Goal: Transaction & Acquisition: Obtain resource

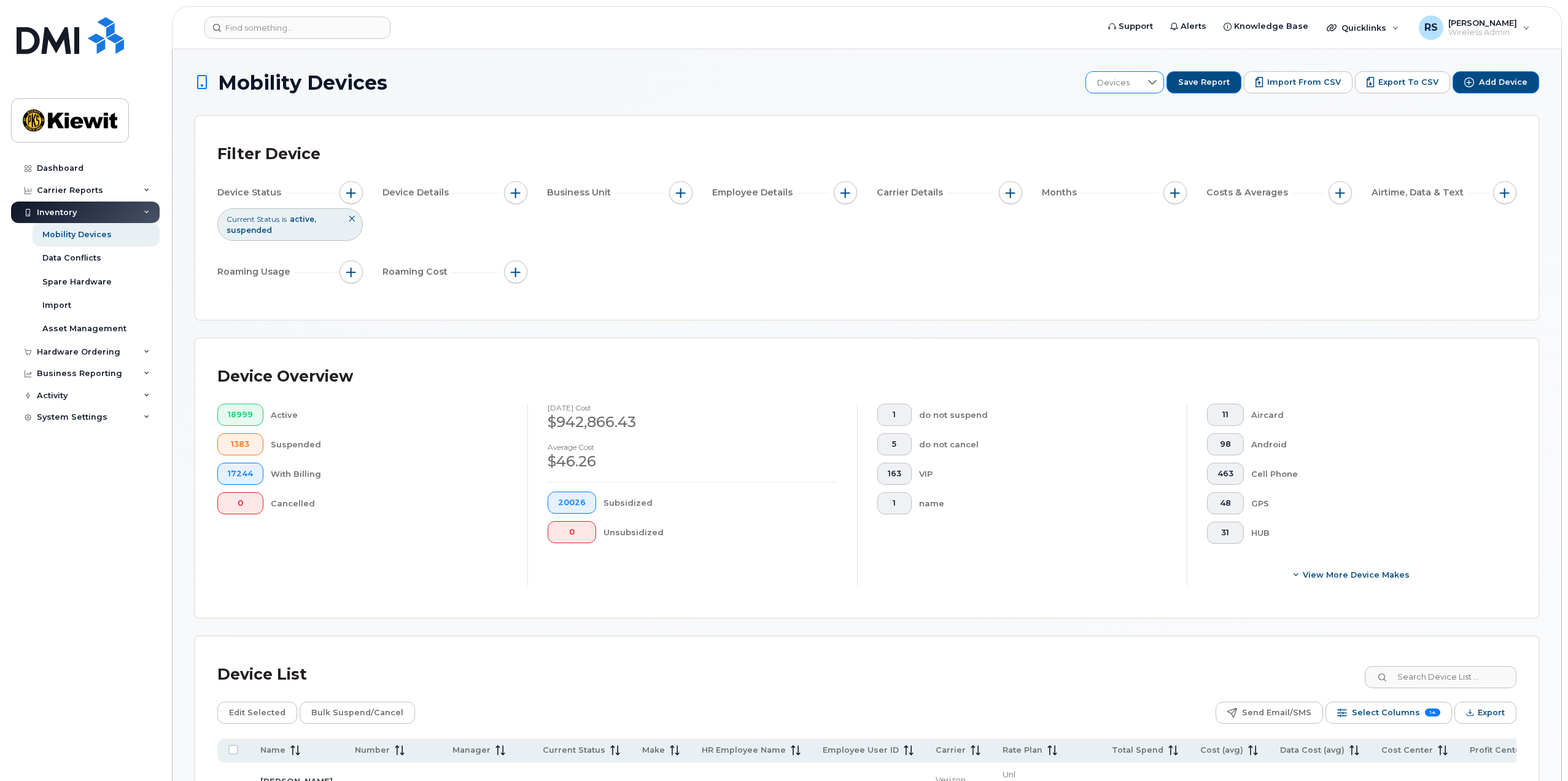
click at [1152, 91] on div "Devices" at bounding box center [1125, 82] width 79 height 22
click at [1155, 89] on div at bounding box center [1152, 82] width 23 height 20
click at [1212, 83] on span "Save Report" at bounding box center [1204, 82] width 51 height 11
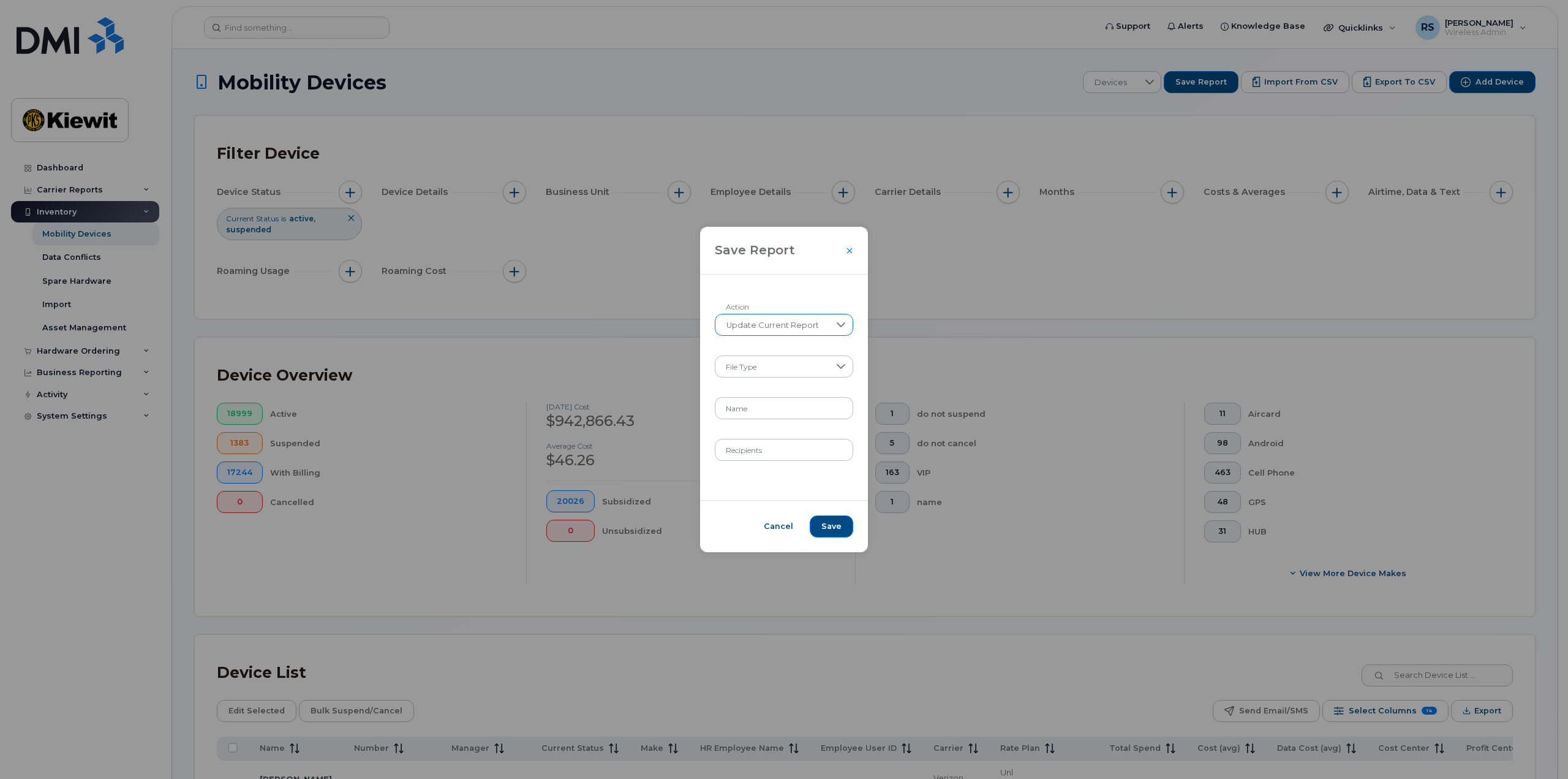
click at [804, 324] on span "Update Current Report" at bounding box center [772, 325] width 115 height 22
click at [849, 254] on icon "Close" at bounding box center [850, 251] width 7 height 10
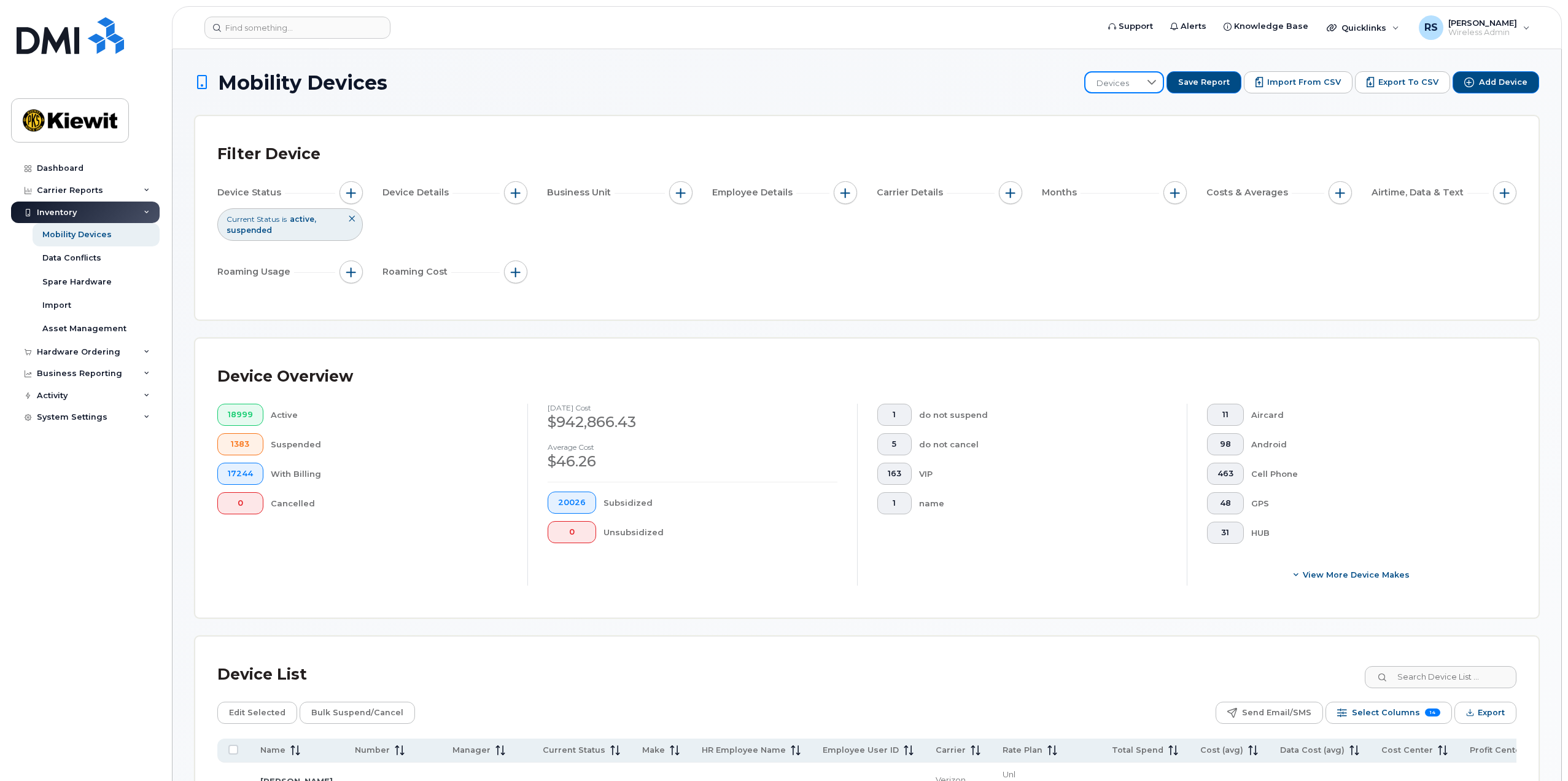
click at [1139, 88] on span "Devices" at bounding box center [1112, 83] width 54 height 22
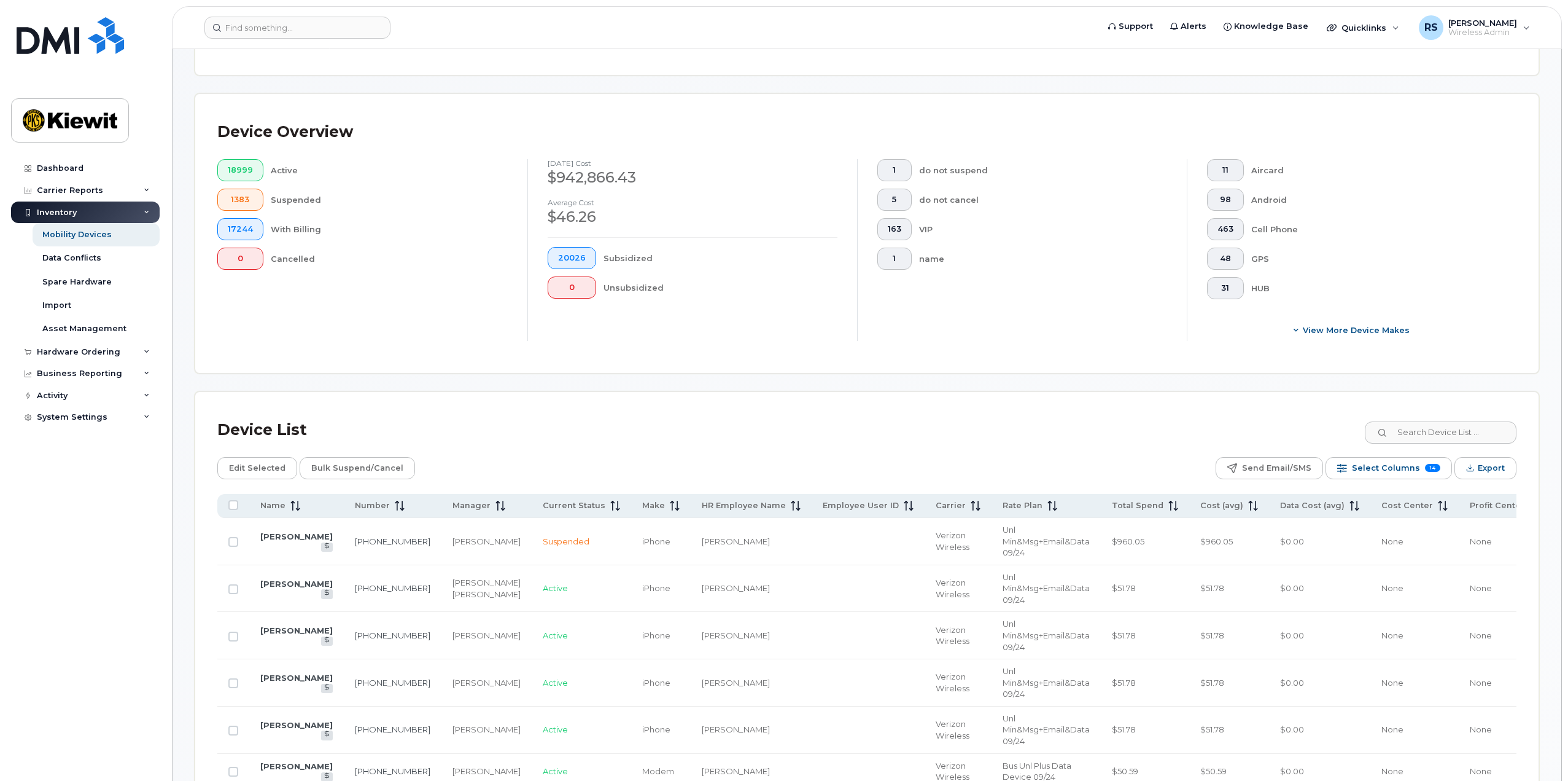
scroll to position [307, 0]
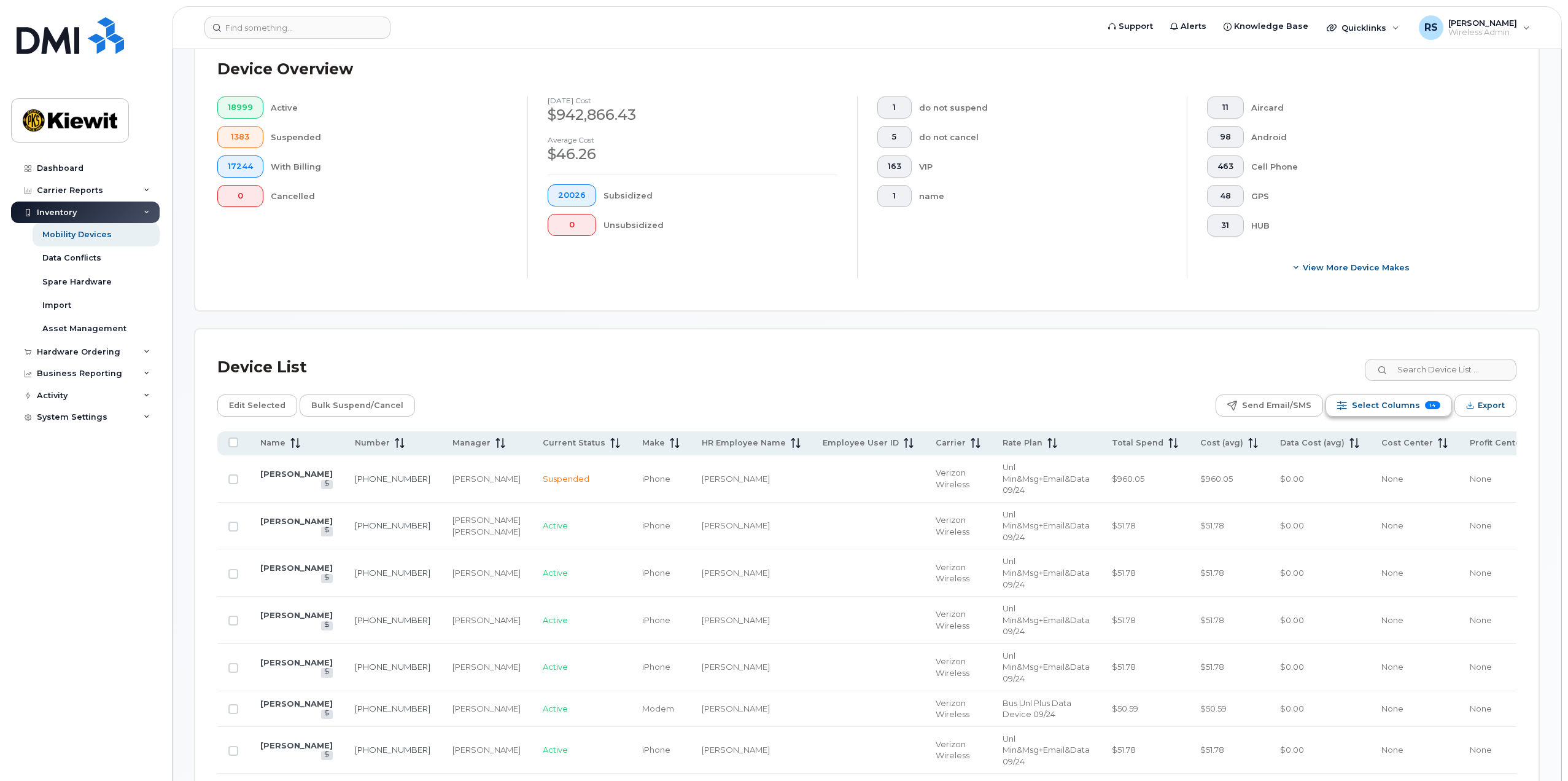
click at [1404, 402] on span "Select Columns" at bounding box center [1386, 405] width 68 height 18
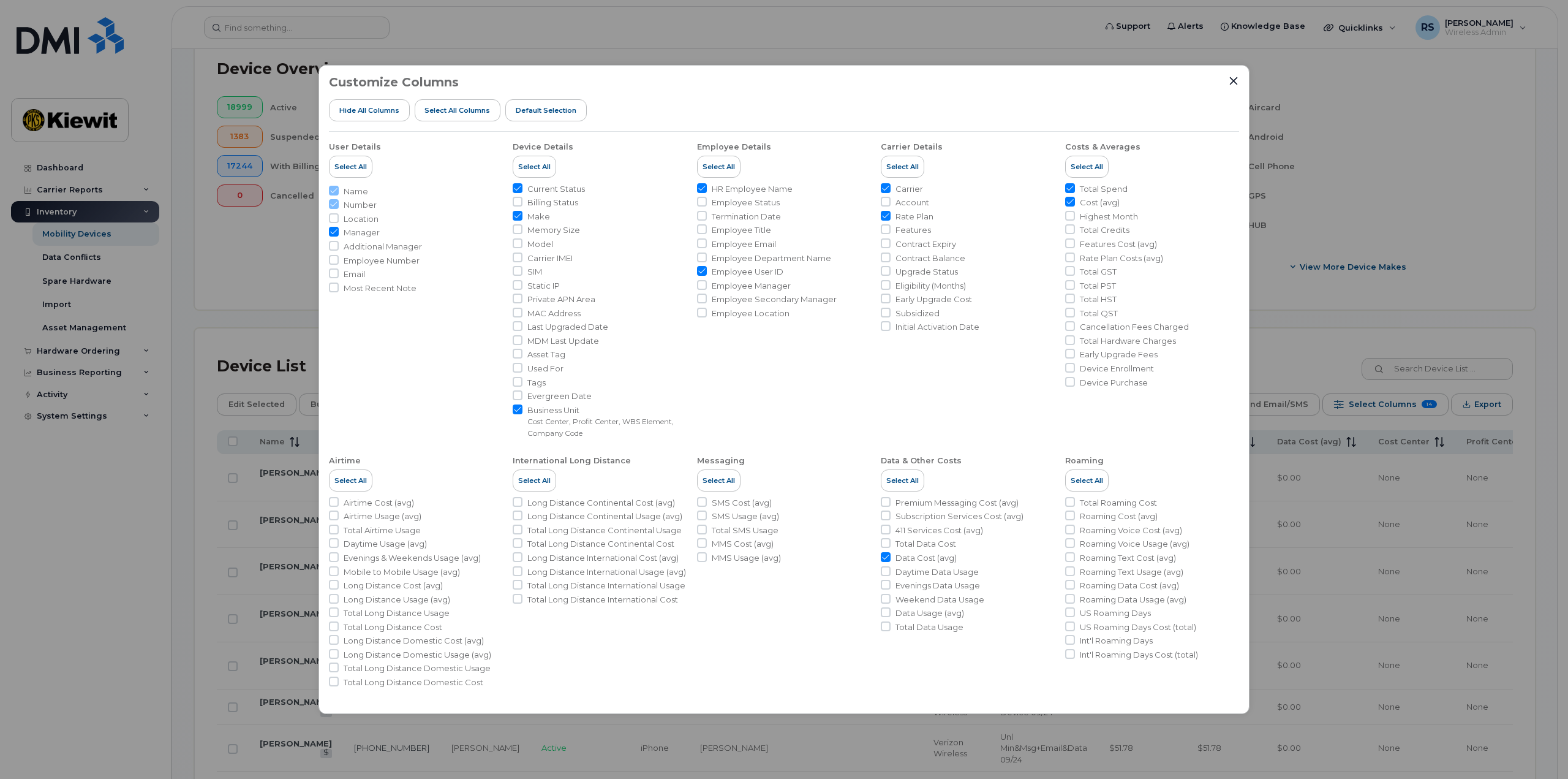
drag, startPoint x: 441, startPoint y: 110, endPoint x: 759, endPoint y: 449, distance: 464.8
click at [441, 108] on span "Select all Columns" at bounding box center [457, 111] width 66 height 10
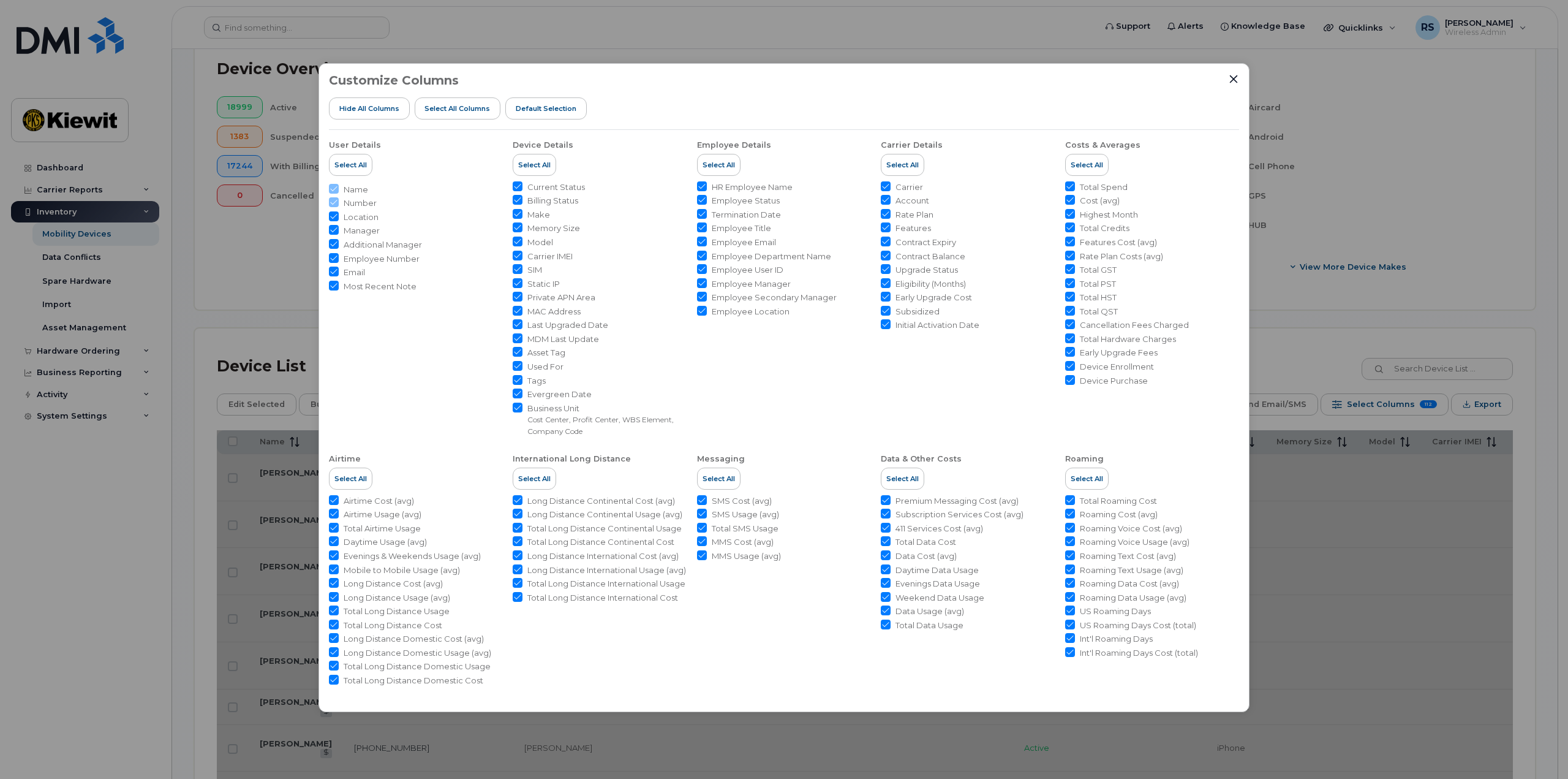
checkbox input "true"
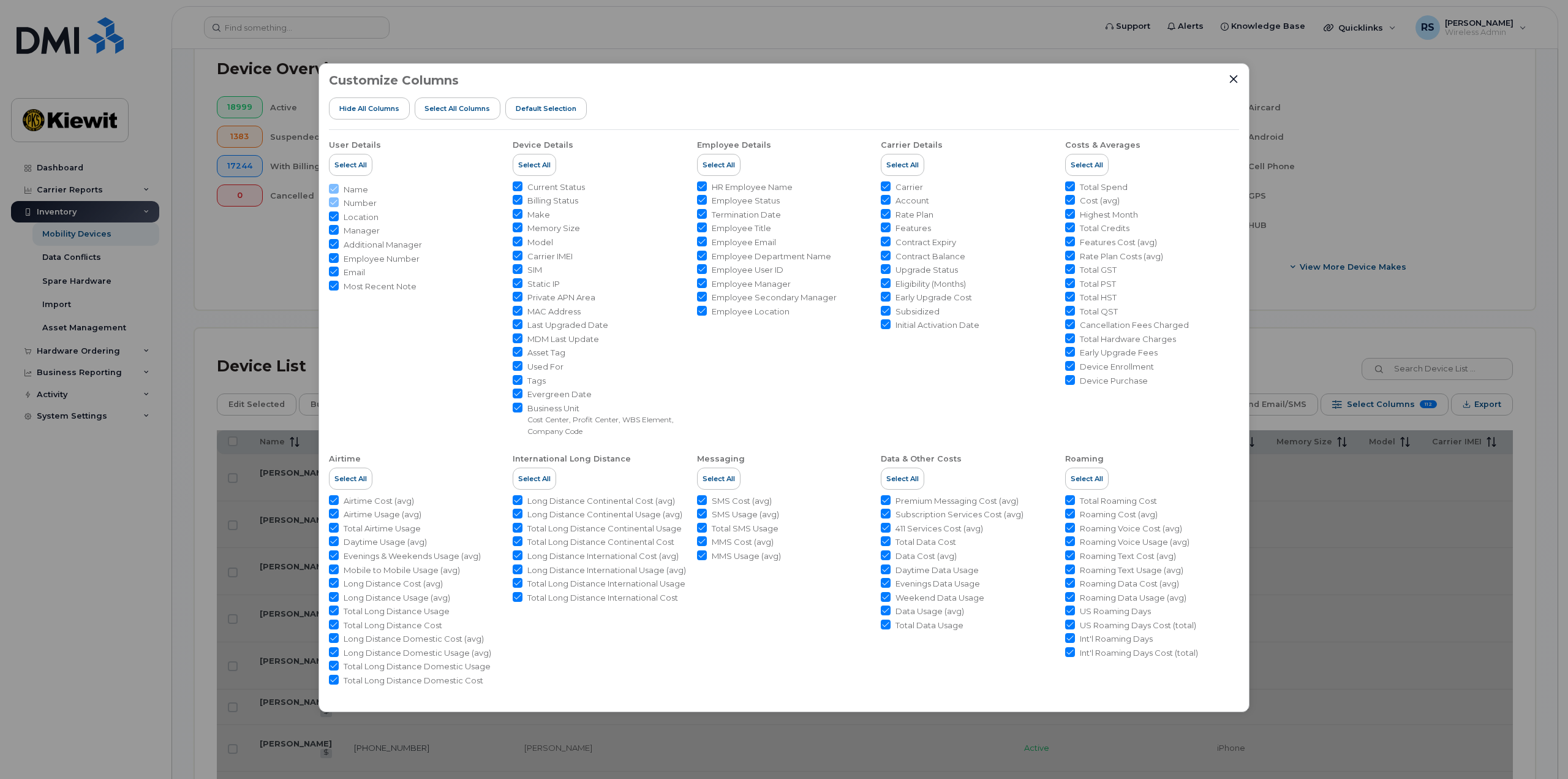
checkbox input "true"
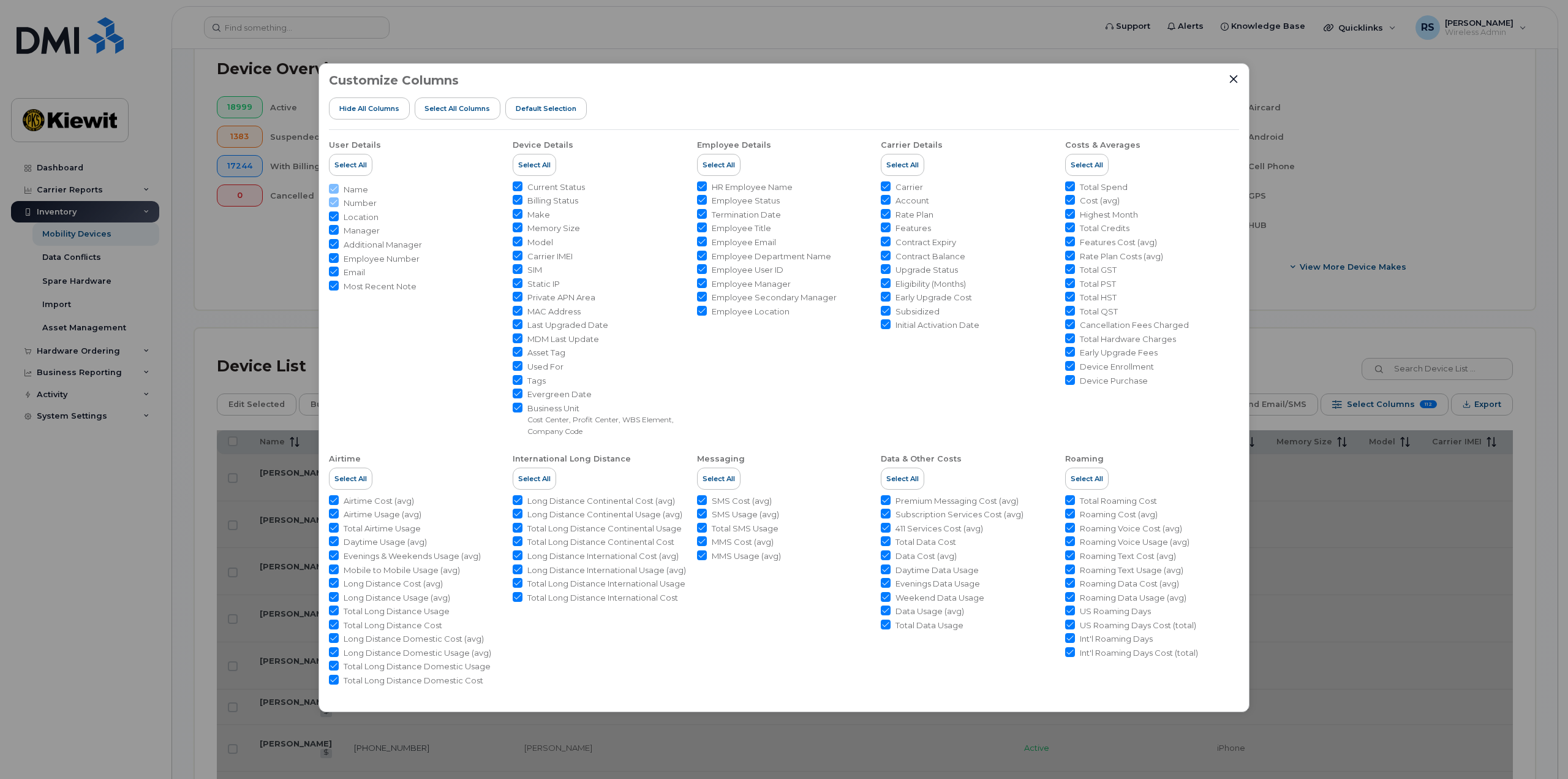
checkbox input "true"
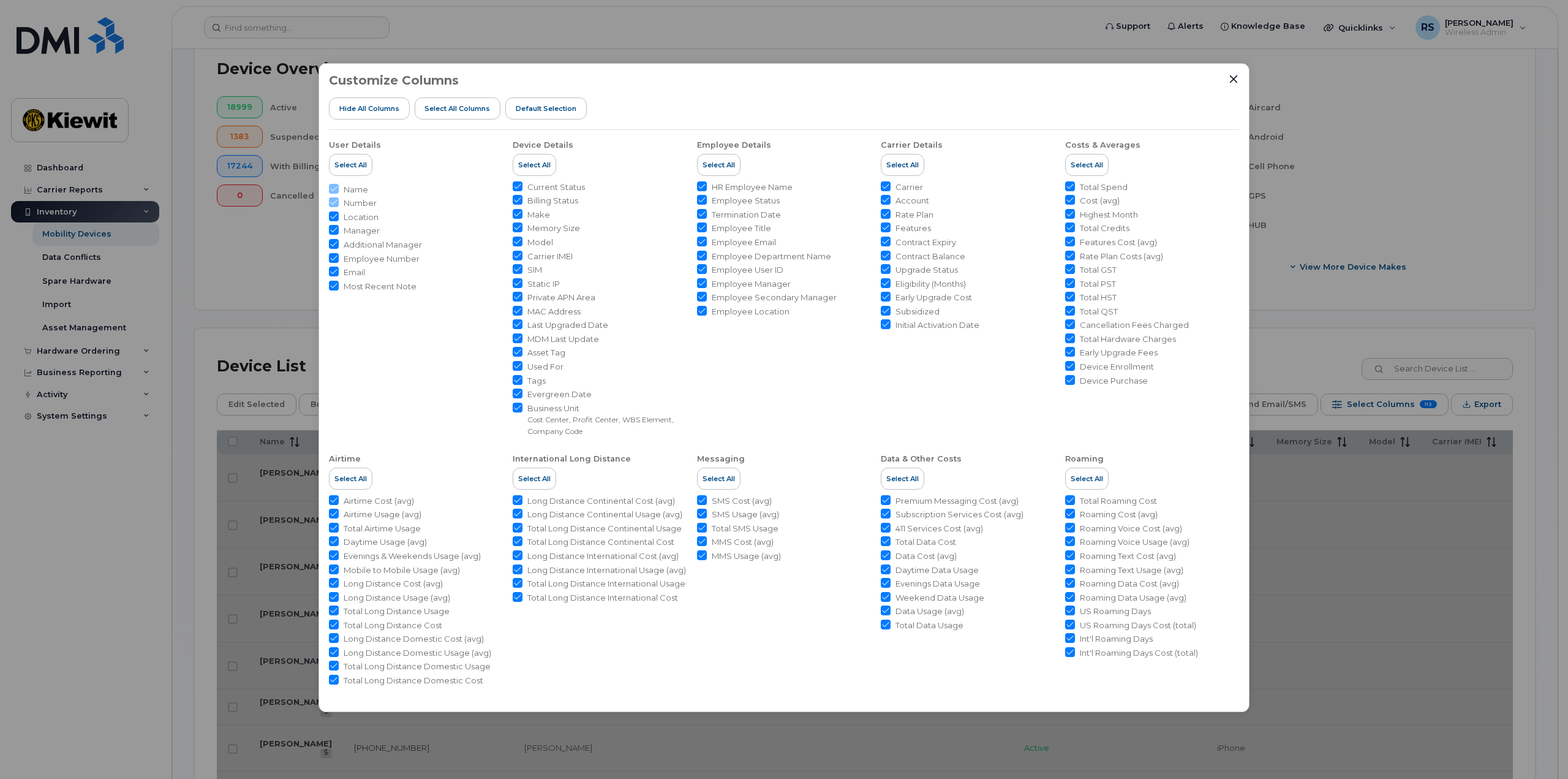
checkbox input "true"
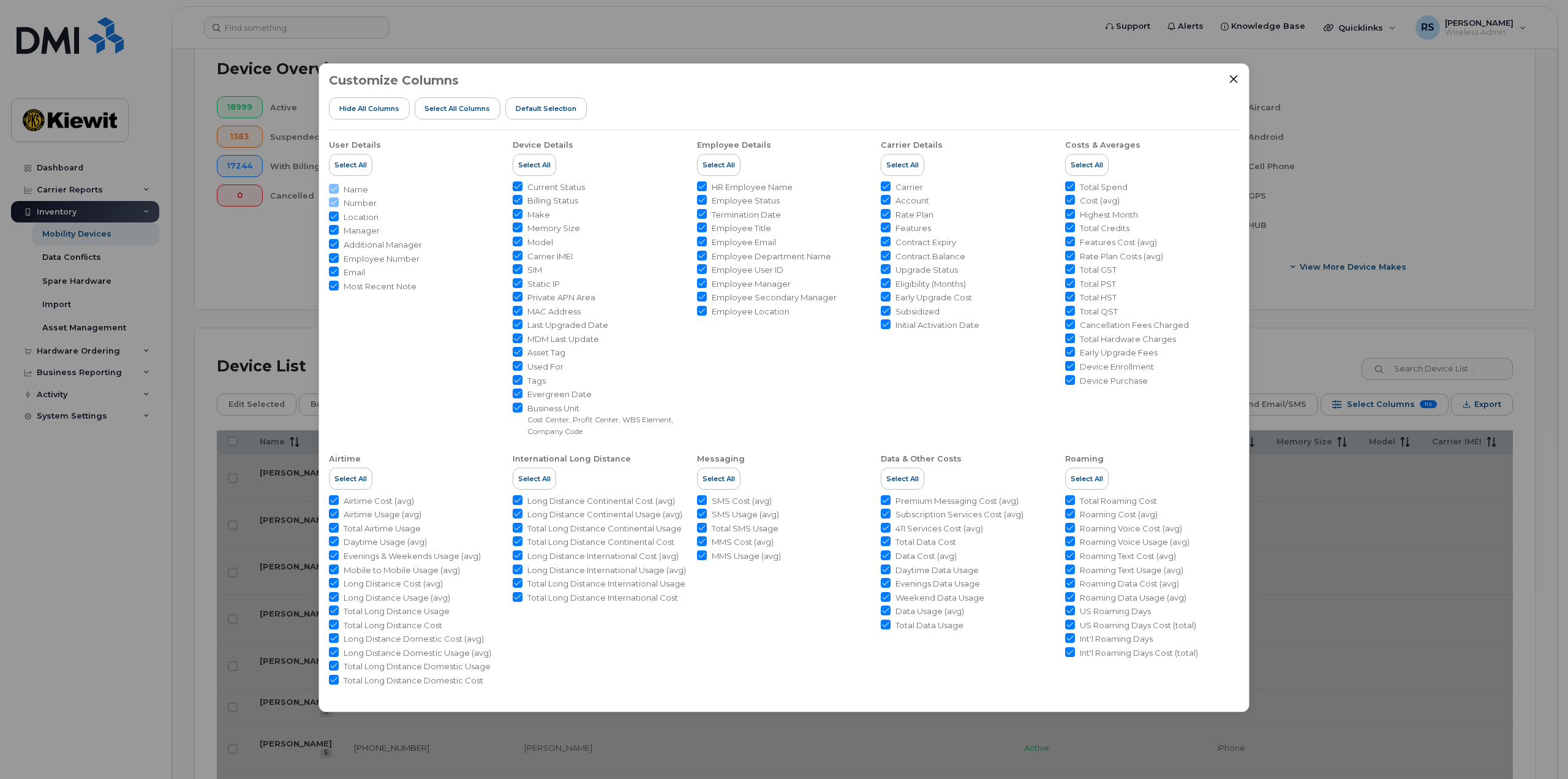
checkbox input "true"
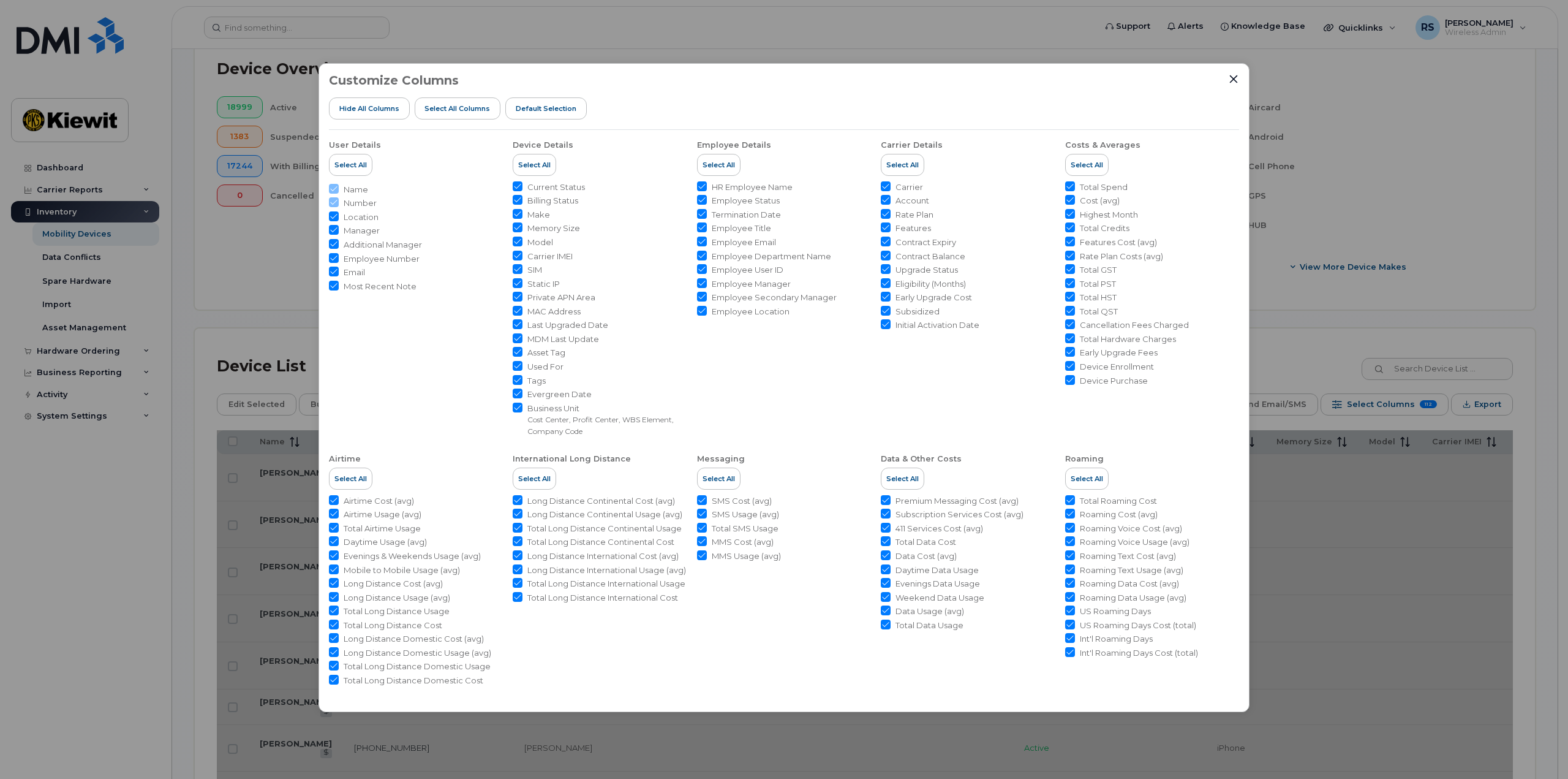
checkbox input "true"
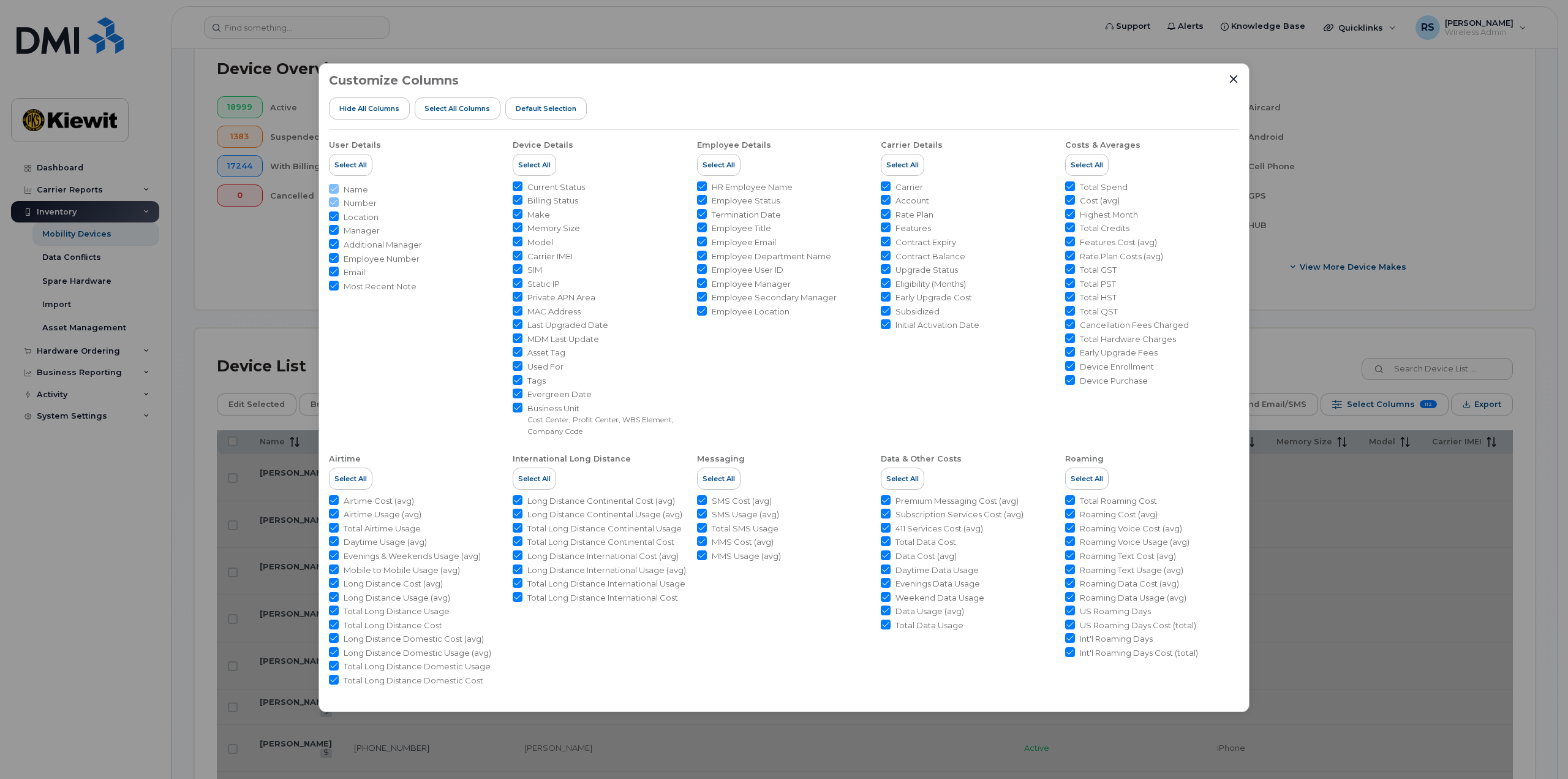
checkbox input "true"
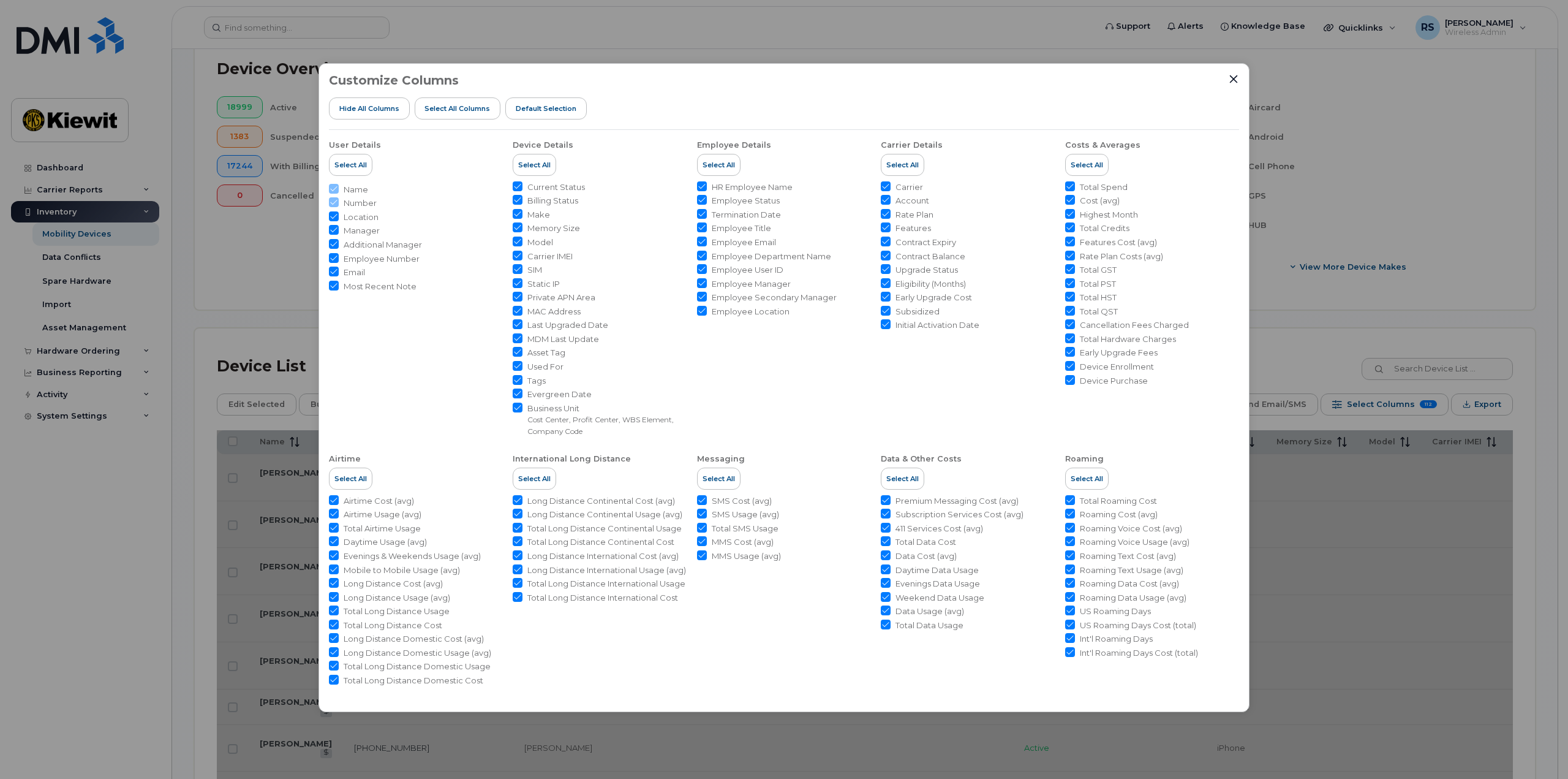
checkbox input "true"
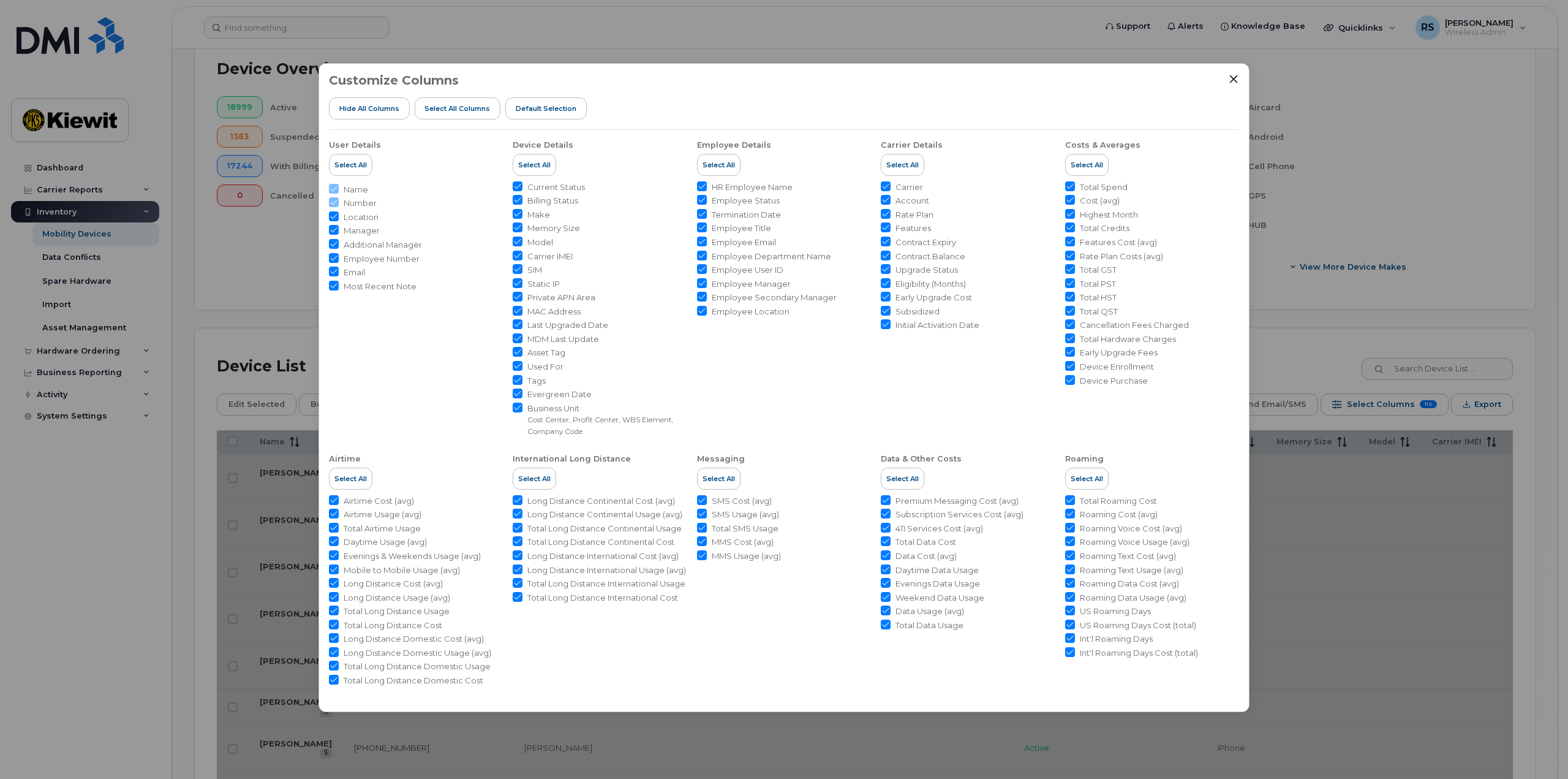
checkbox input "true"
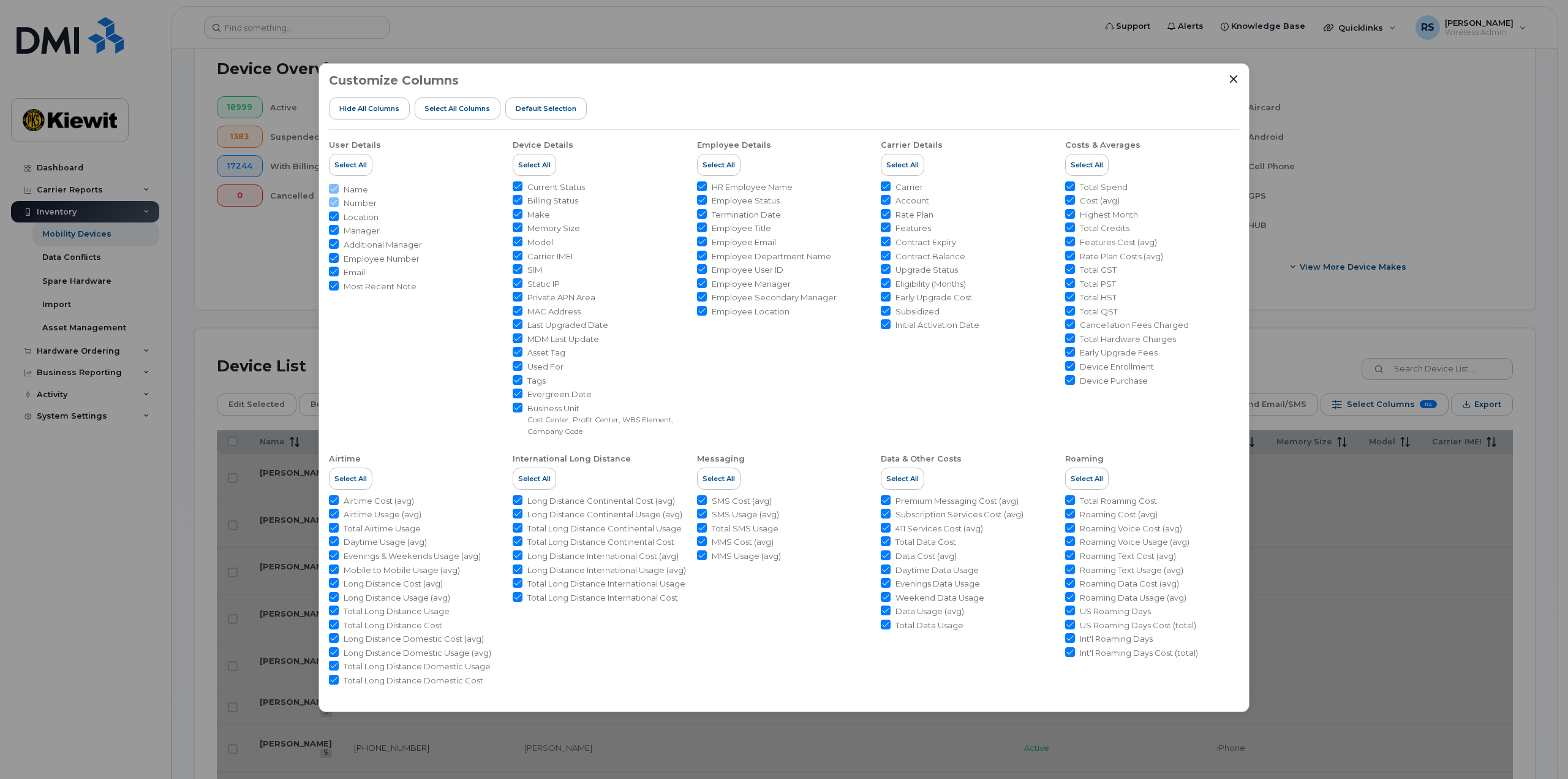
checkbox input "true"
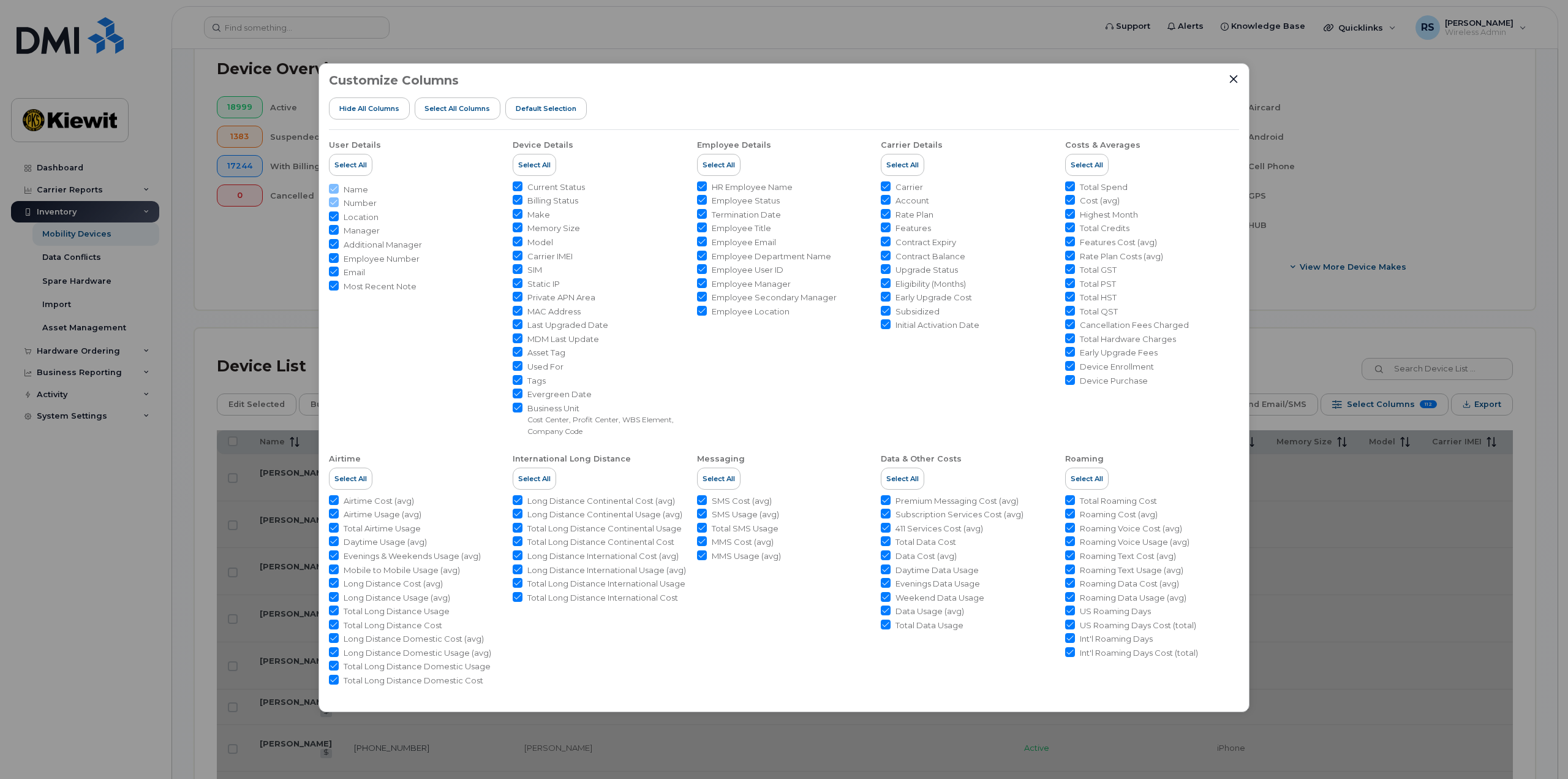
checkbox input "true"
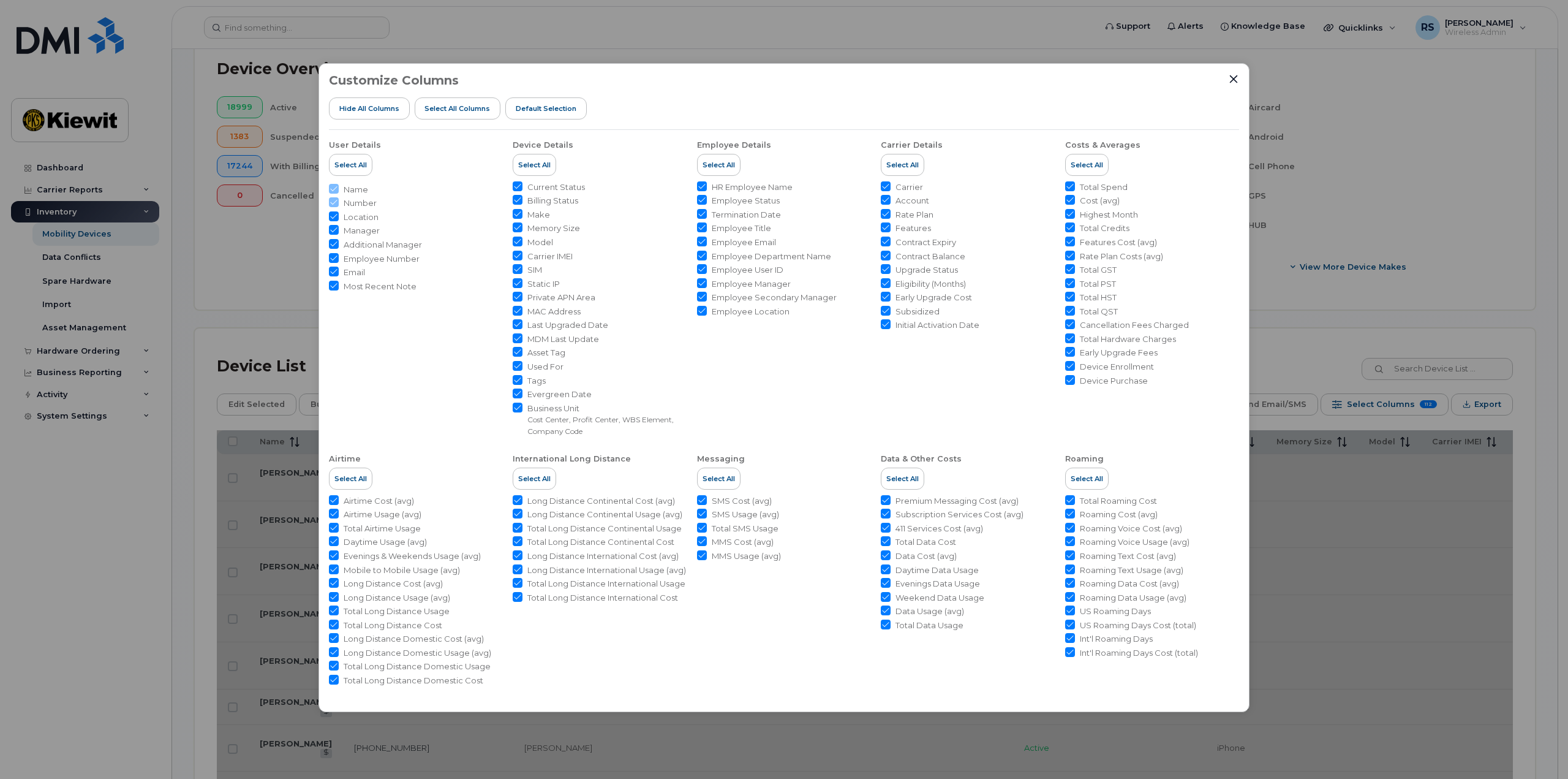
checkbox input "true"
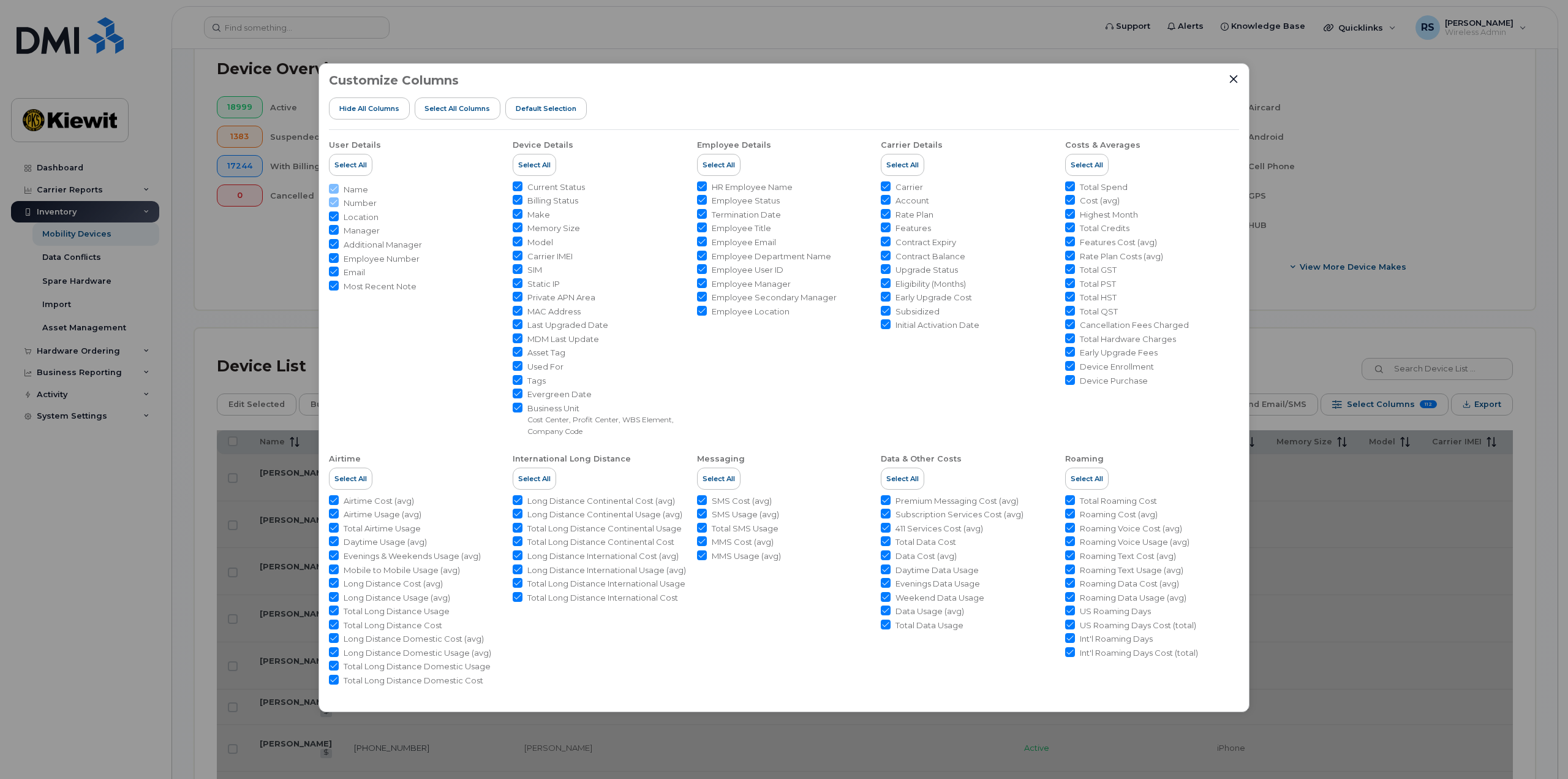
checkbox input "true"
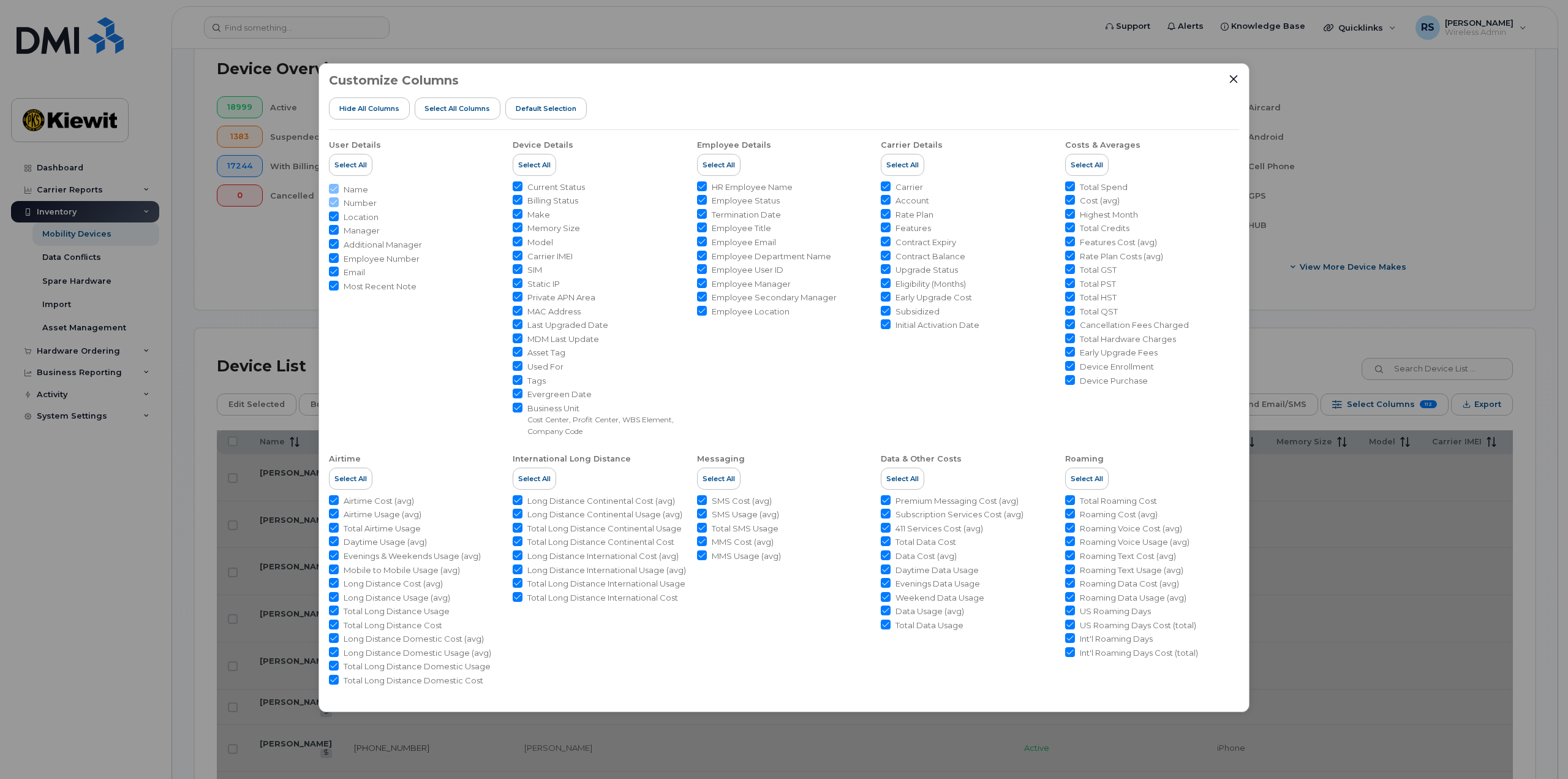
checkbox input "true"
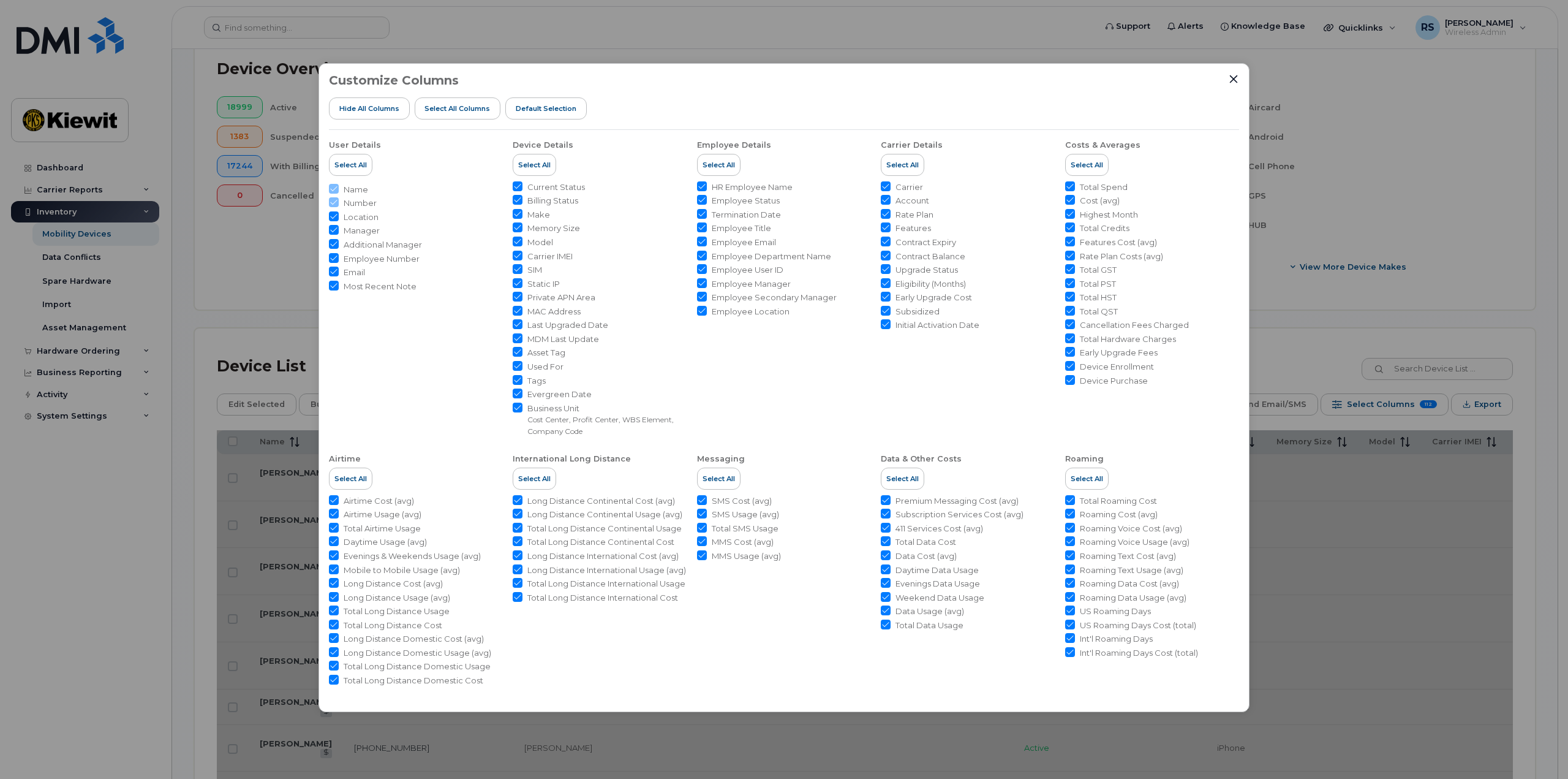
checkbox input "true"
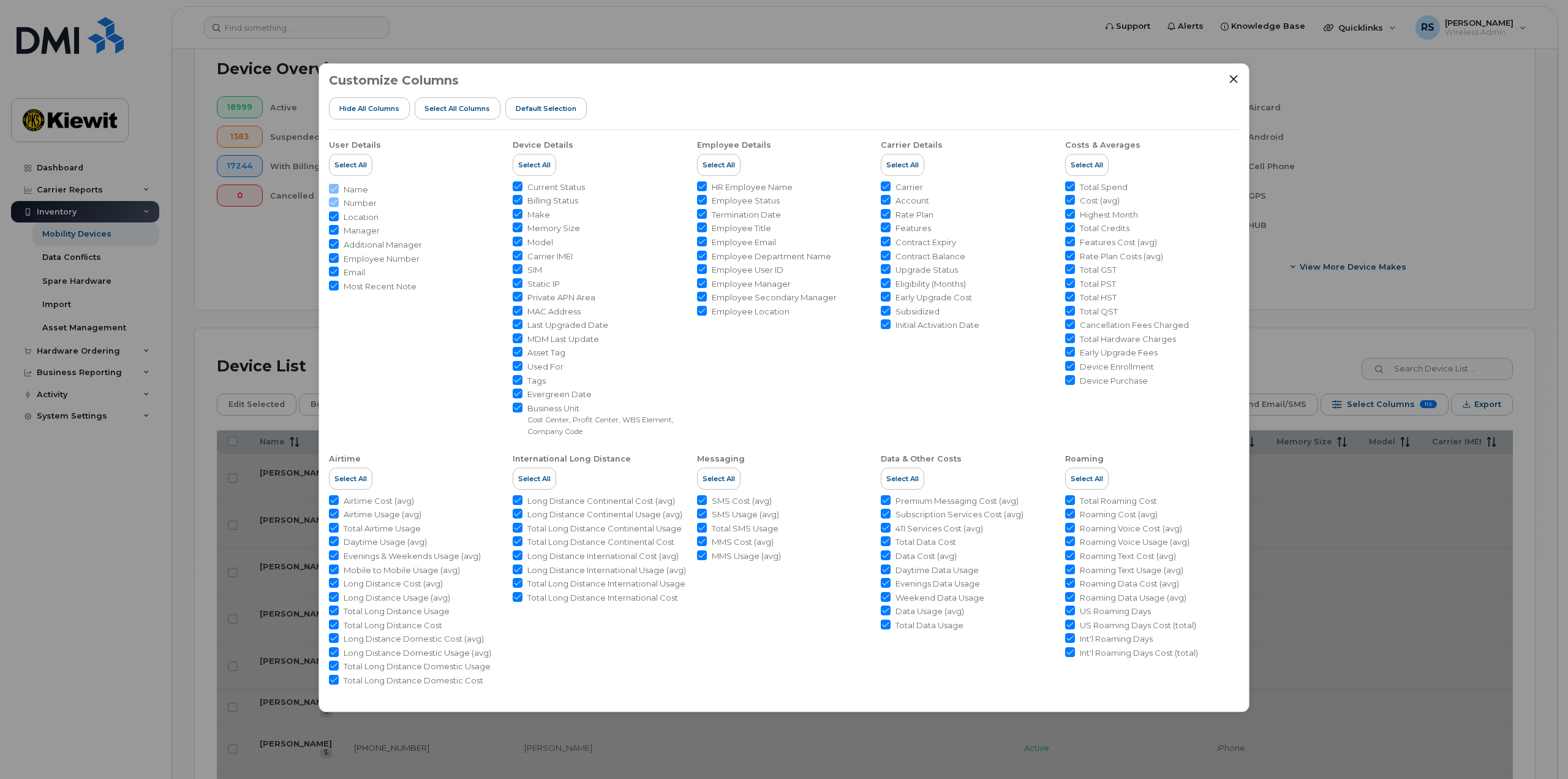
checkbox input "true"
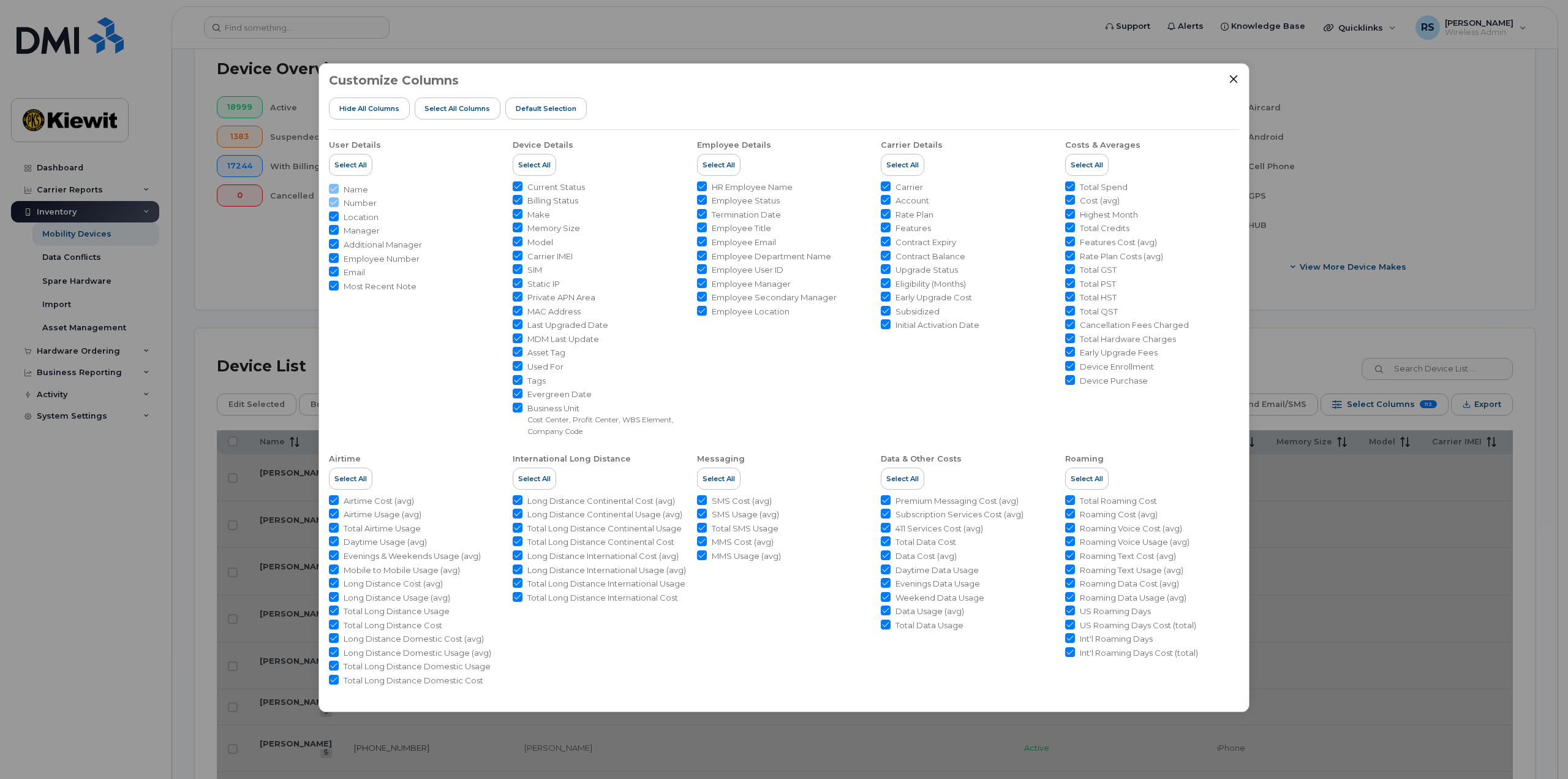
checkbox input "true"
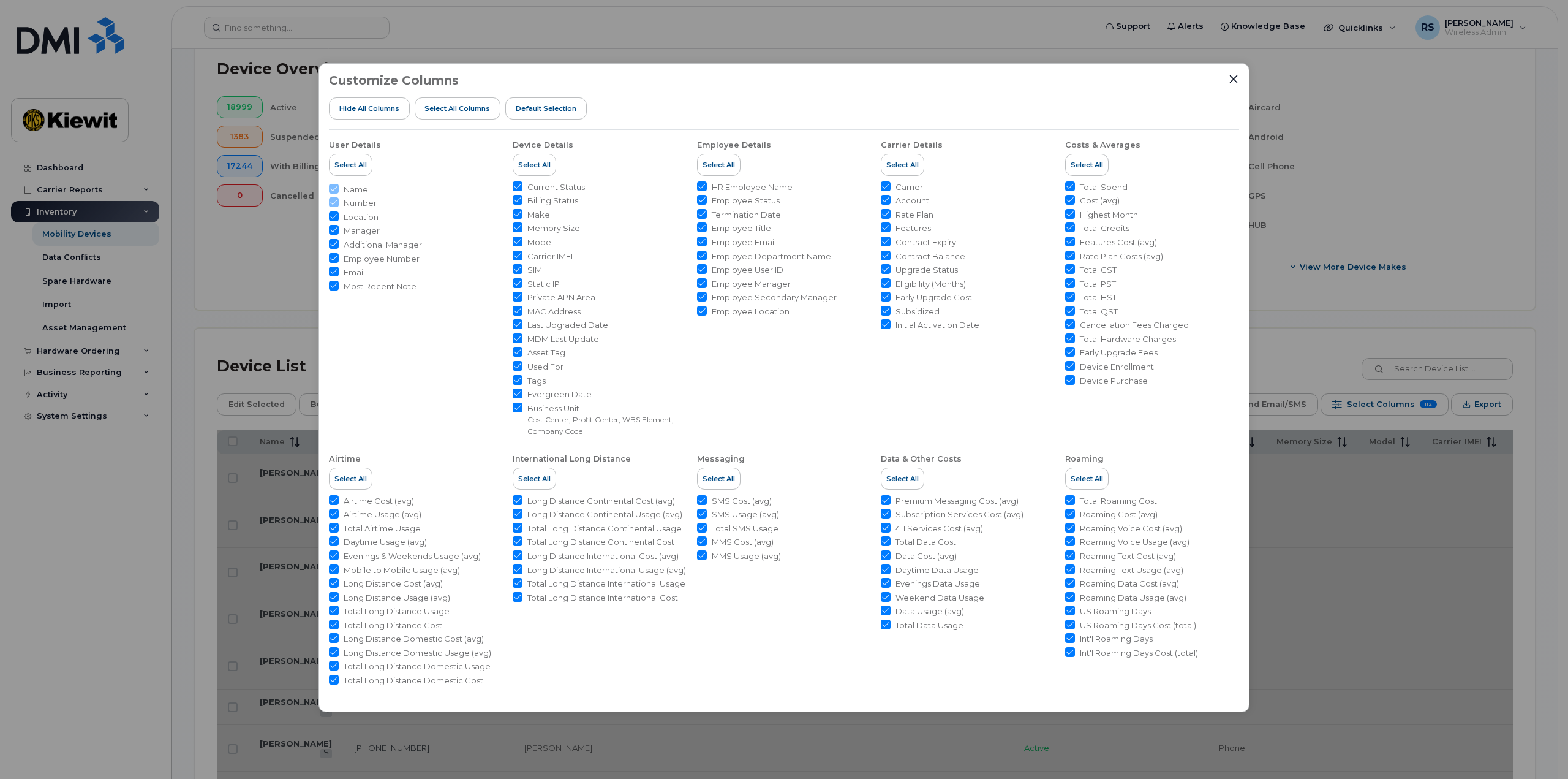
checkbox input "true"
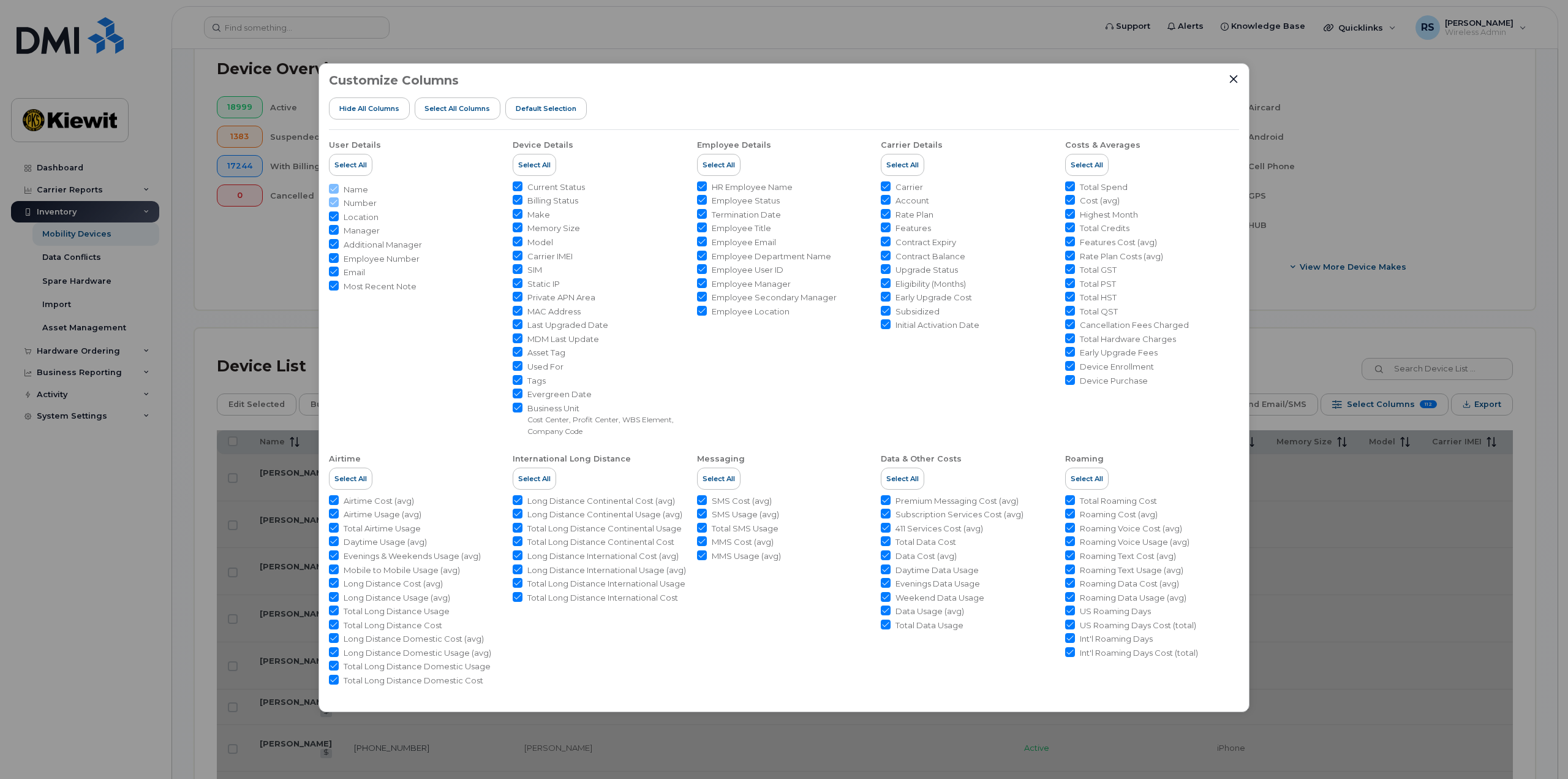
checkbox input "true"
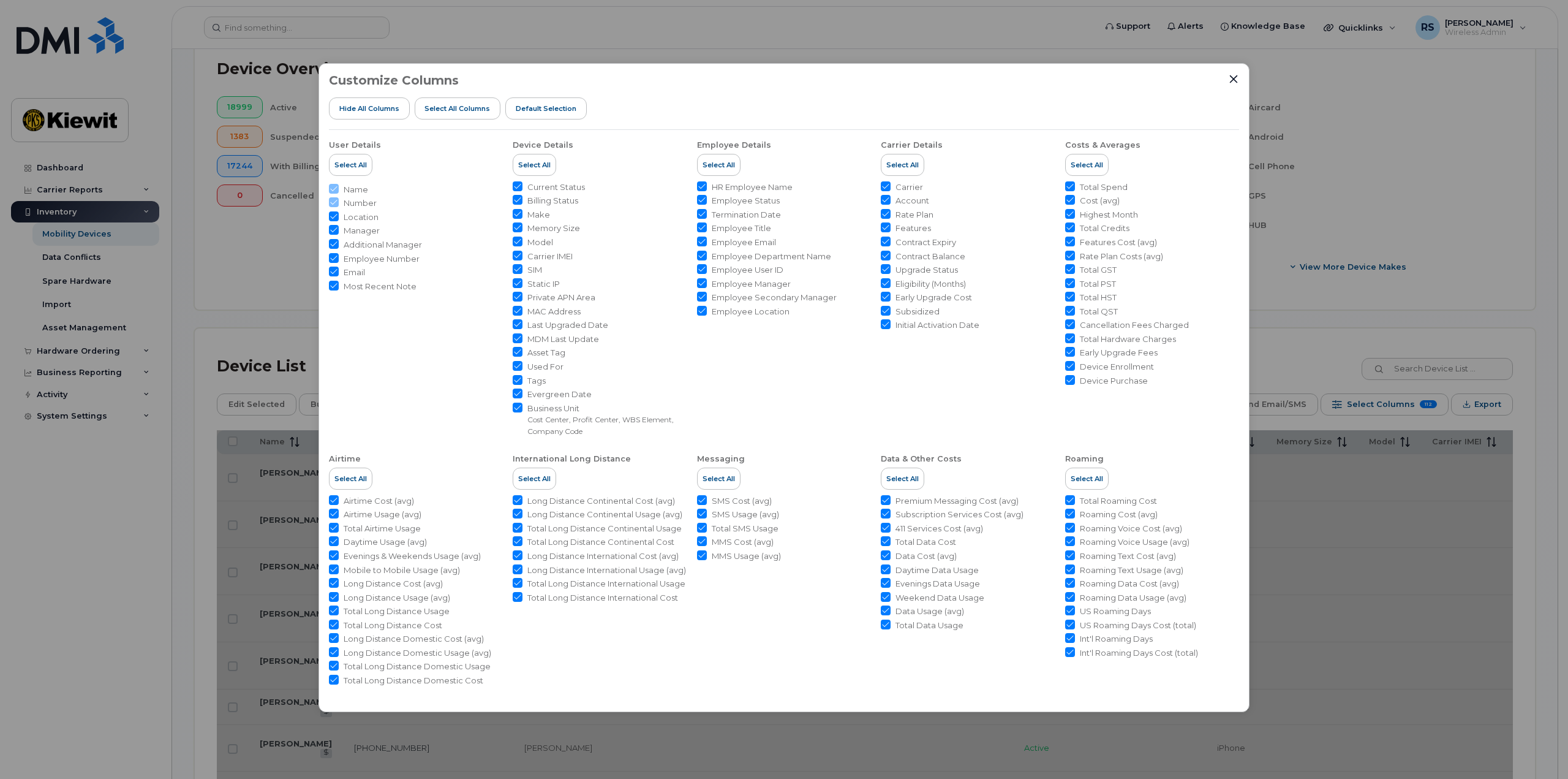
checkbox input "true"
click at [527, 107] on span "Default Selection" at bounding box center [546, 108] width 61 height 10
checkbox input "false"
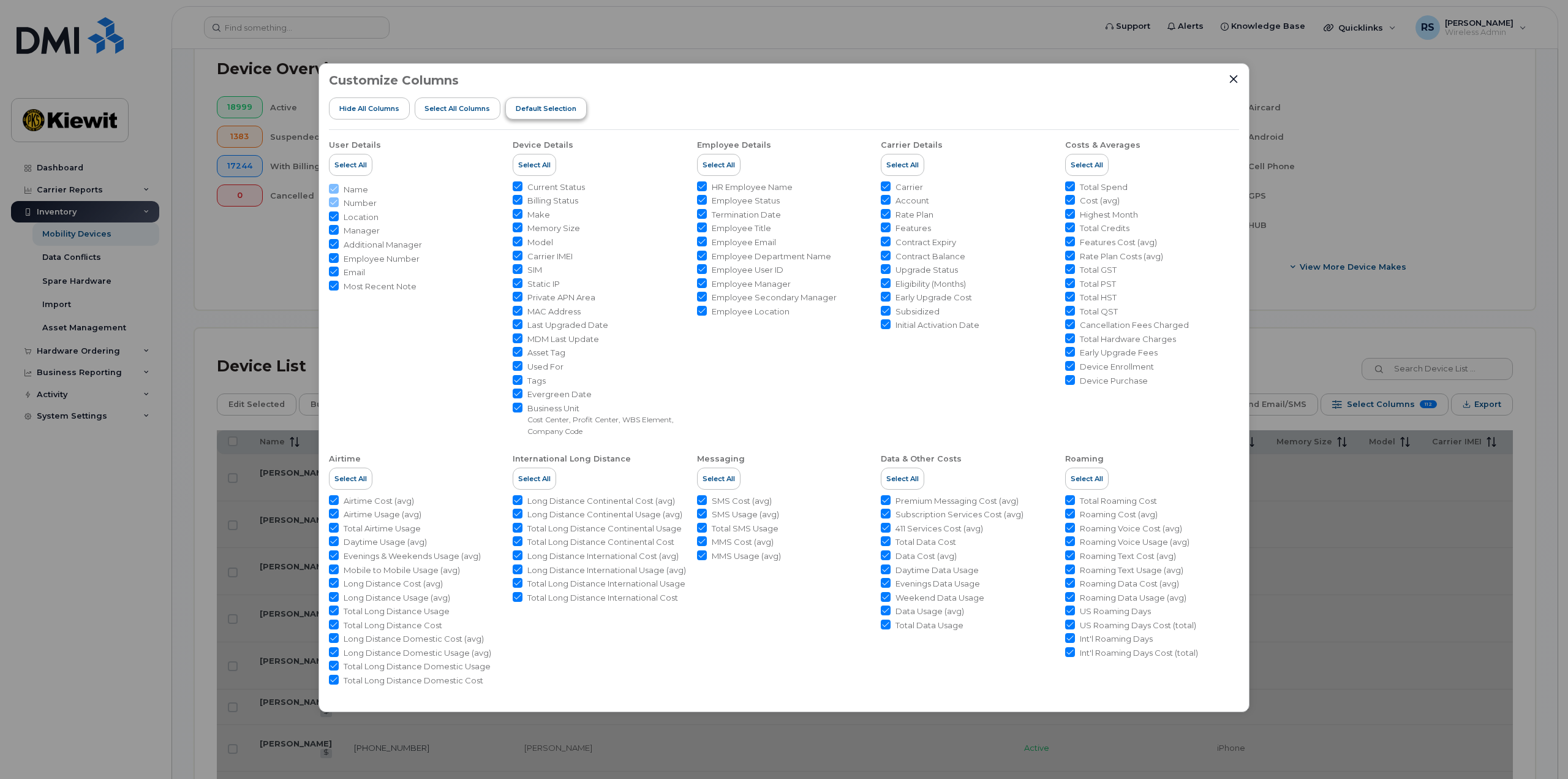
checkbox input "false"
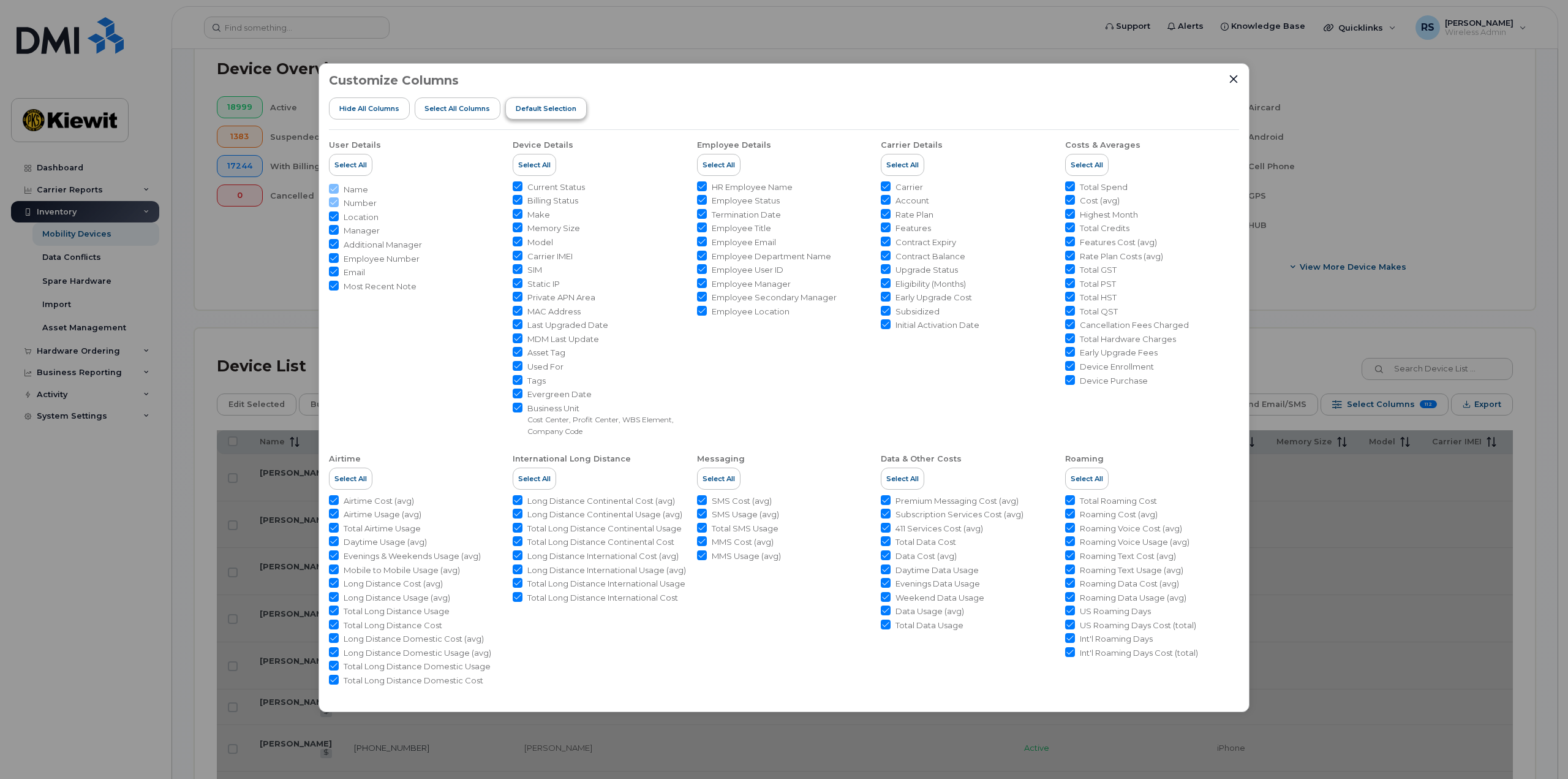
checkbox input "false"
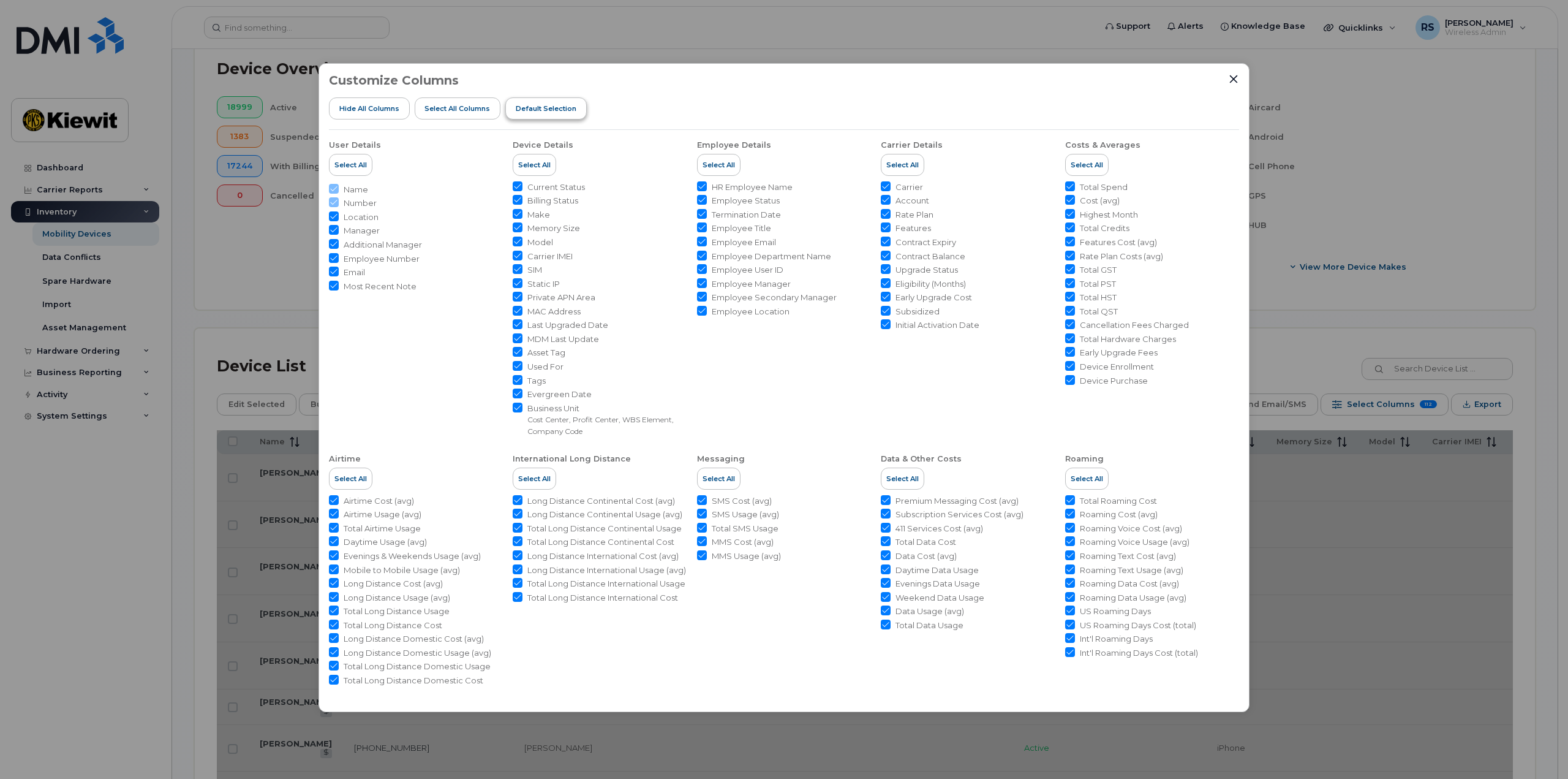
checkbox input "false"
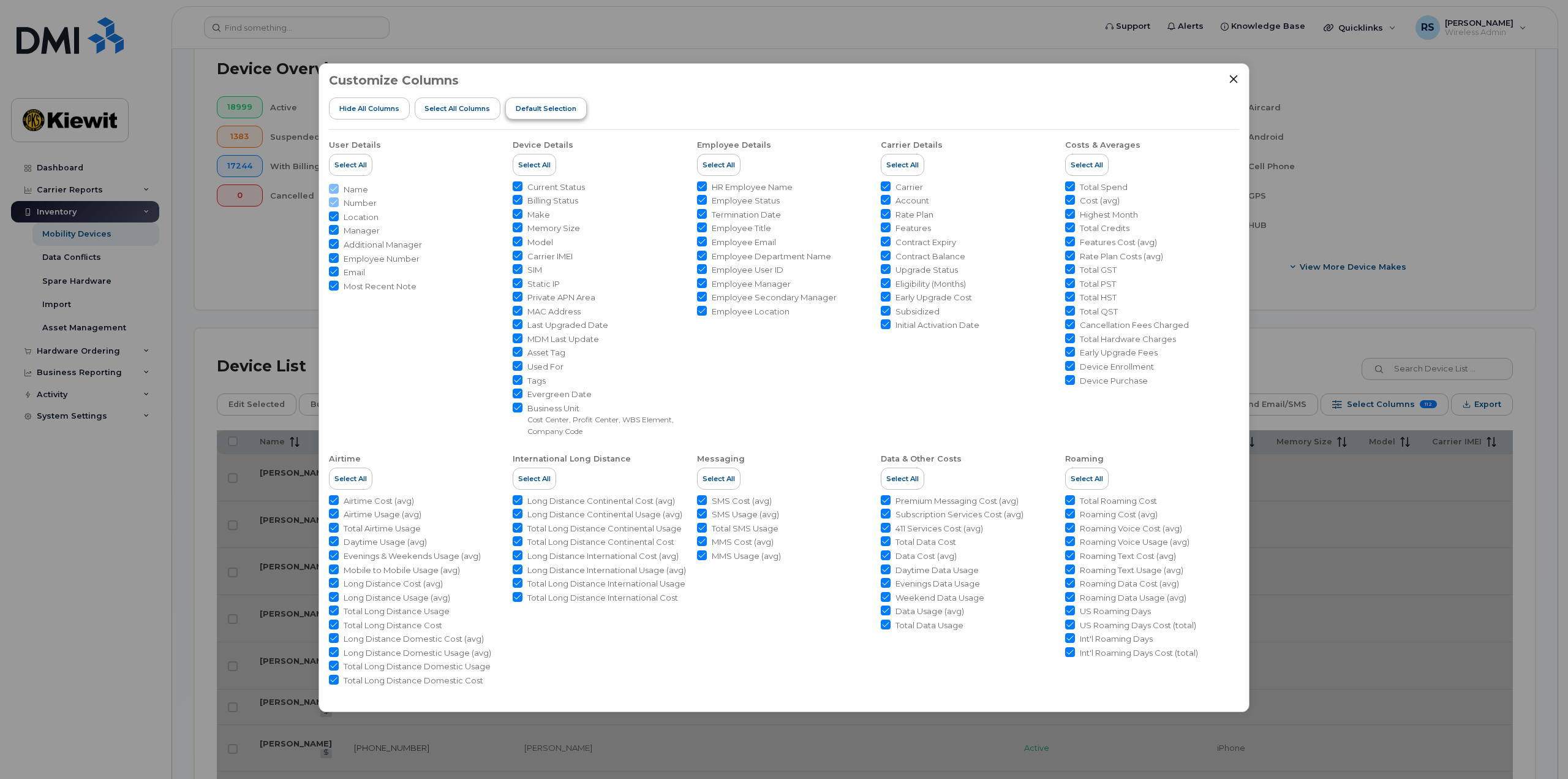
checkbox input "false"
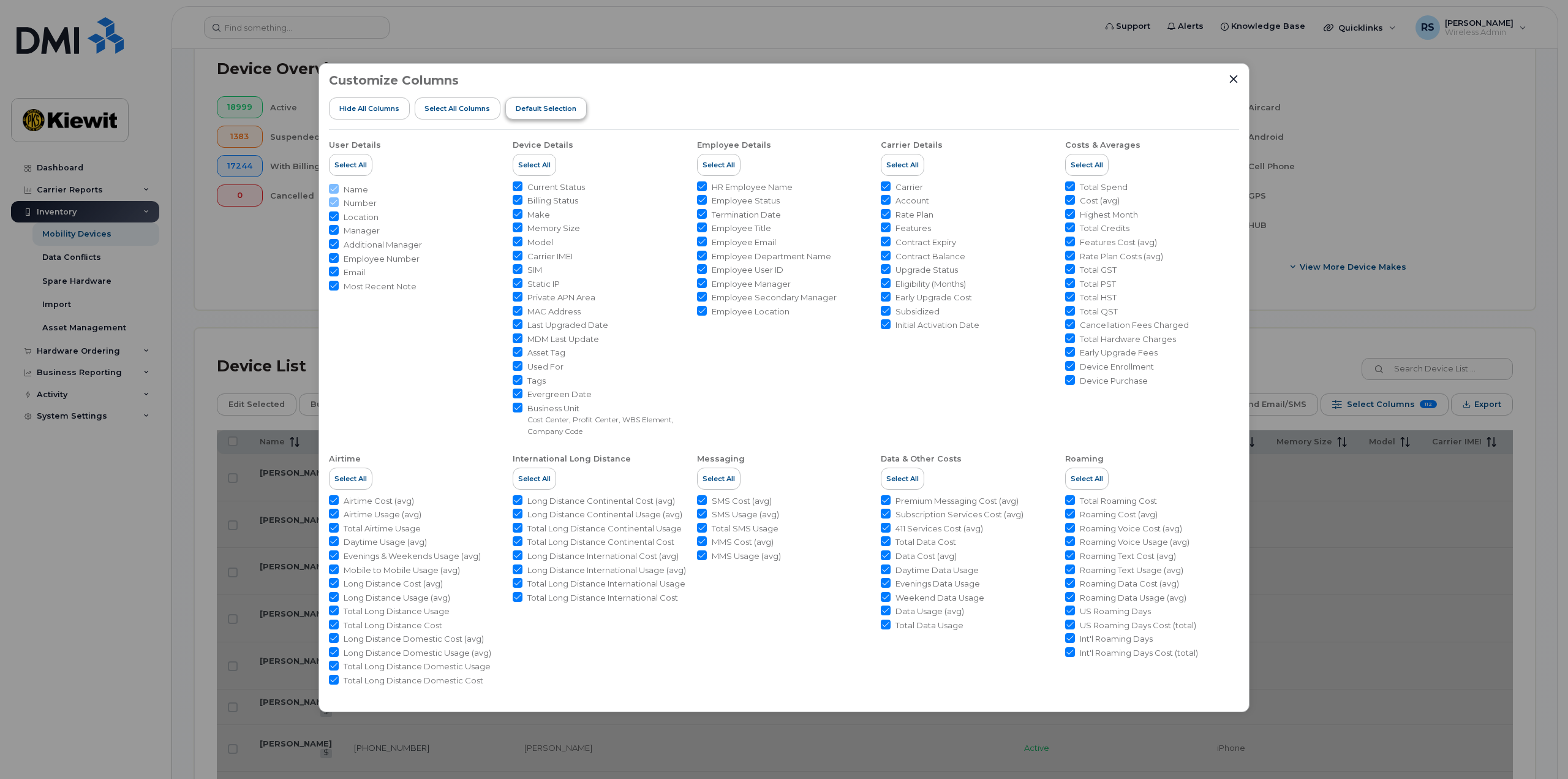
checkbox input "false"
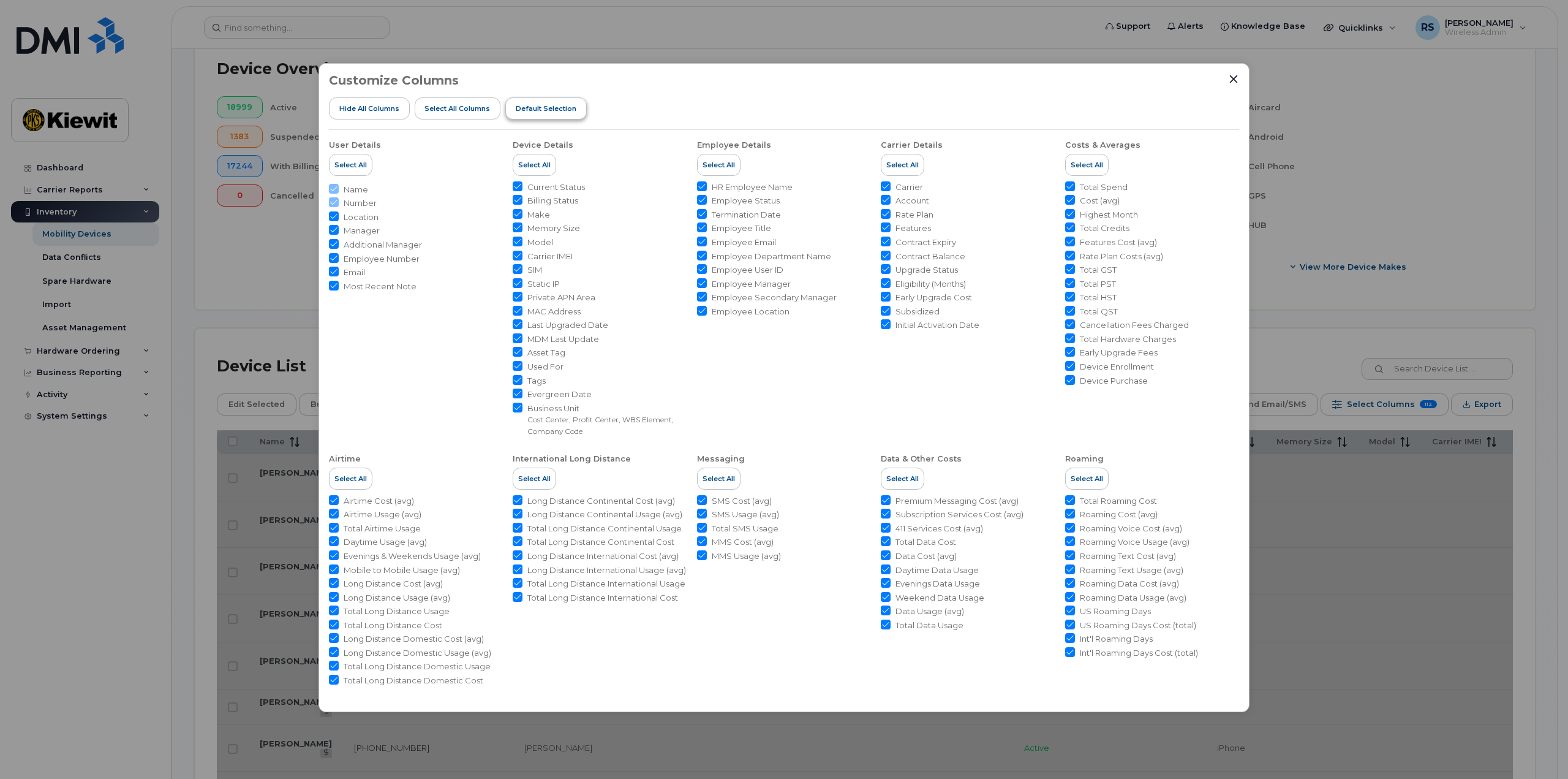
checkbox input "false"
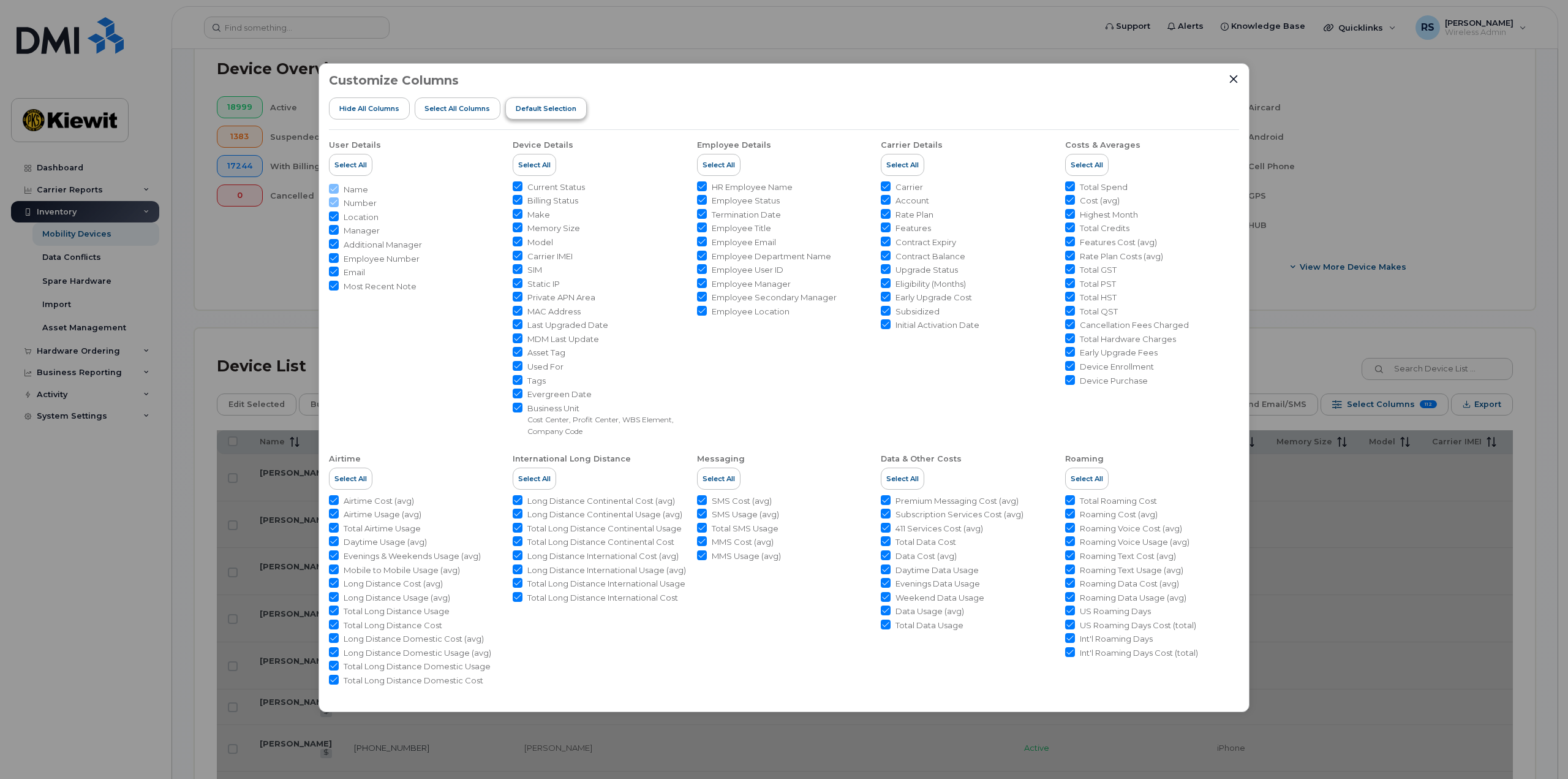
checkbox input "false"
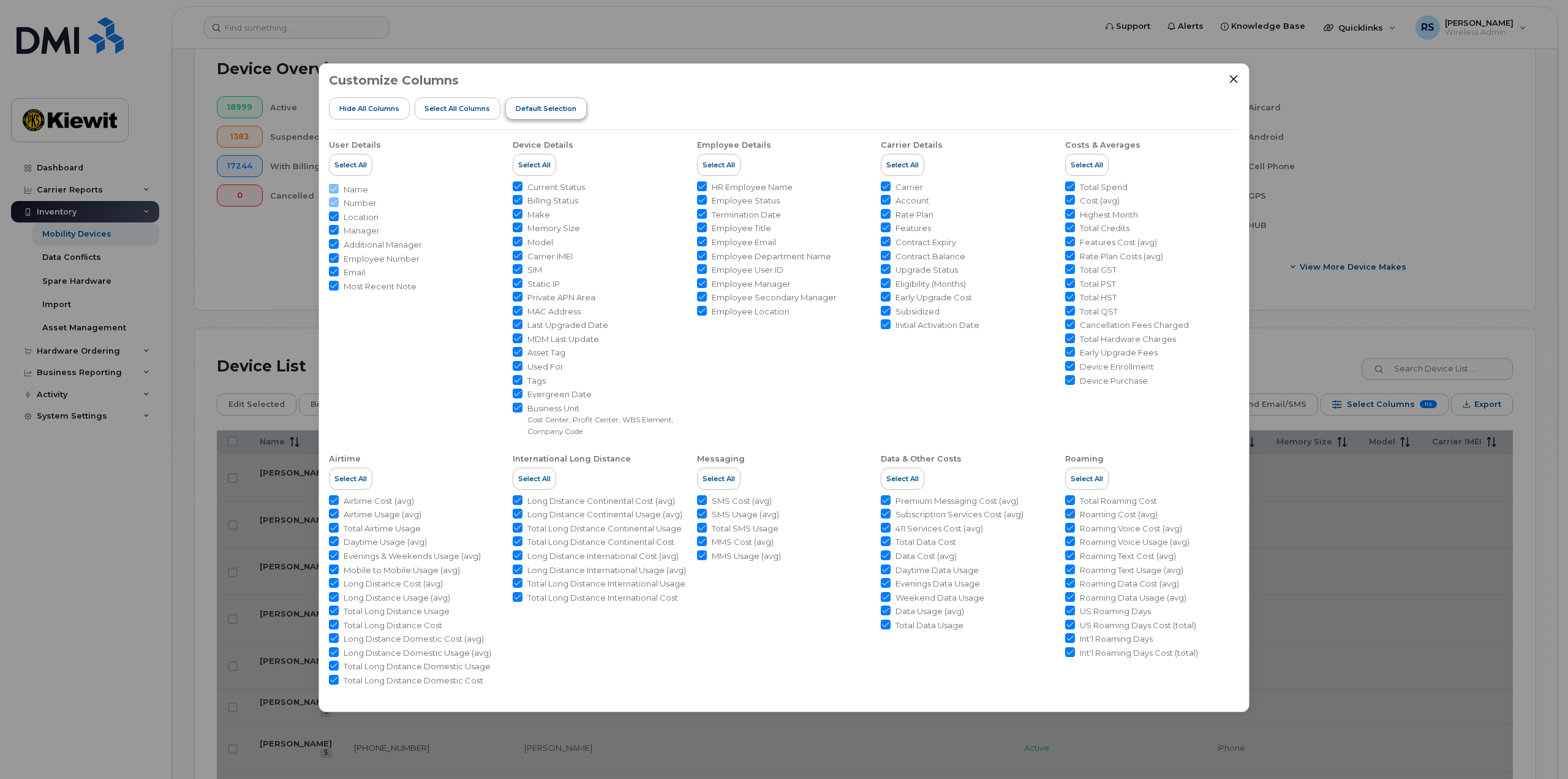
checkbox input "false"
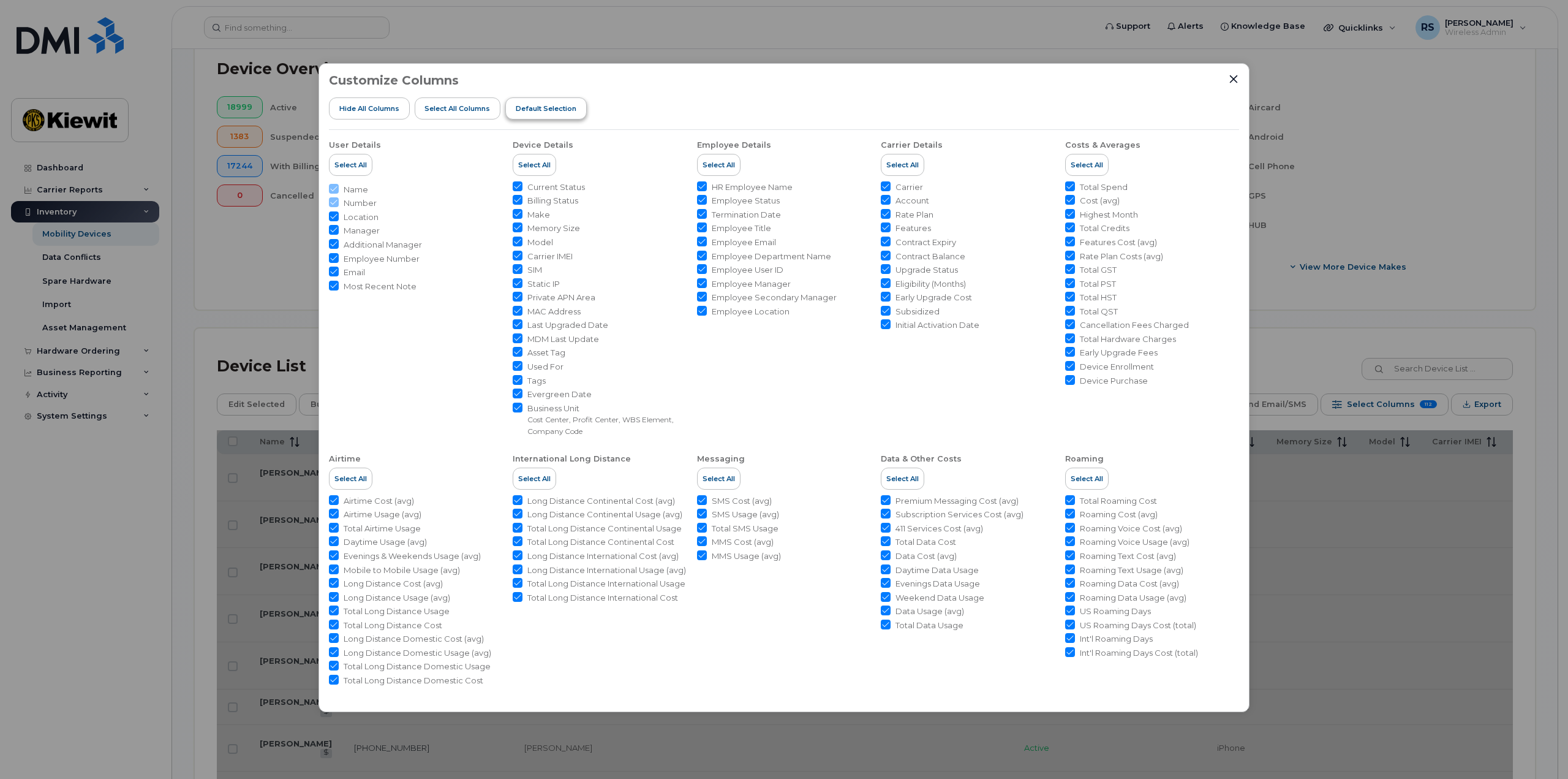
checkbox input "false"
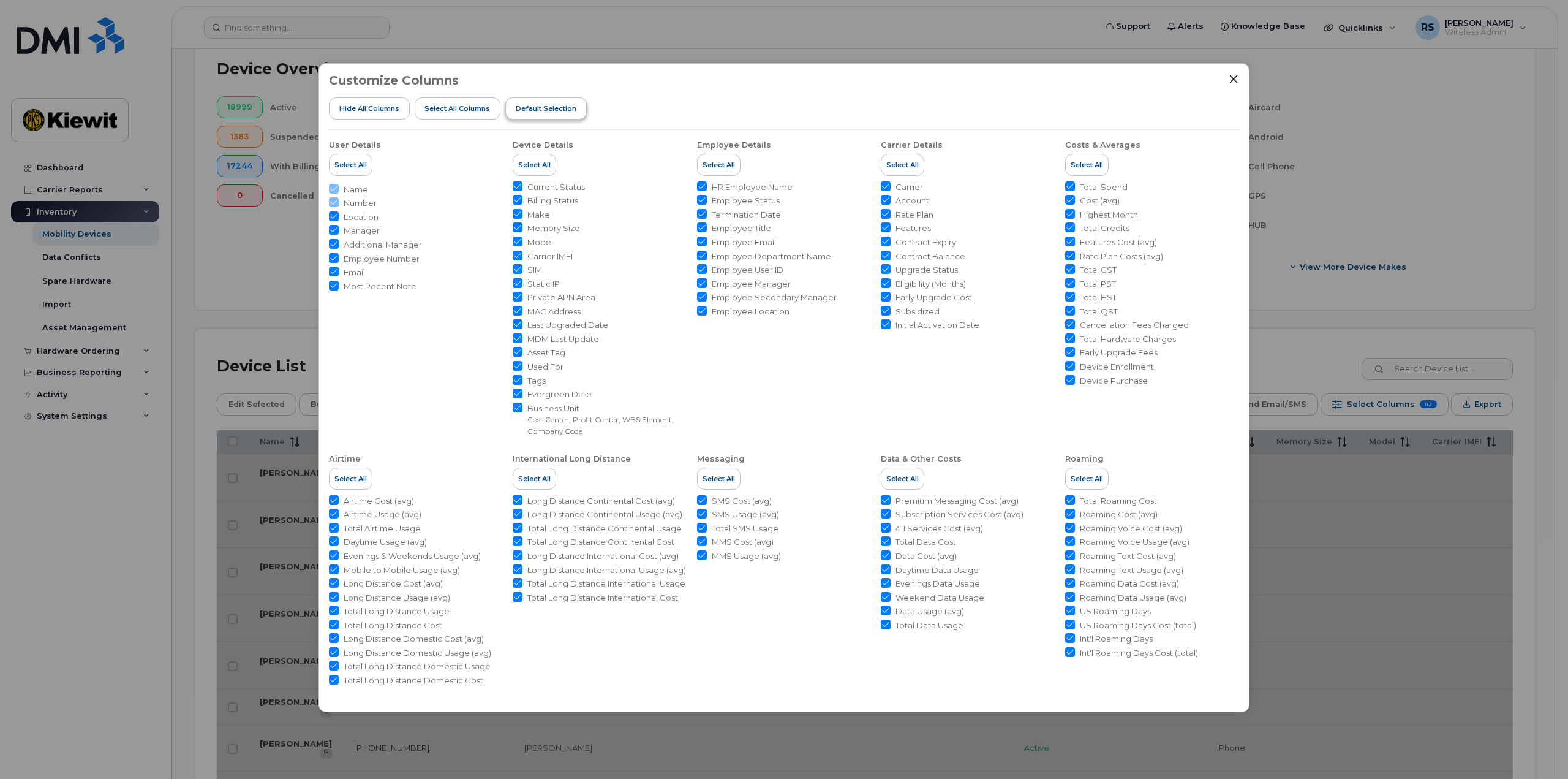
checkbox input "false"
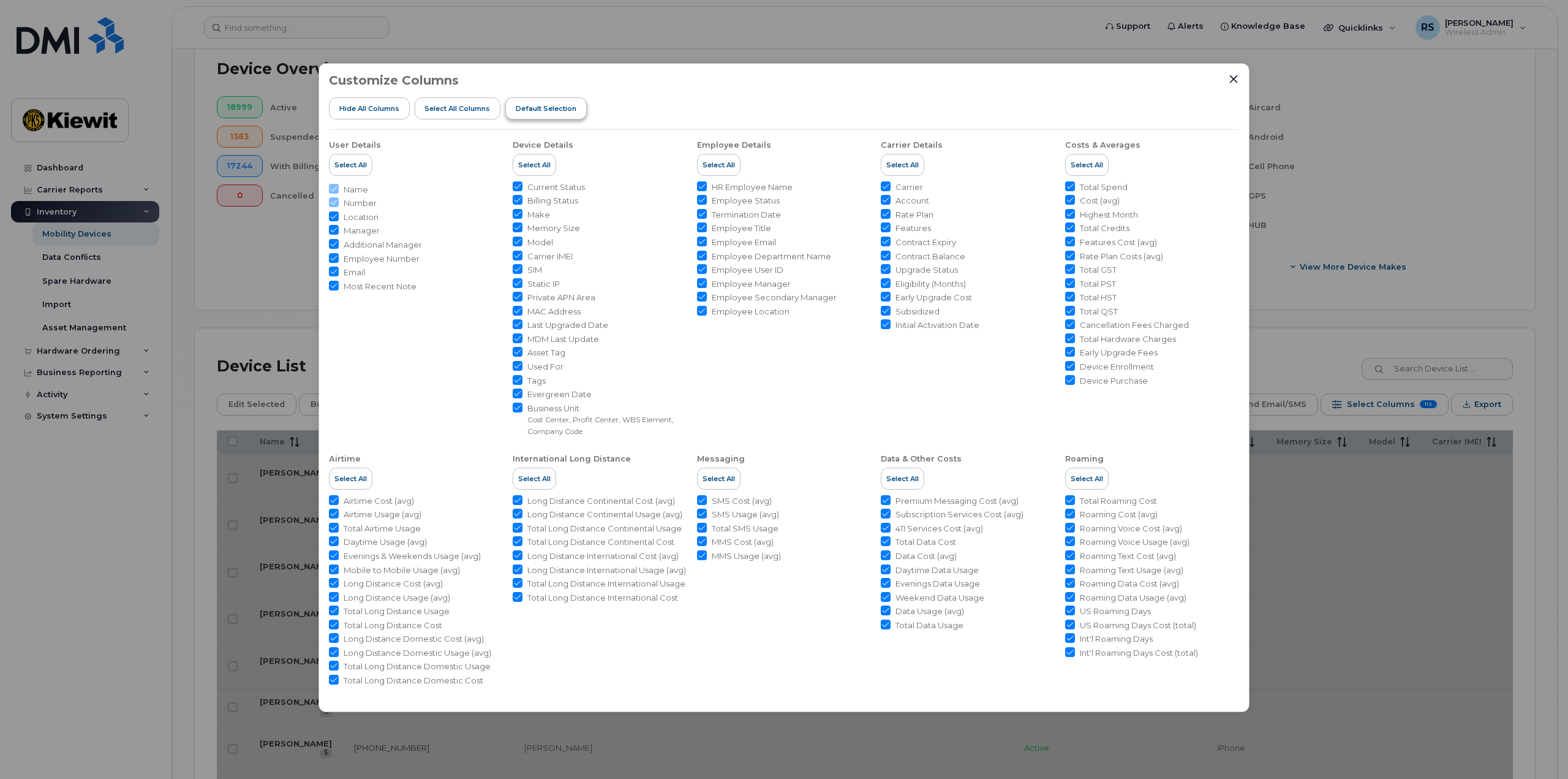
checkbox input "false"
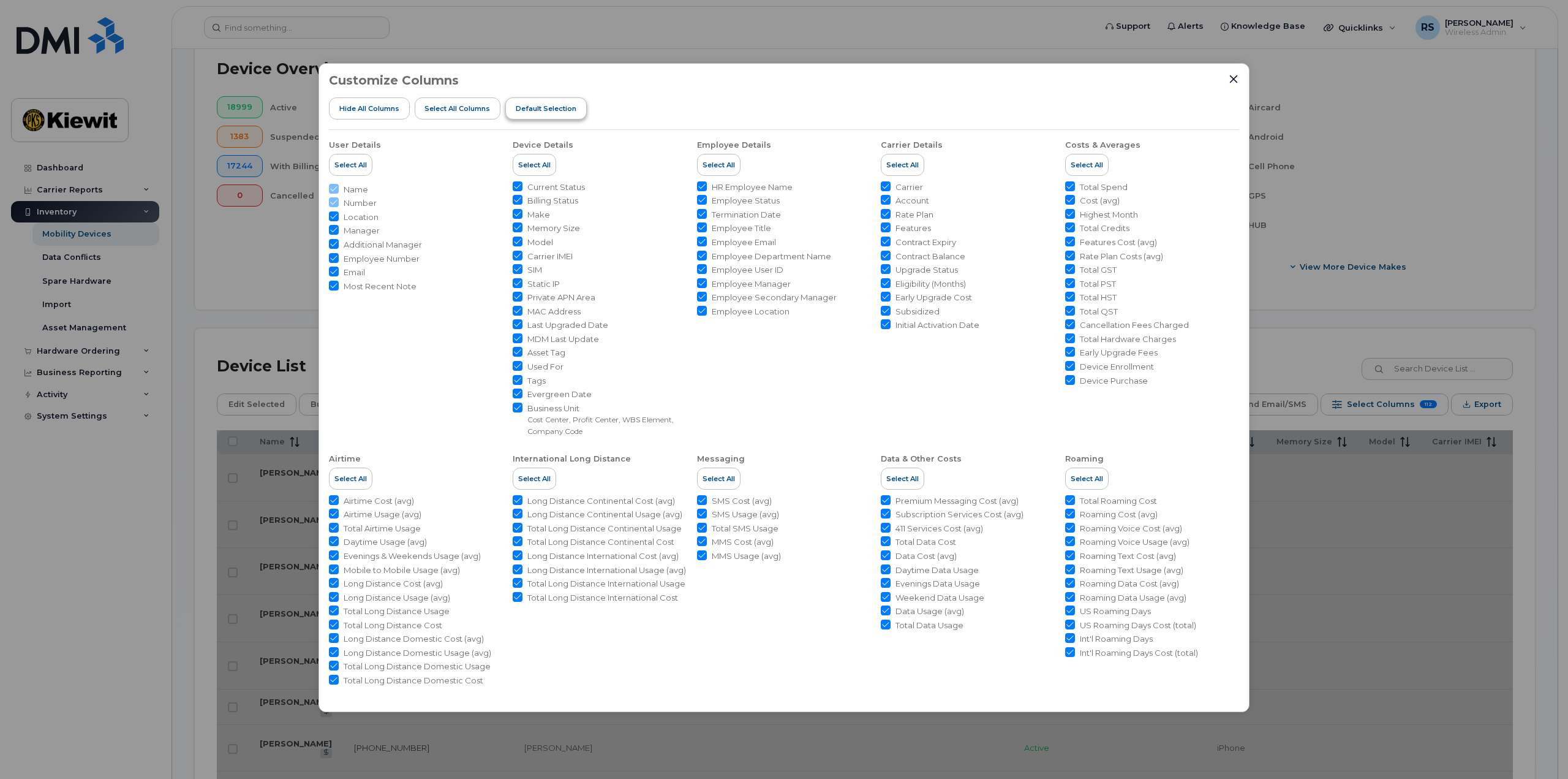
checkbox input "false"
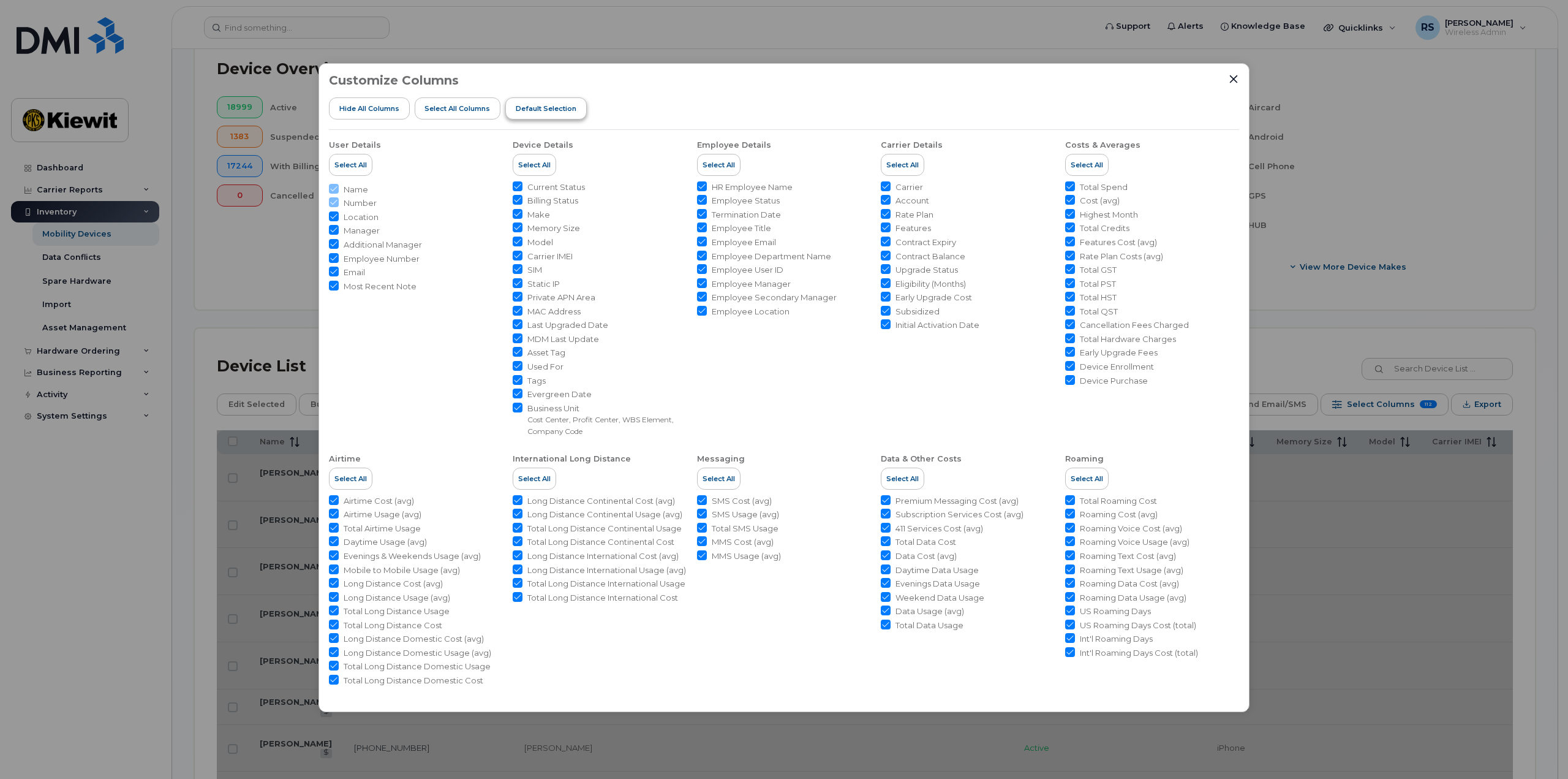
checkbox input "false"
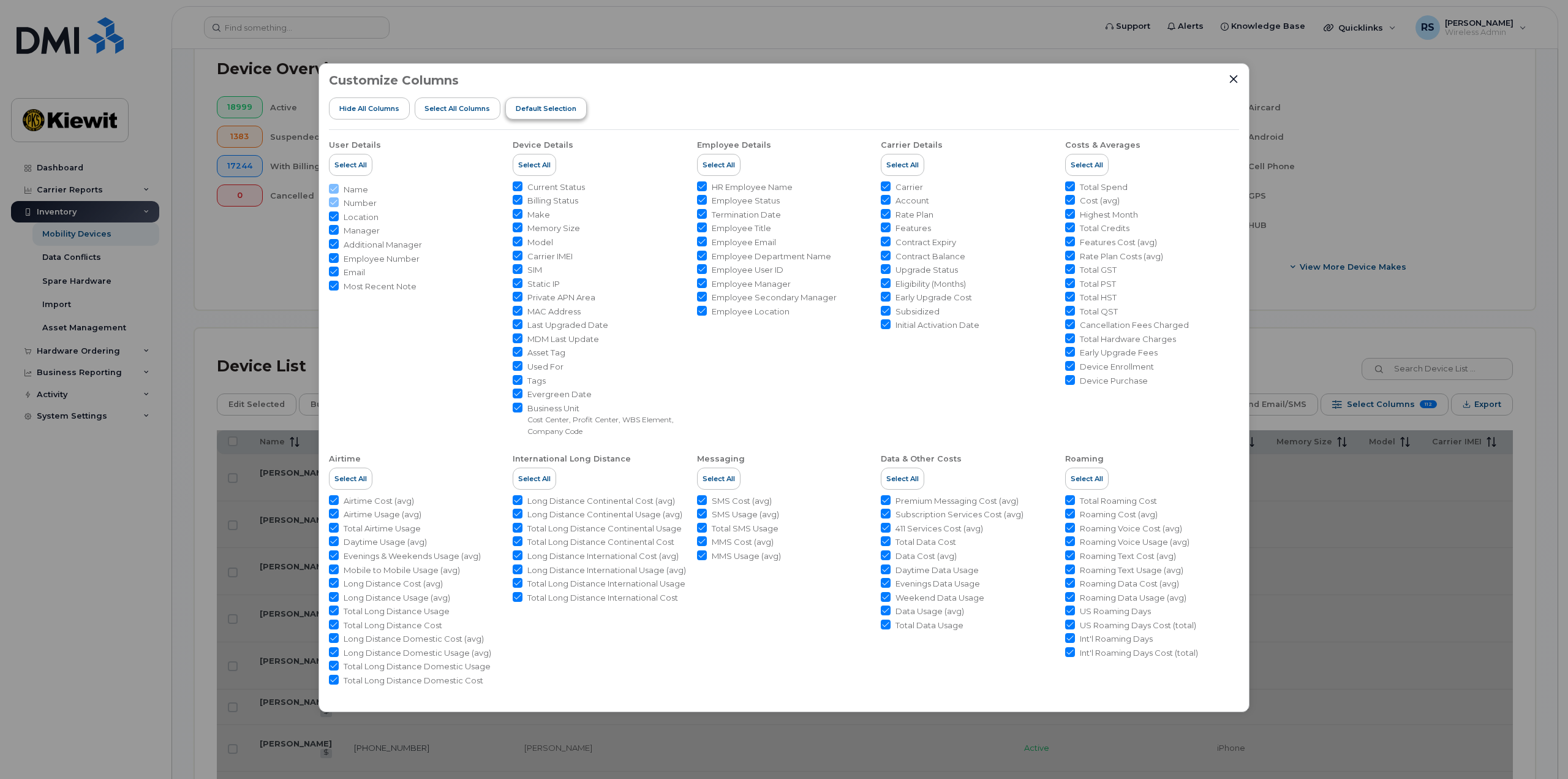
checkbox input "false"
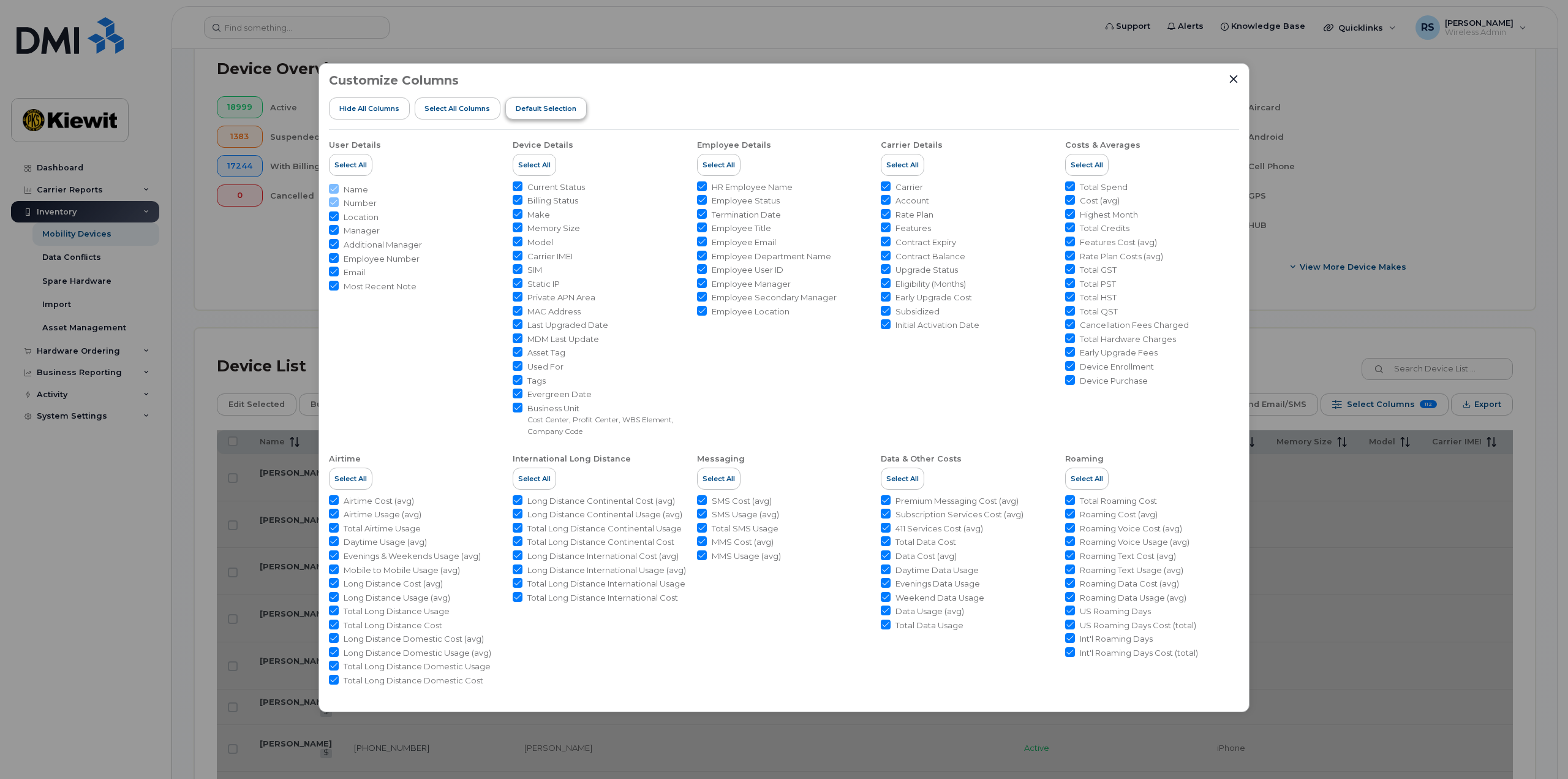
checkbox input "false"
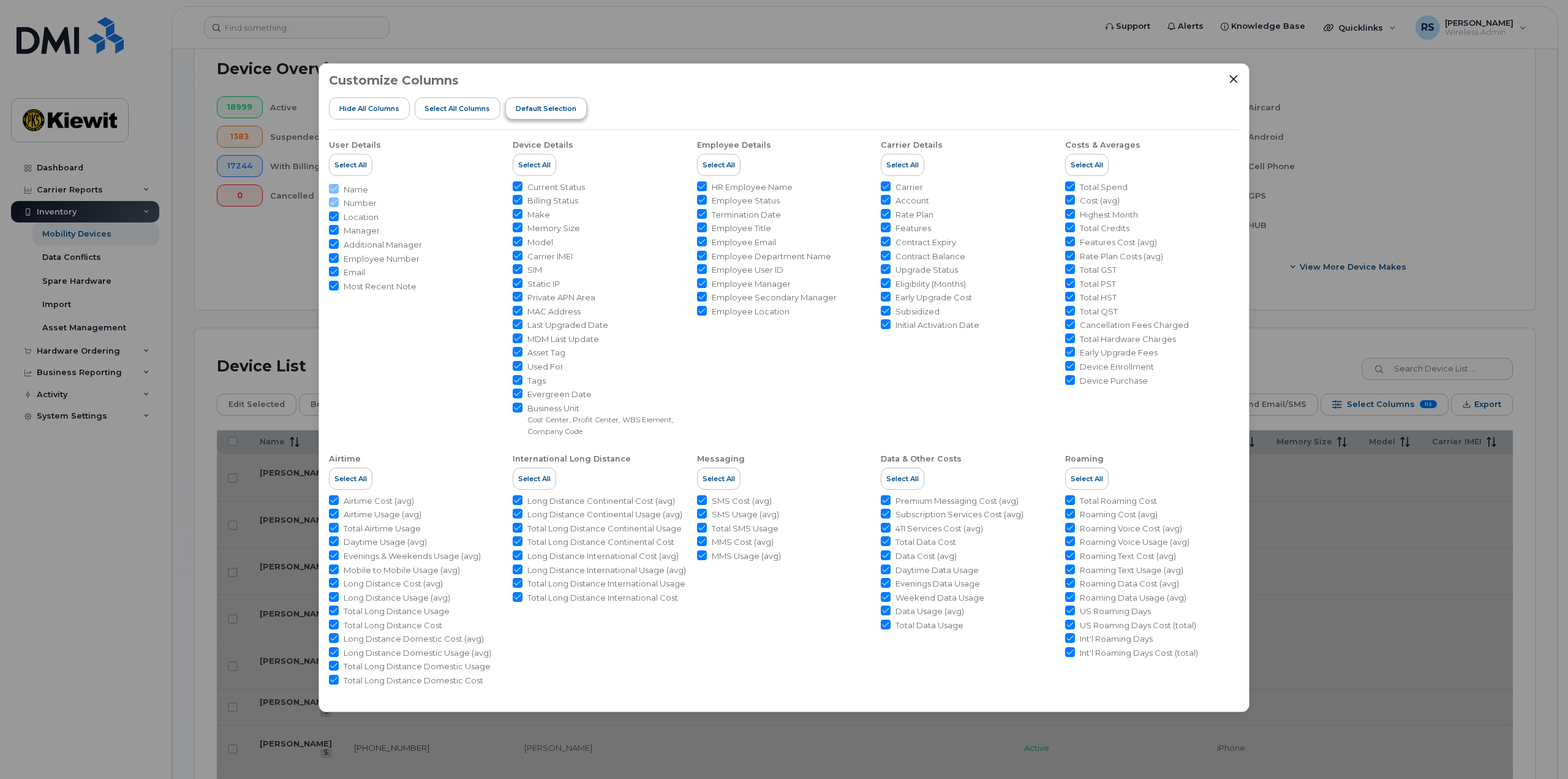
checkbox input "false"
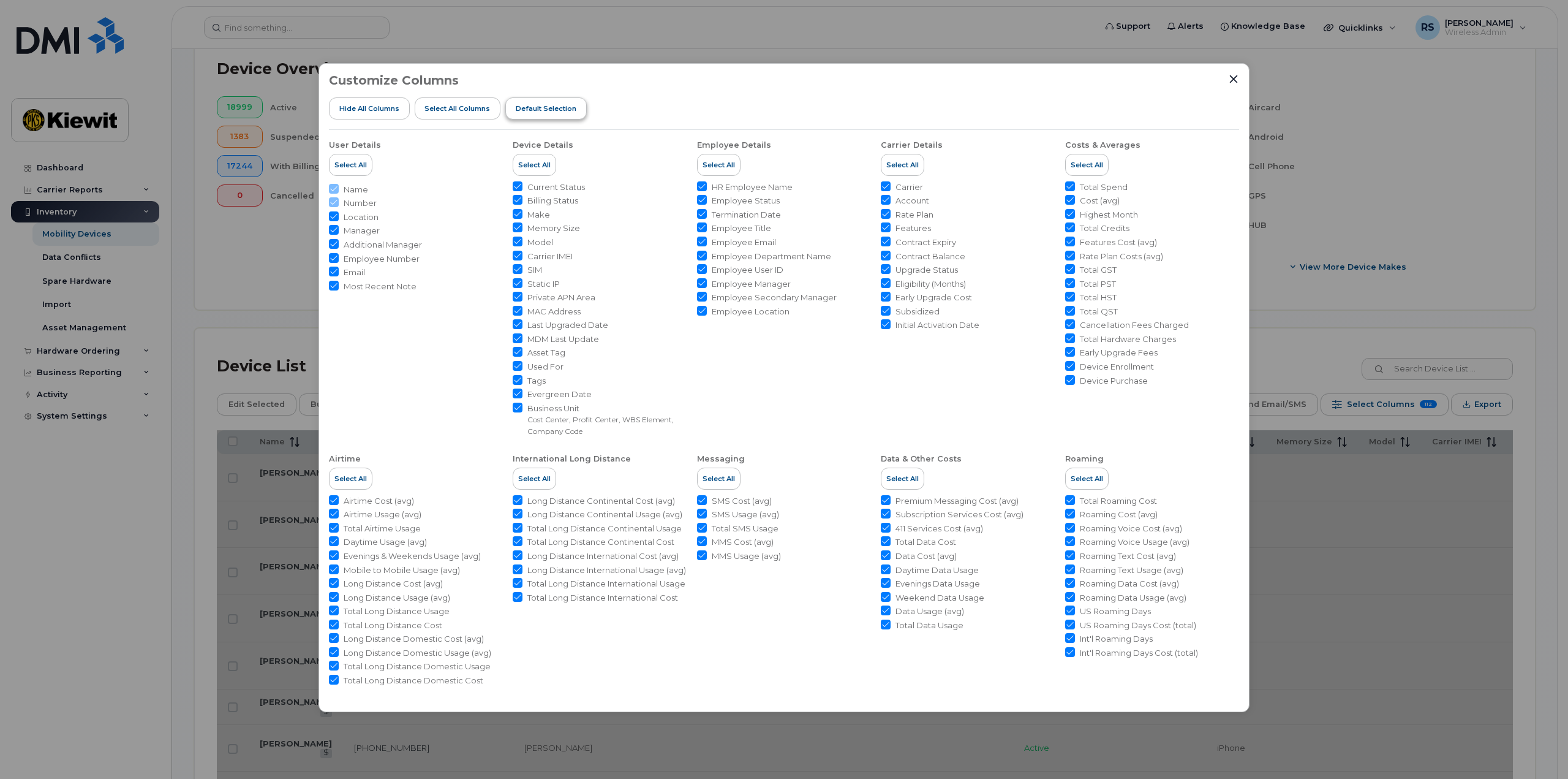
checkbox input "false"
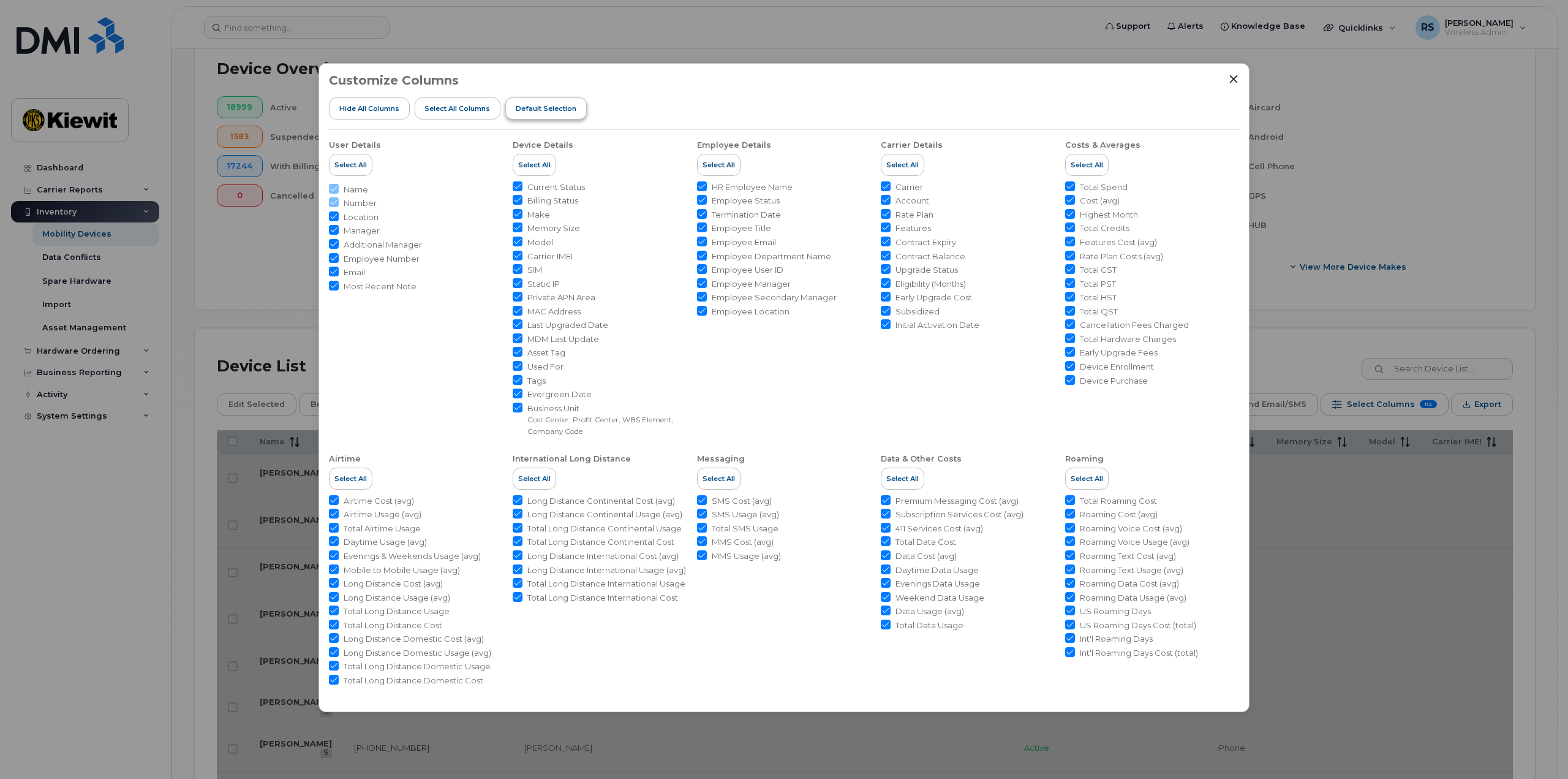
checkbox input "false"
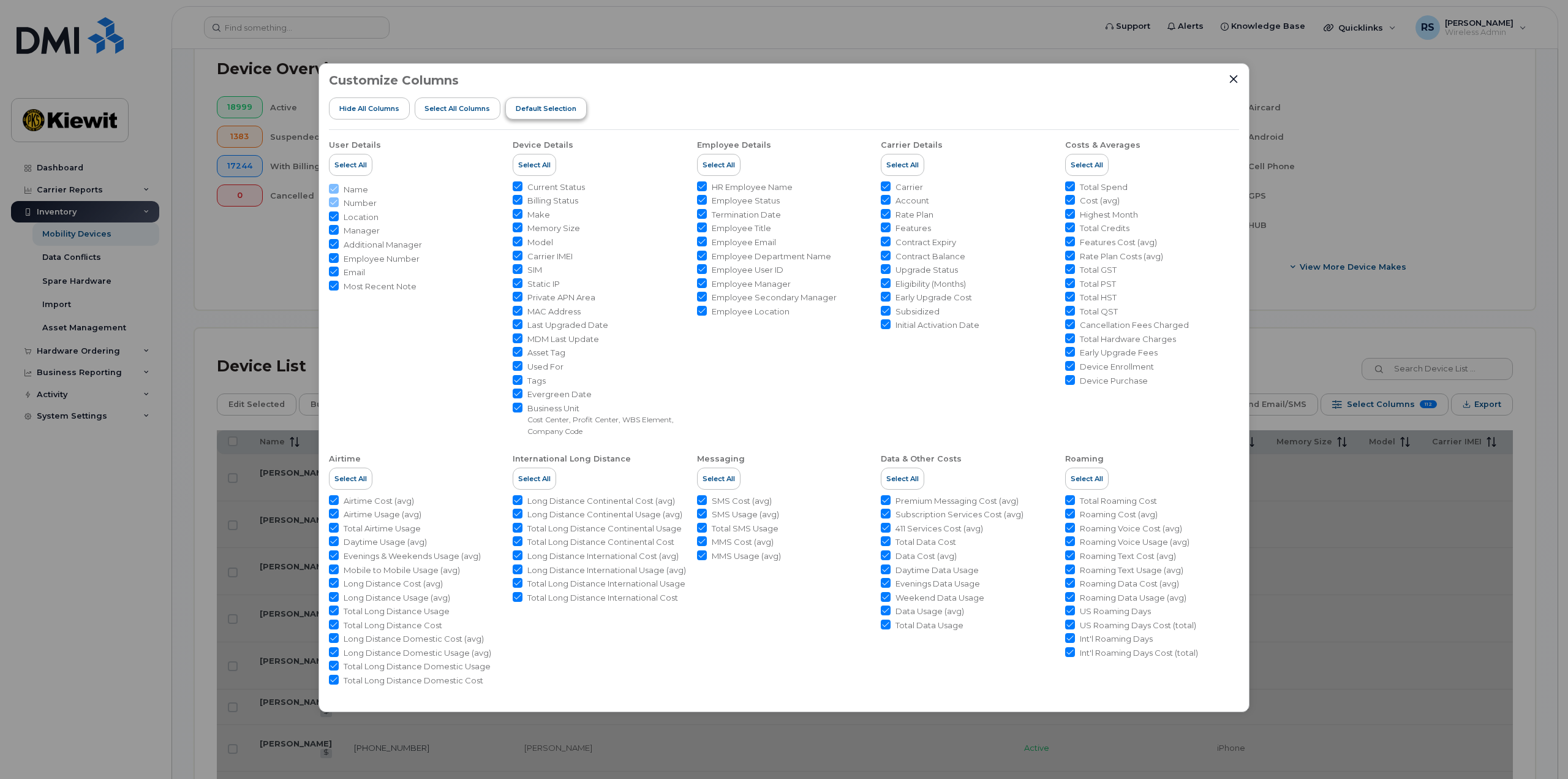
checkbox input "false"
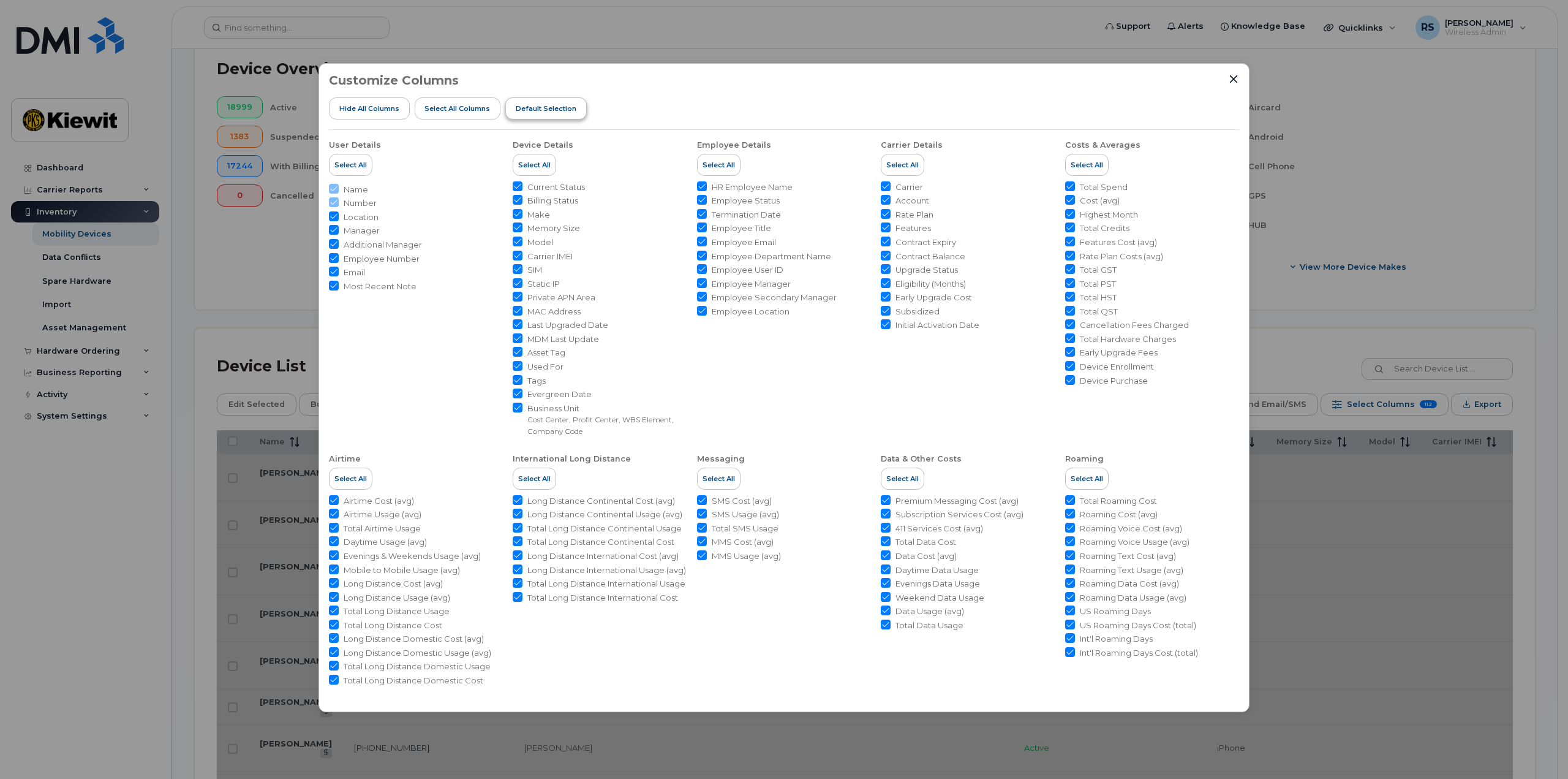
checkbox input "false"
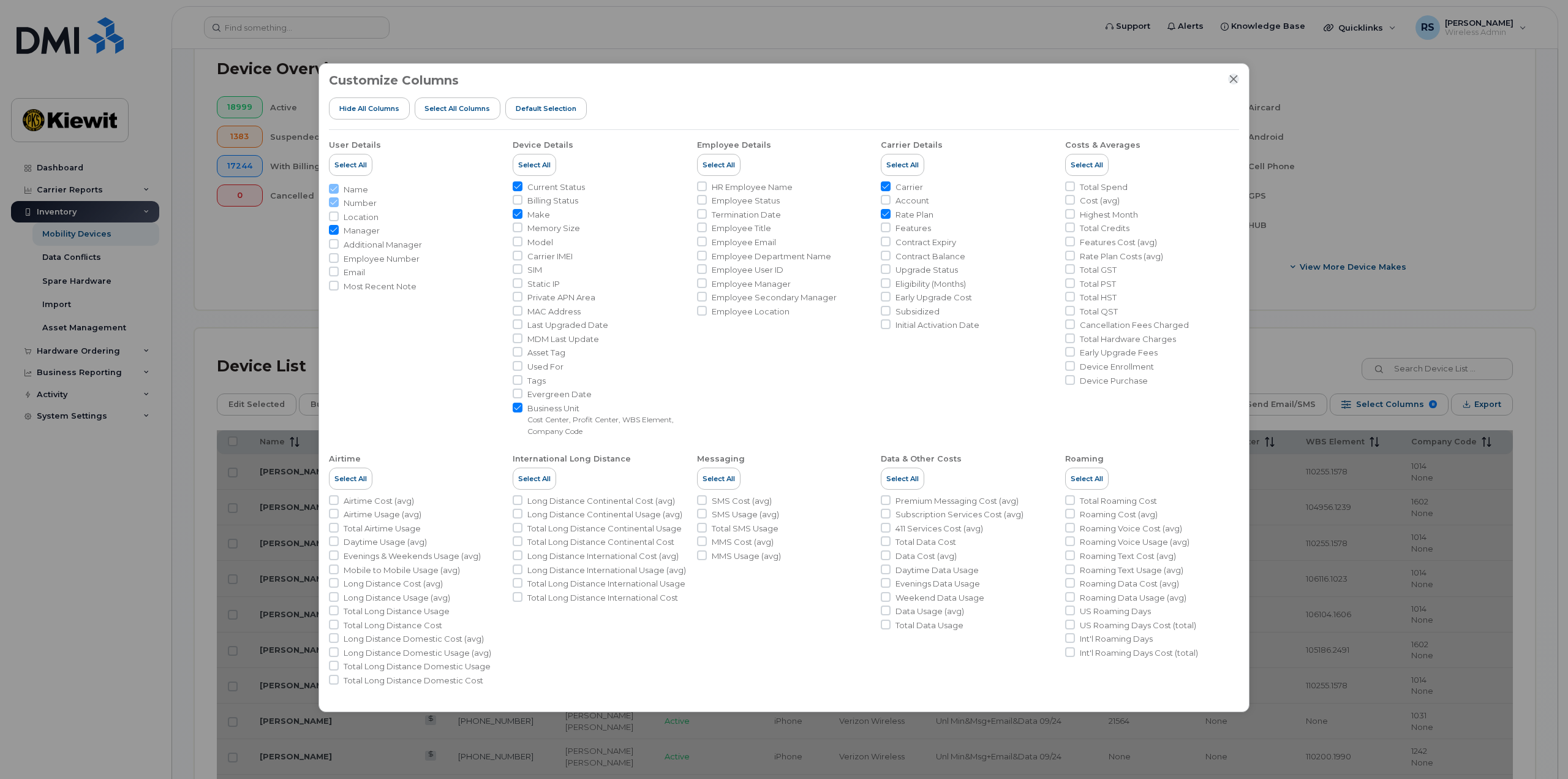
click at [1235, 82] on icon "Close" at bounding box center [1234, 79] width 10 height 10
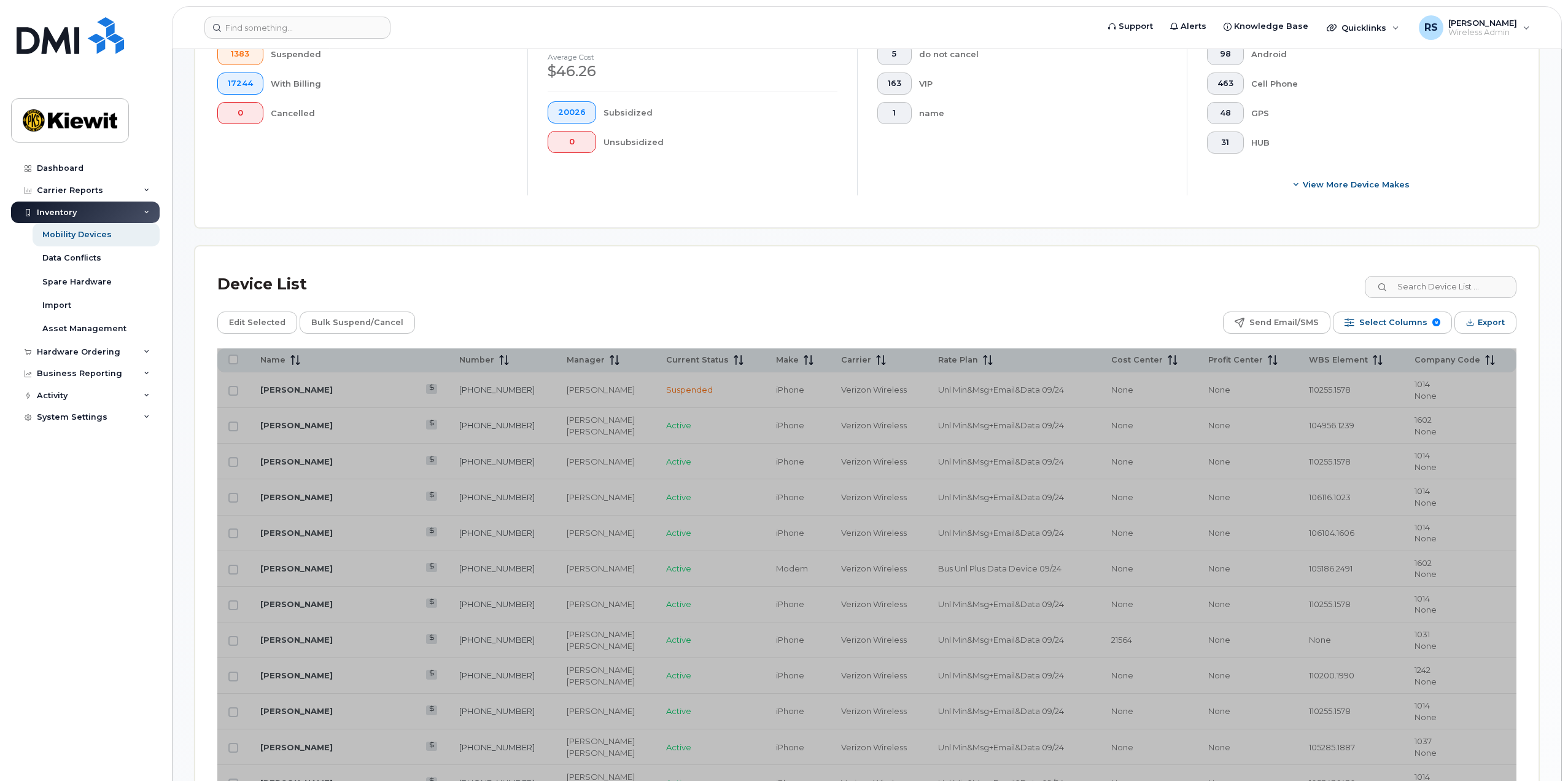
scroll to position [369, 0]
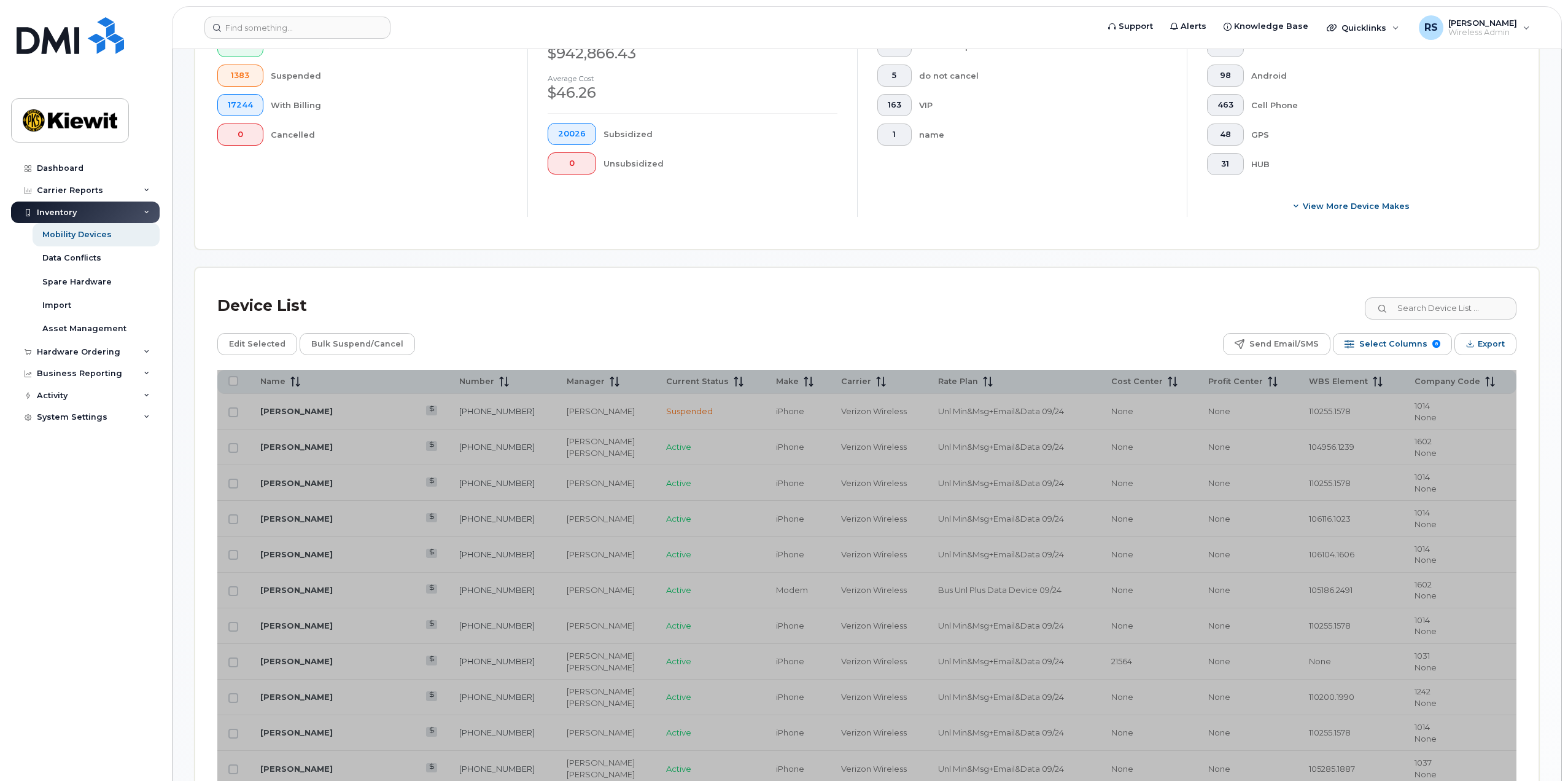
click at [1005, 305] on div "Device List" at bounding box center [867, 306] width 1299 height 32
click at [1395, 345] on span "Select Columns" at bounding box center [1393, 343] width 68 height 18
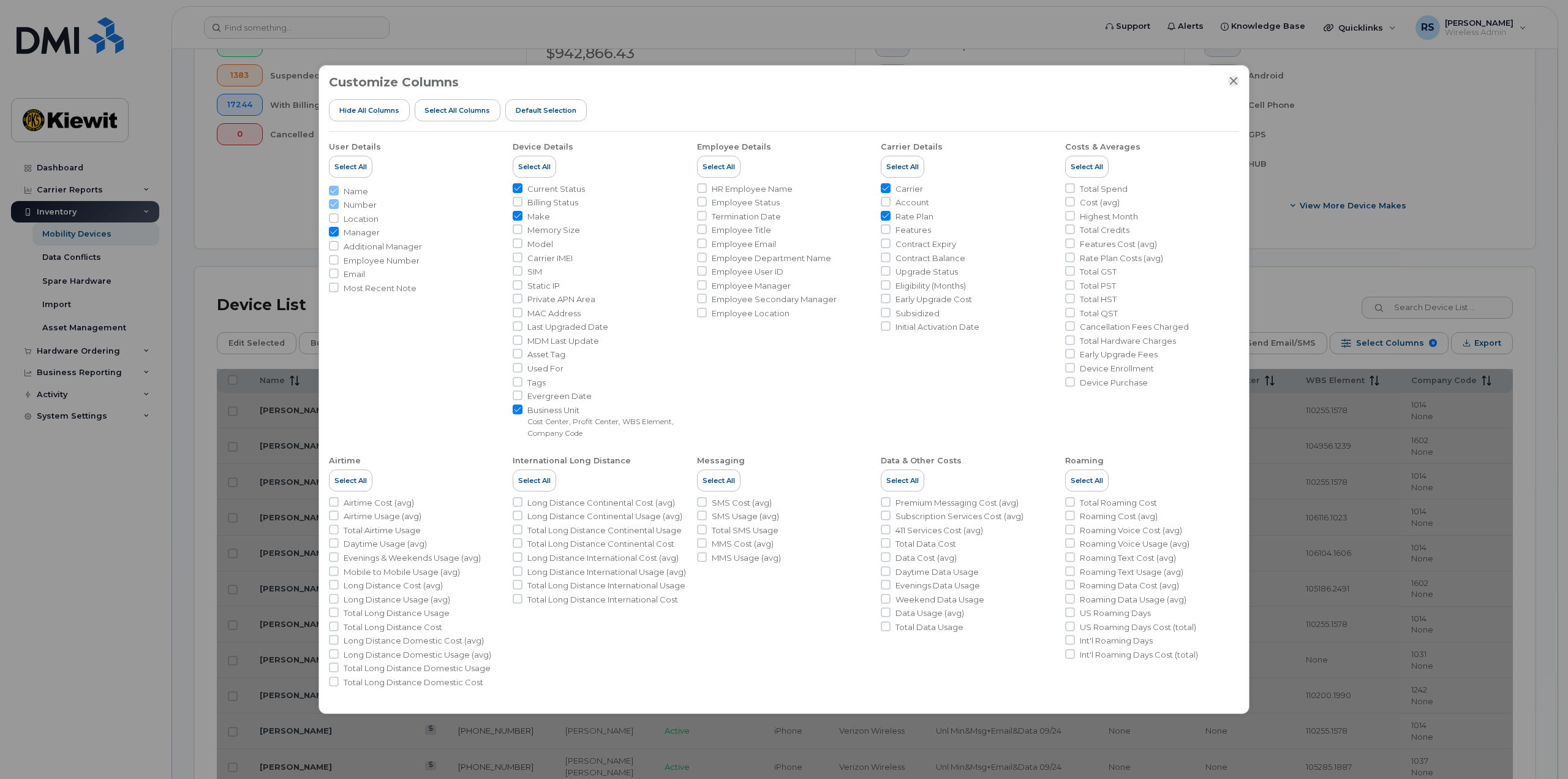
click at [1233, 86] on icon "Close" at bounding box center [1234, 81] width 10 height 10
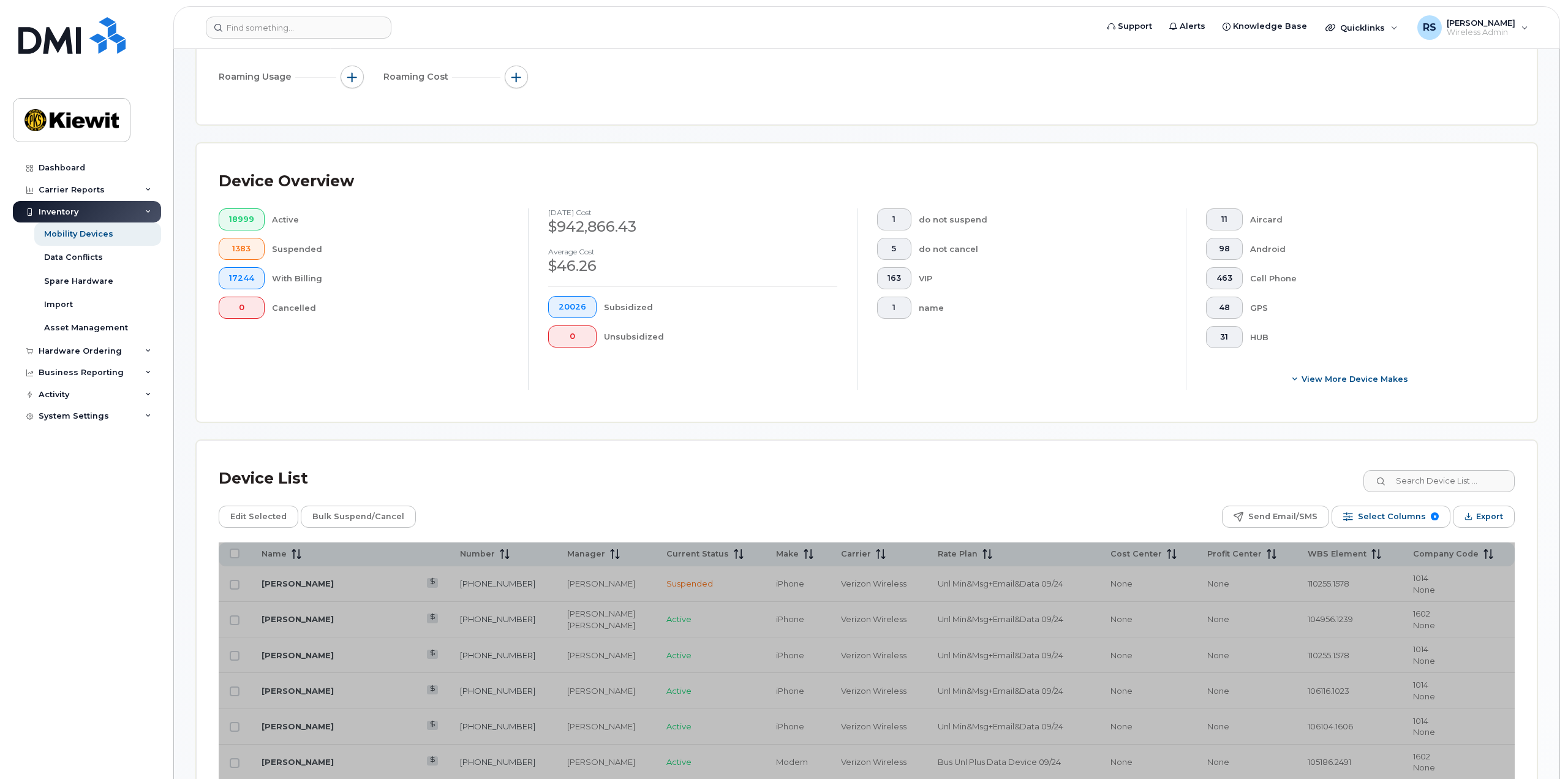
scroll to position [245, 0]
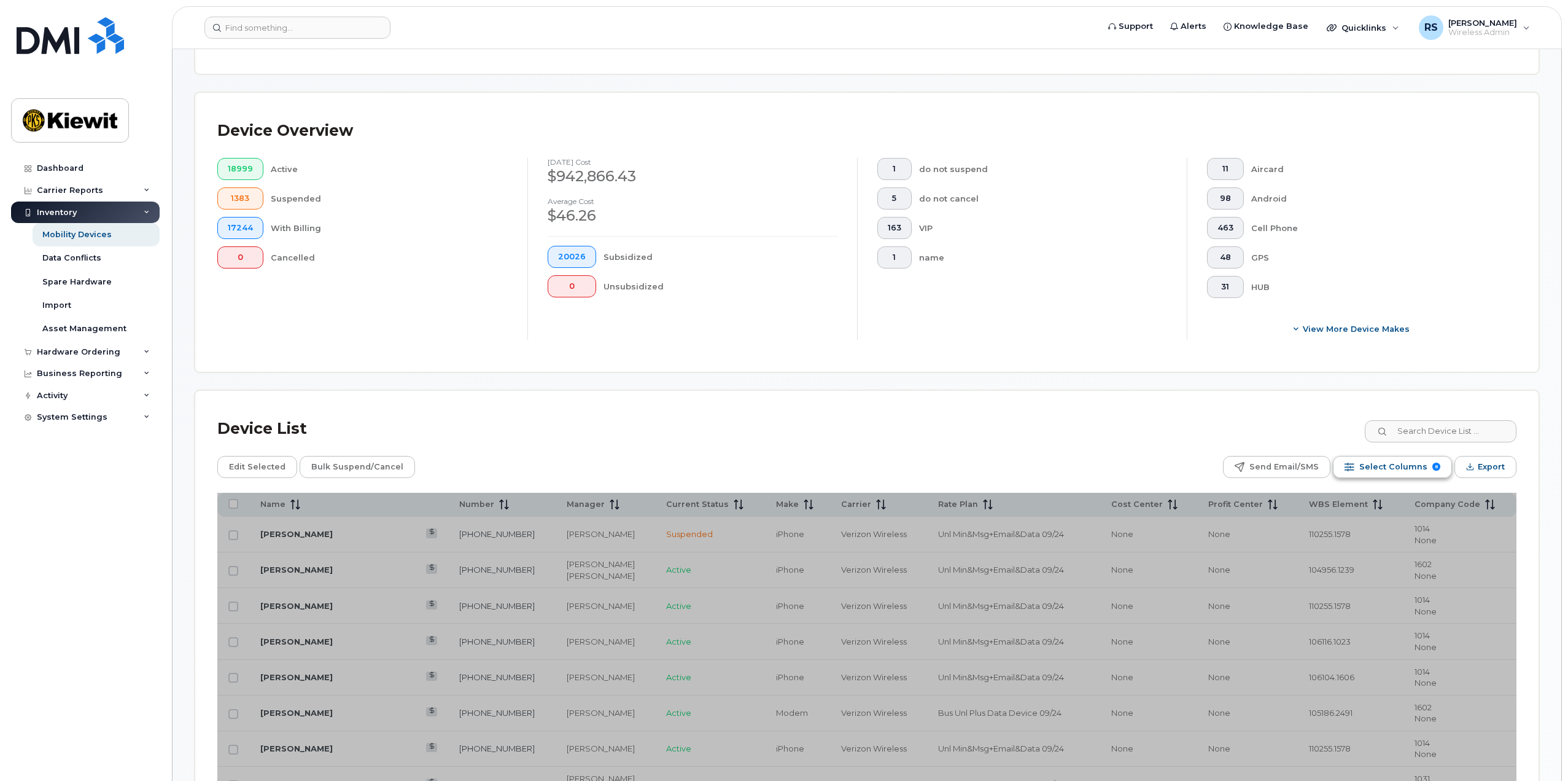
click at [1397, 472] on span "Select Columns" at bounding box center [1393, 467] width 68 height 18
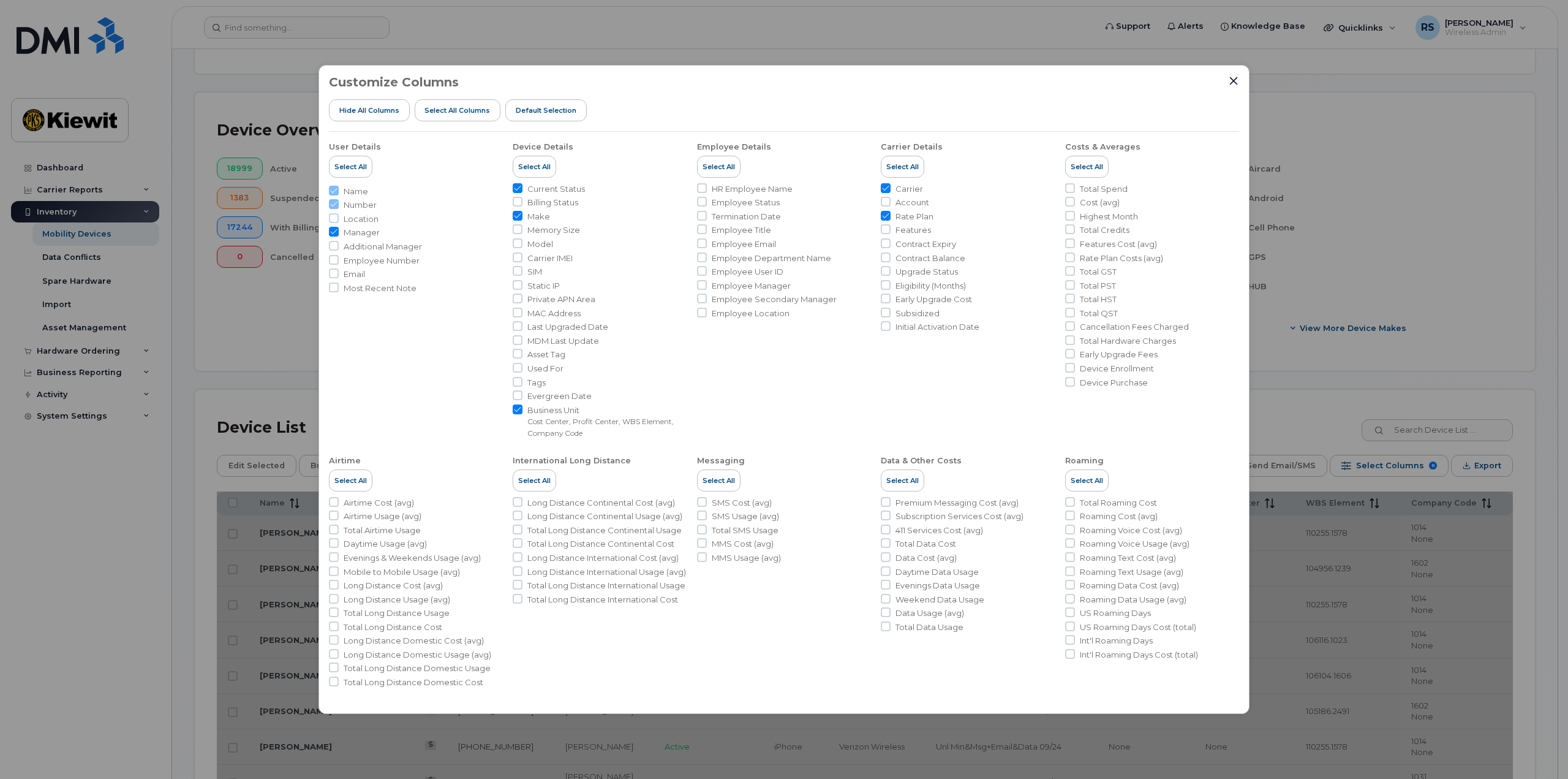
click at [1064, 199] on ul "User Details Select All Name Number Location Manager Additional Manager Employe…" at bounding box center [784, 409] width 910 height 556
click at [1071, 204] on input "Cost (avg)" at bounding box center [1070, 202] width 10 height 10
checkbox input "true"
click at [706, 189] on input "HR Employee Name" at bounding box center [702, 188] width 10 height 10
click at [702, 272] on input "Employee User ID" at bounding box center [702, 271] width 10 height 10
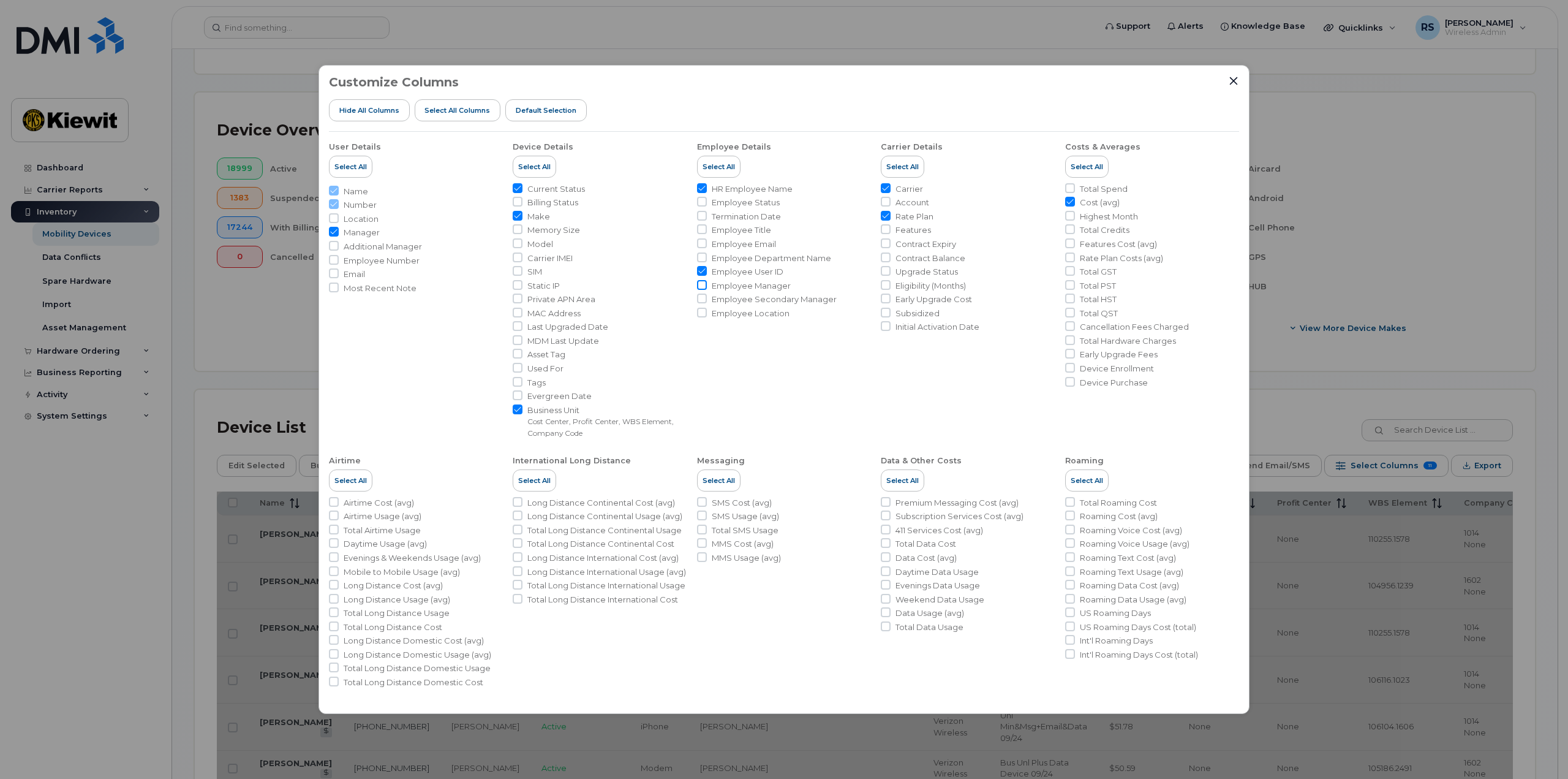
click at [702, 284] on input "Employee Manager" at bounding box center [702, 285] width 10 height 10
click at [1356, 314] on div "Customize Columns Hide All Columns Select all Columns Default Selection User De…" at bounding box center [784, 390] width 1568 height 779
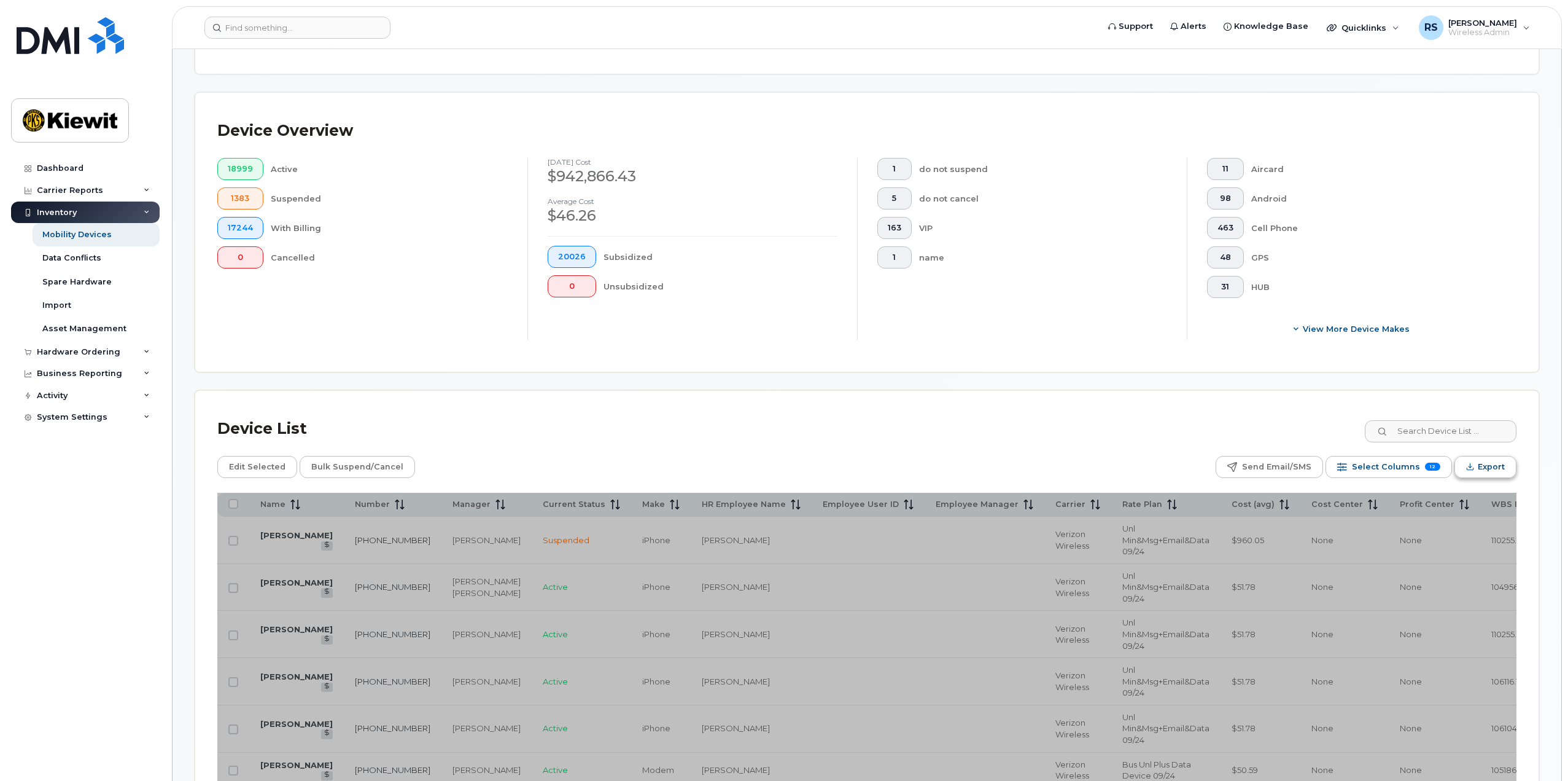
click at [1475, 465] on button "Export" at bounding box center [1485, 467] width 62 height 22
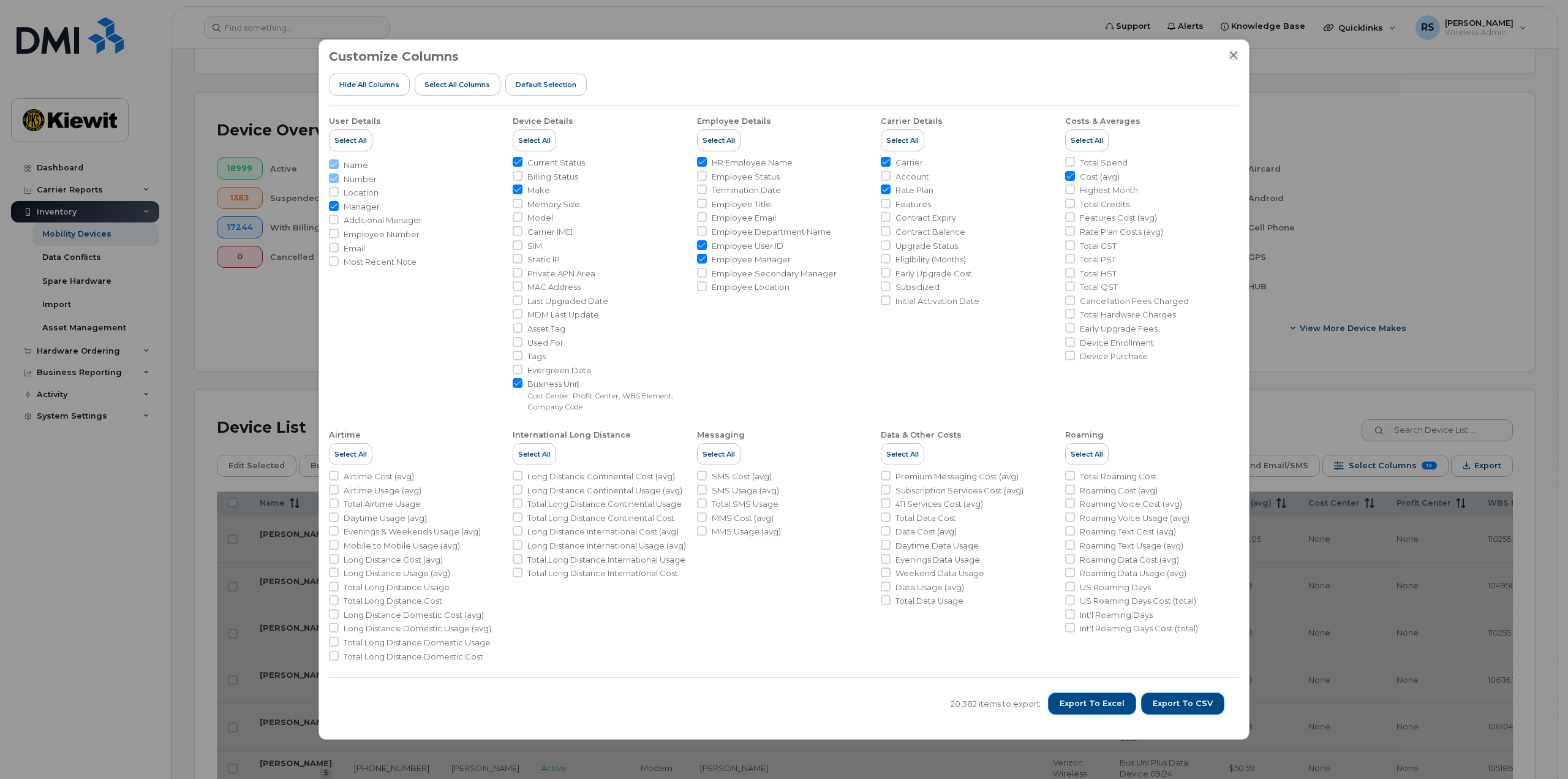
click at [1229, 55] on icon "Close" at bounding box center [1234, 56] width 10 height 10
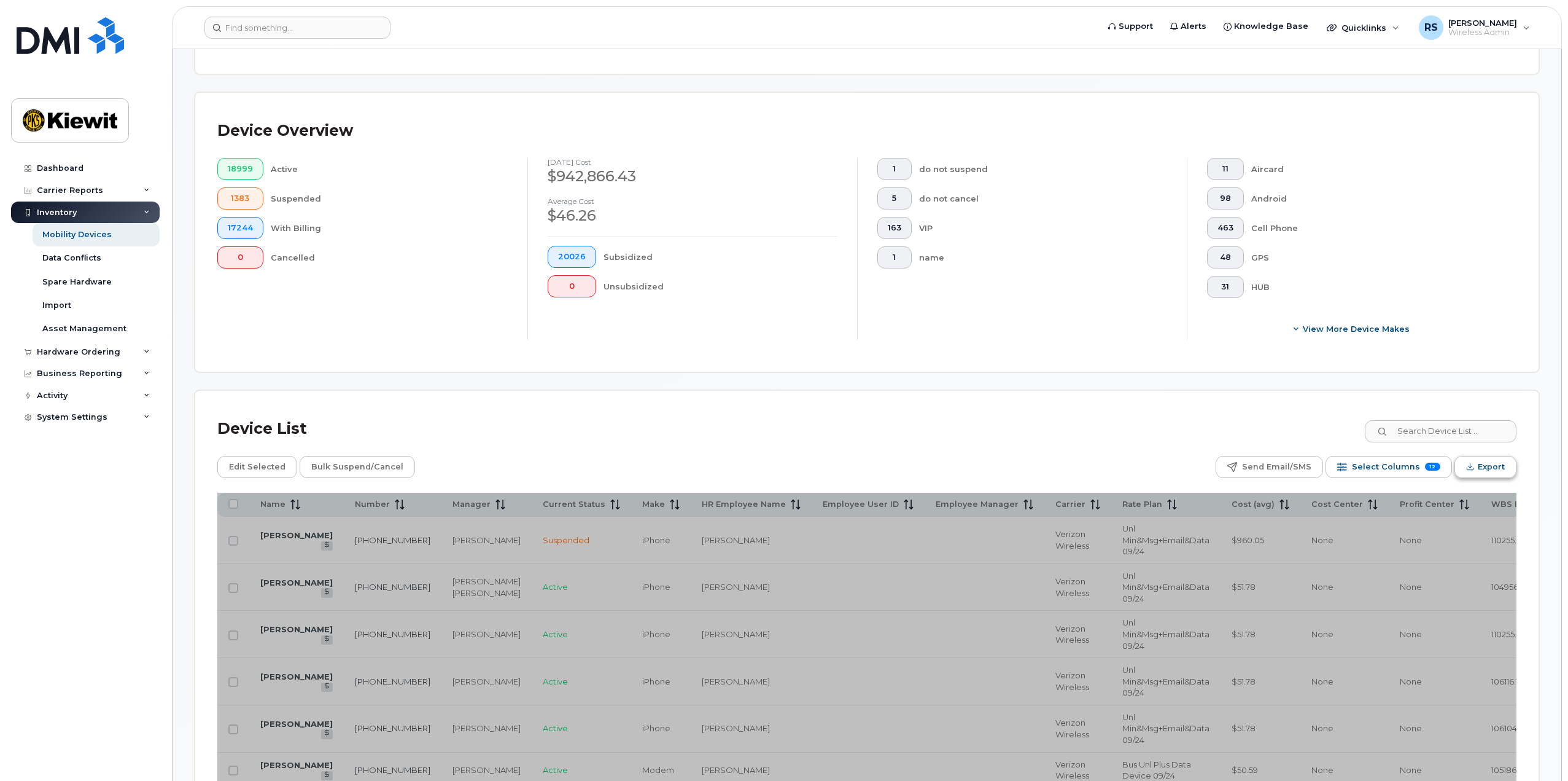
click at [1469, 471] on button "Export" at bounding box center [1485, 467] width 62 height 22
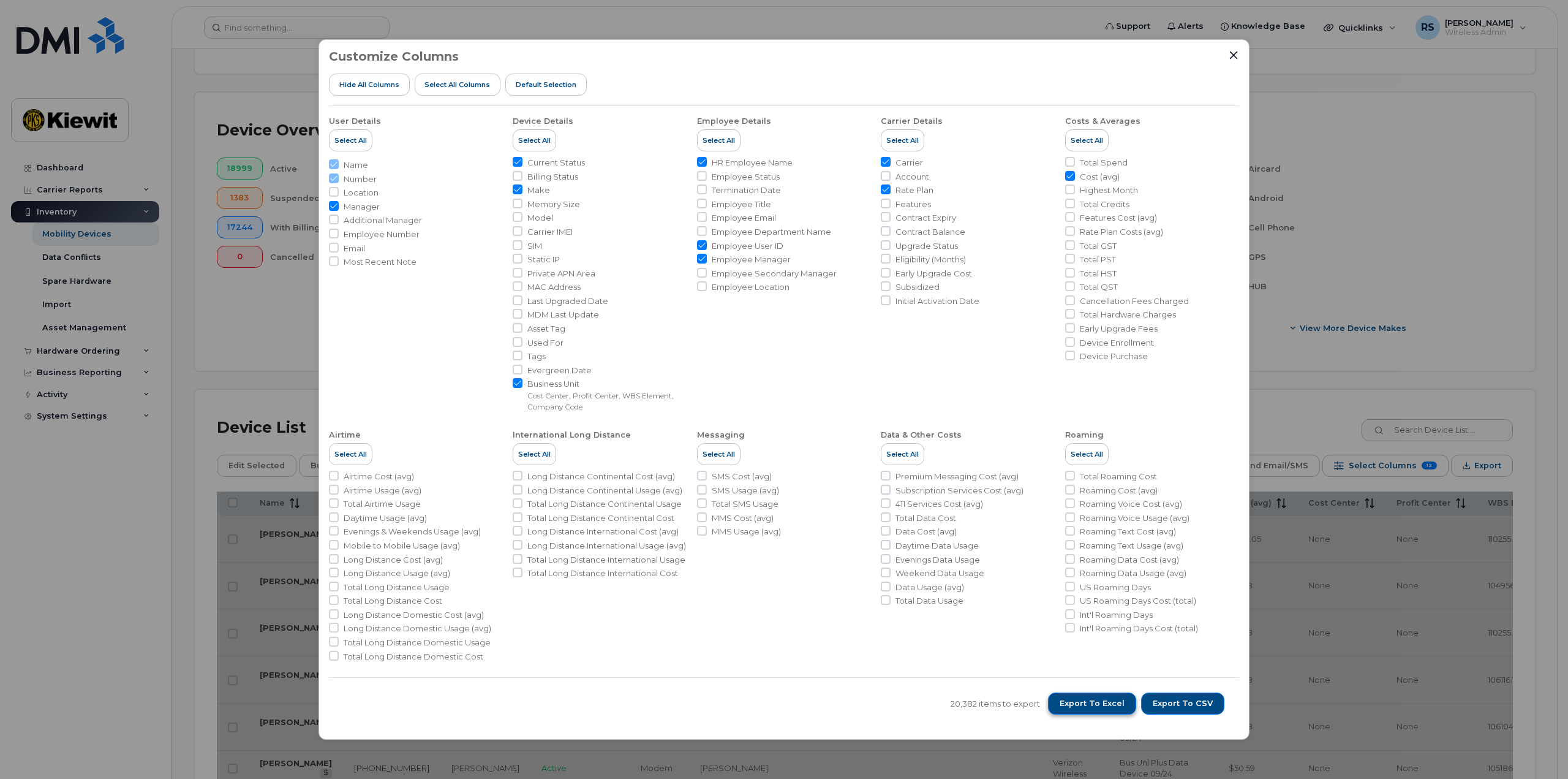
click at [1093, 705] on span "Export to Excel" at bounding box center [1093, 703] width 65 height 11
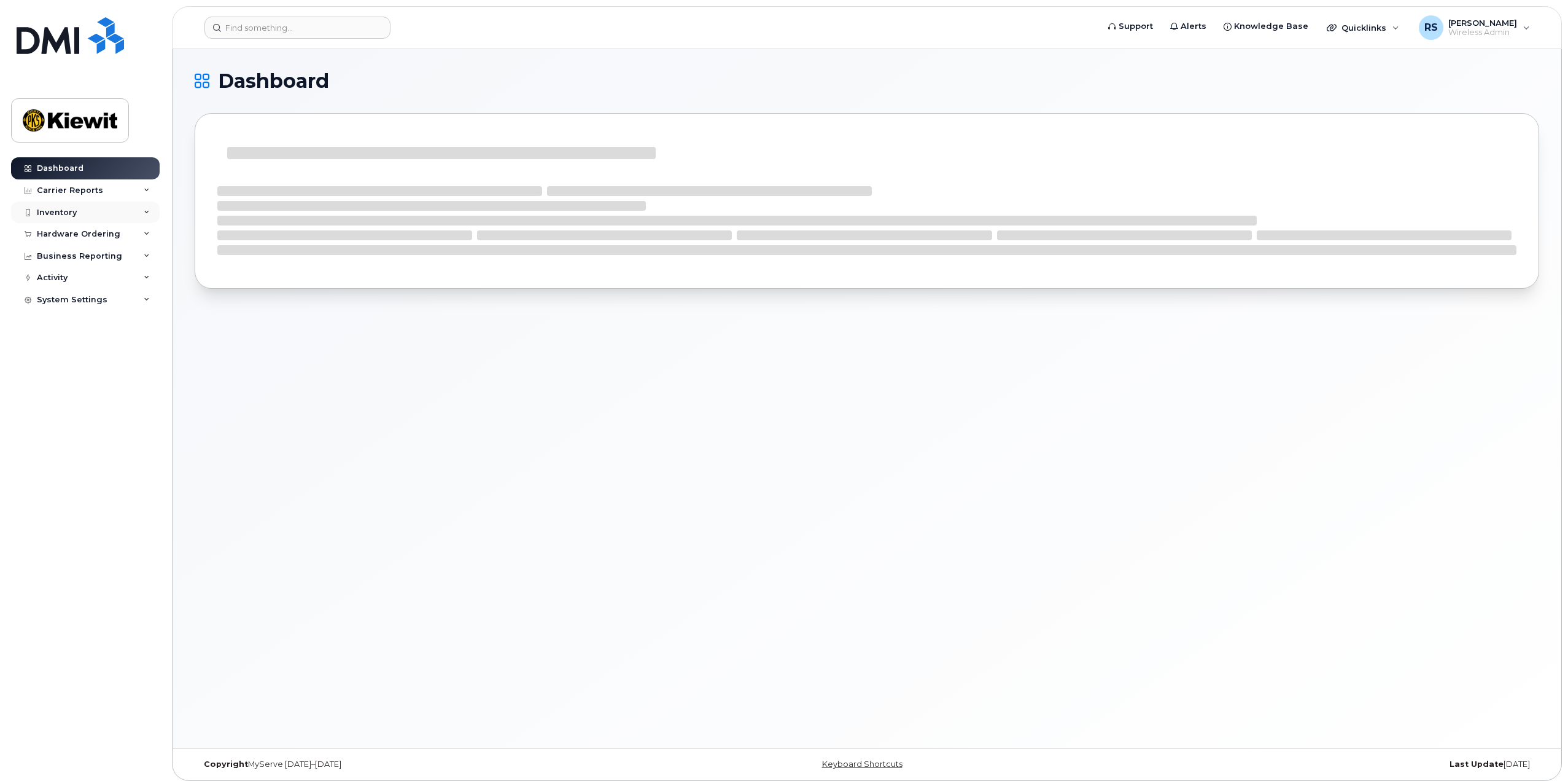
click at [73, 209] on div "Inventory" at bounding box center [56, 213] width 40 height 10
click at [96, 195] on div "Carrier Reports" at bounding box center [70, 191] width 67 height 10
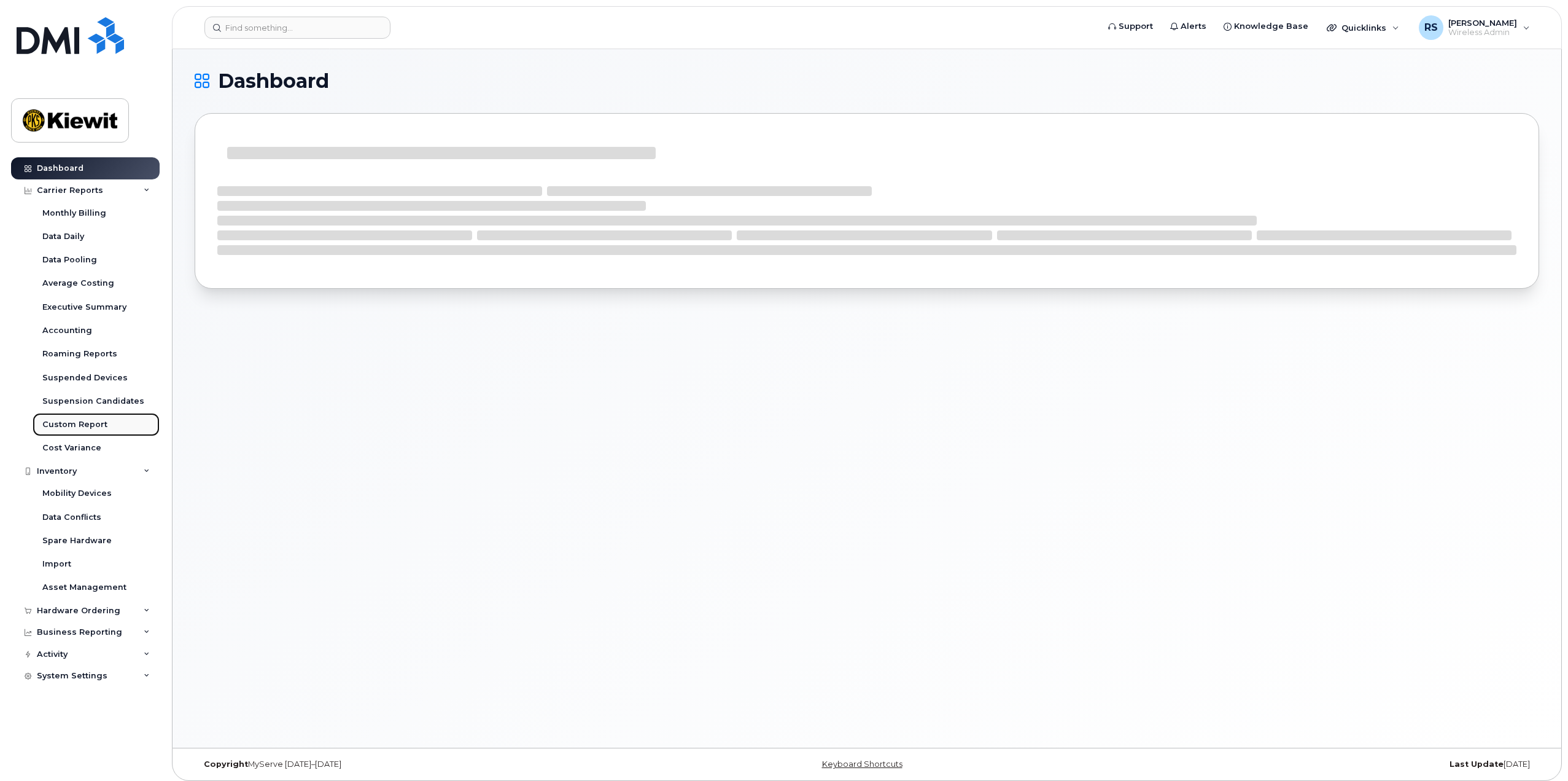
click at [98, 418] on link "Custom Report" at bounding box center [96, 425] width 127 height 23
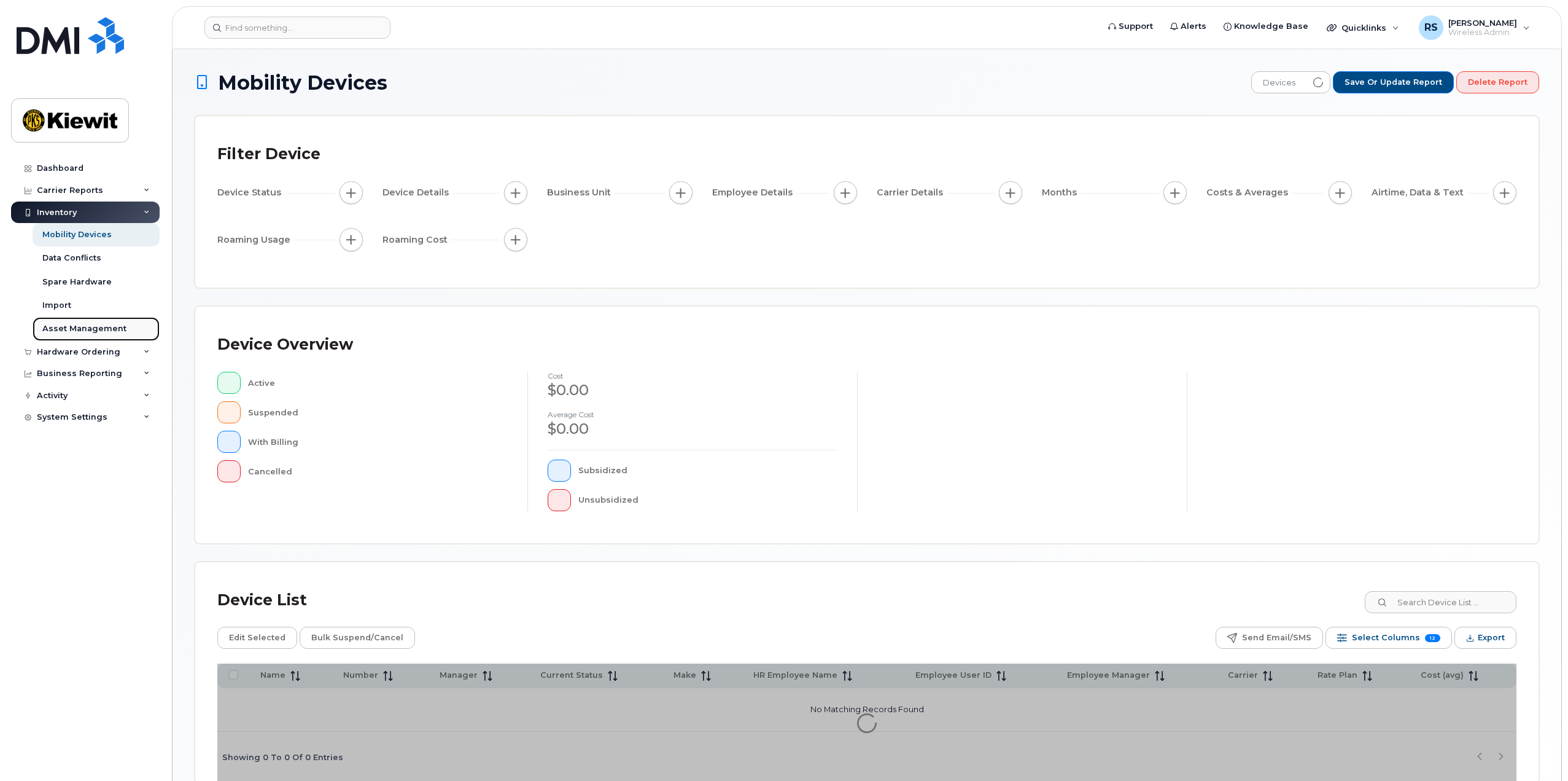
click at [67, 333] on div "Asset Management" at bounding box center [84, 328] width 84 height 11
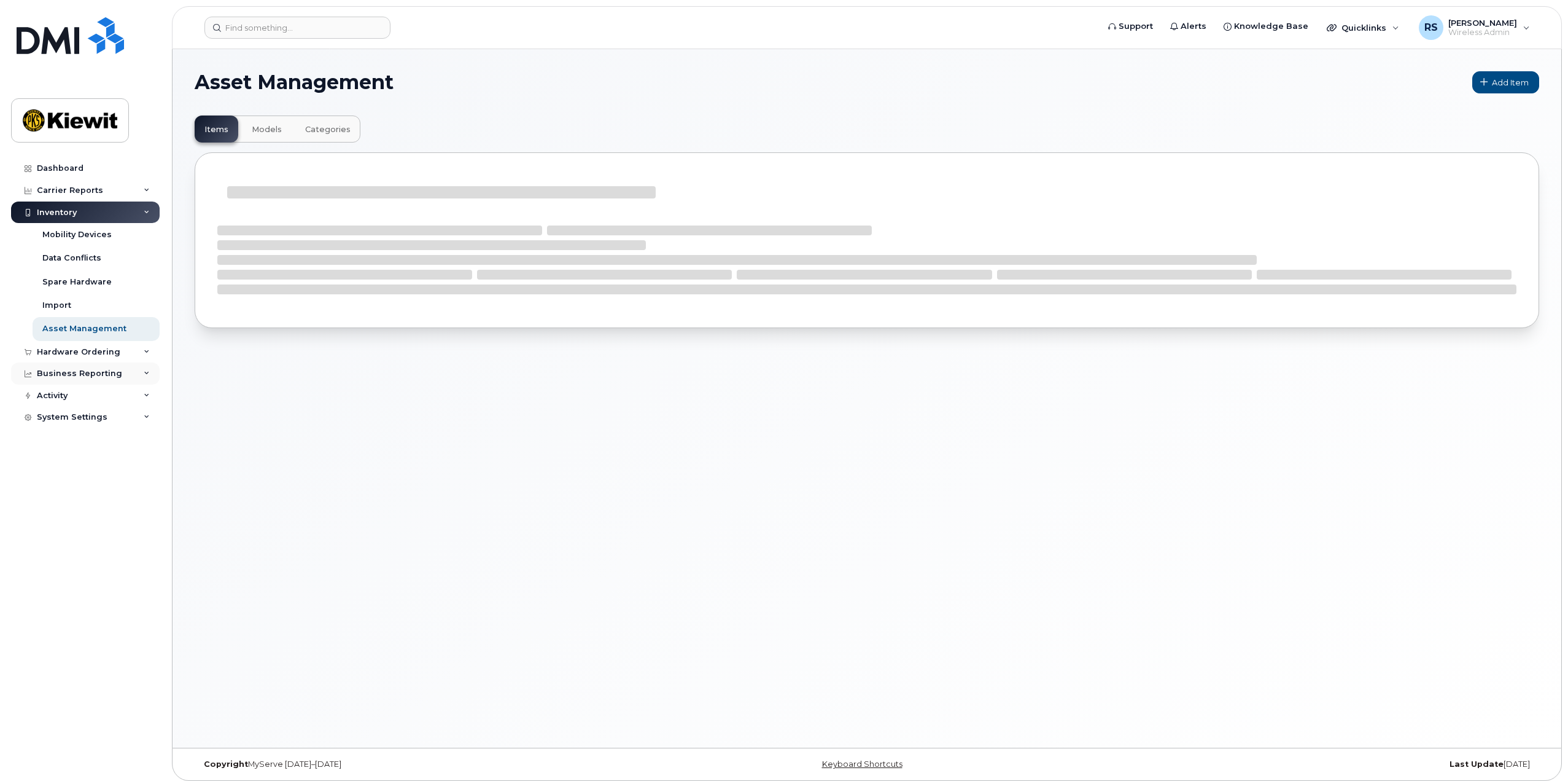
click at [95, 375] on div "Business Reporting" at bounding box center [80, 374] width 85 height 10
click at [95, 398] on div "Managerial Reports" at bounding box center [84, 396] width 84 height 11
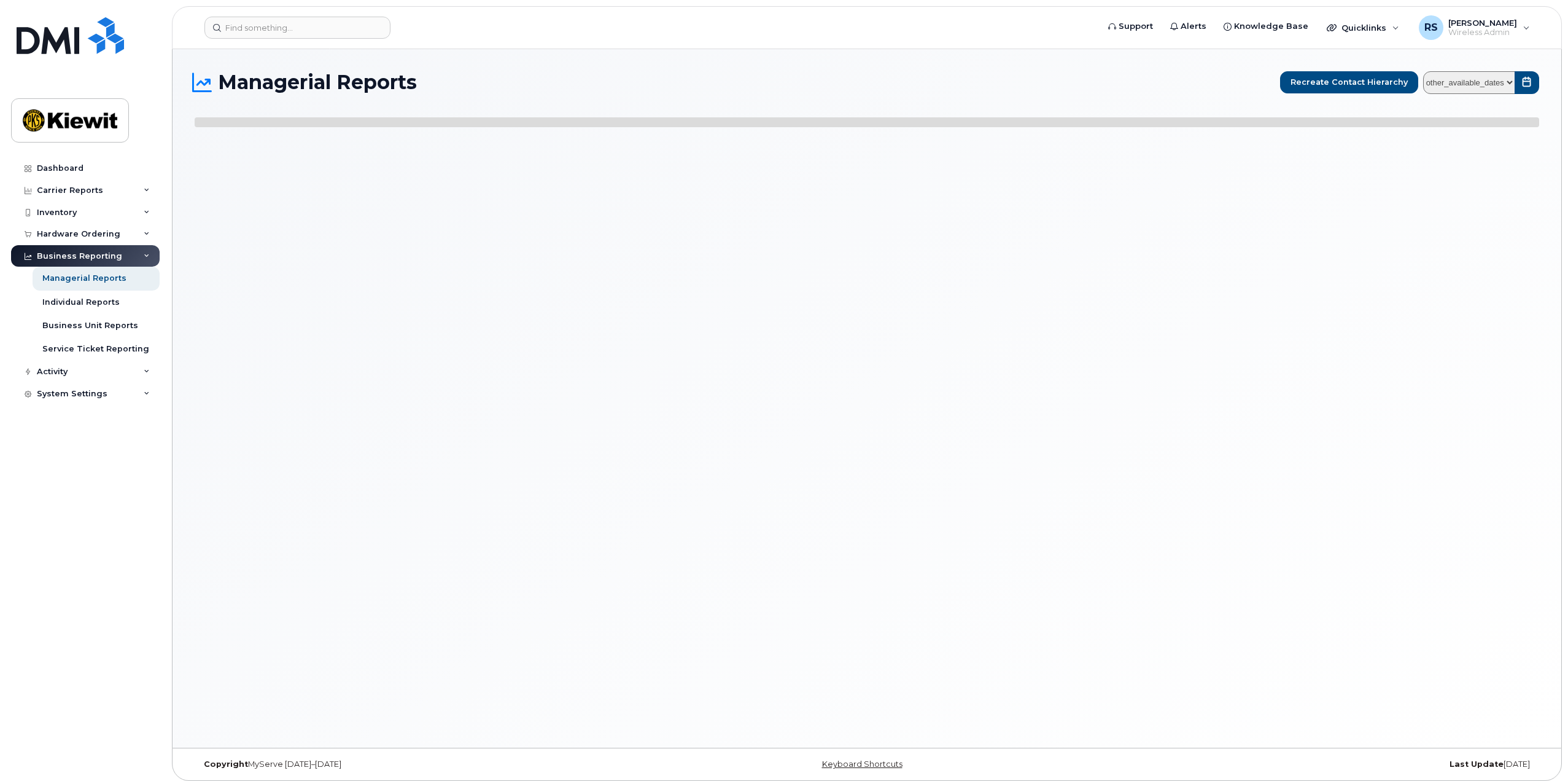
select select
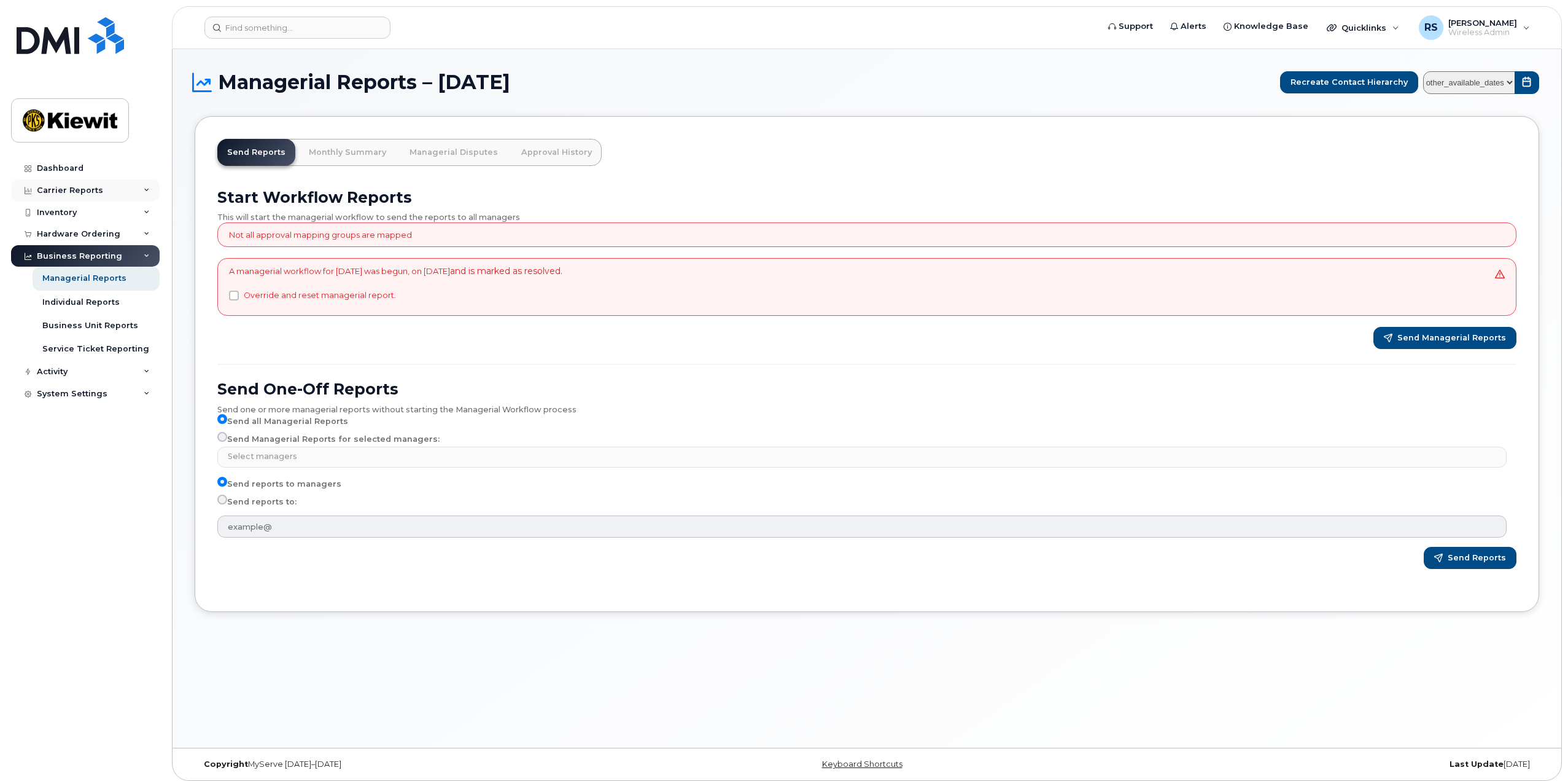
click at [91, 192] on div "Carrier Reports" at bounding box center [70, 191] width 67 height 10
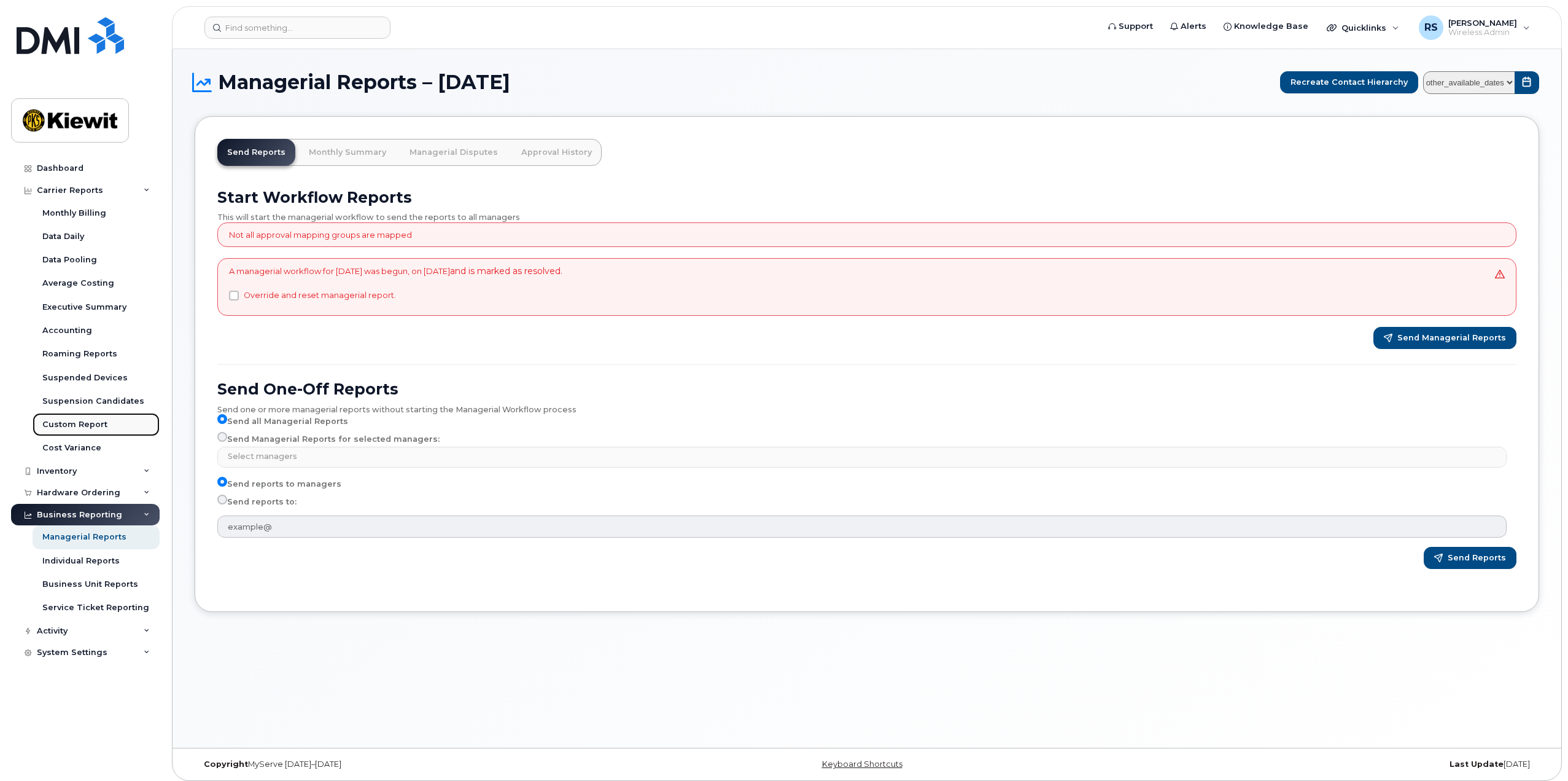
click at [83, 430] on div "Custom Report" at bounding box center [75, 424] width 65 height 11
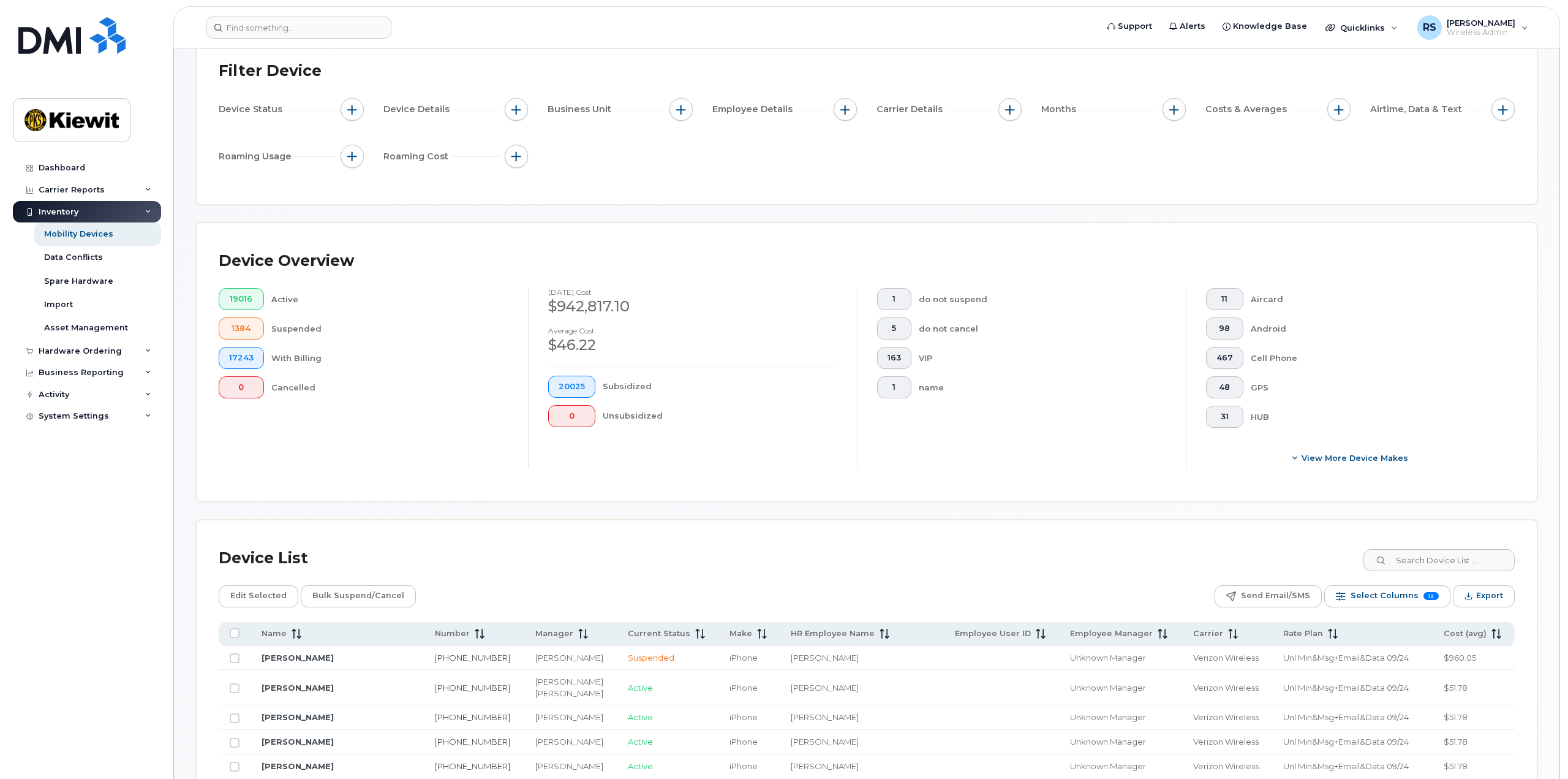
scroll to position [245, 0]
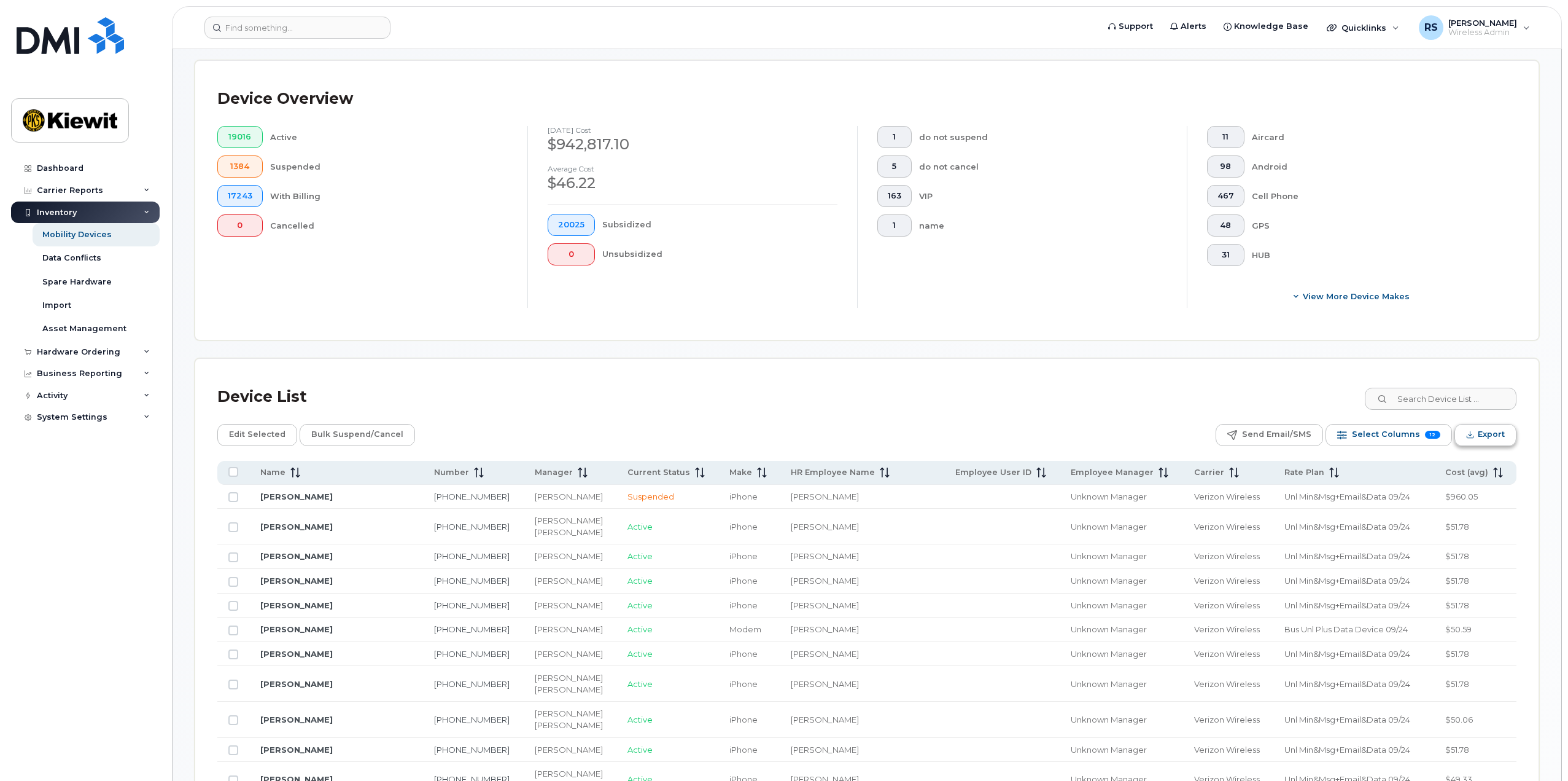
click at [1491, 436] on span "Export" at bounding box center [1491, 434] width 27 height 18
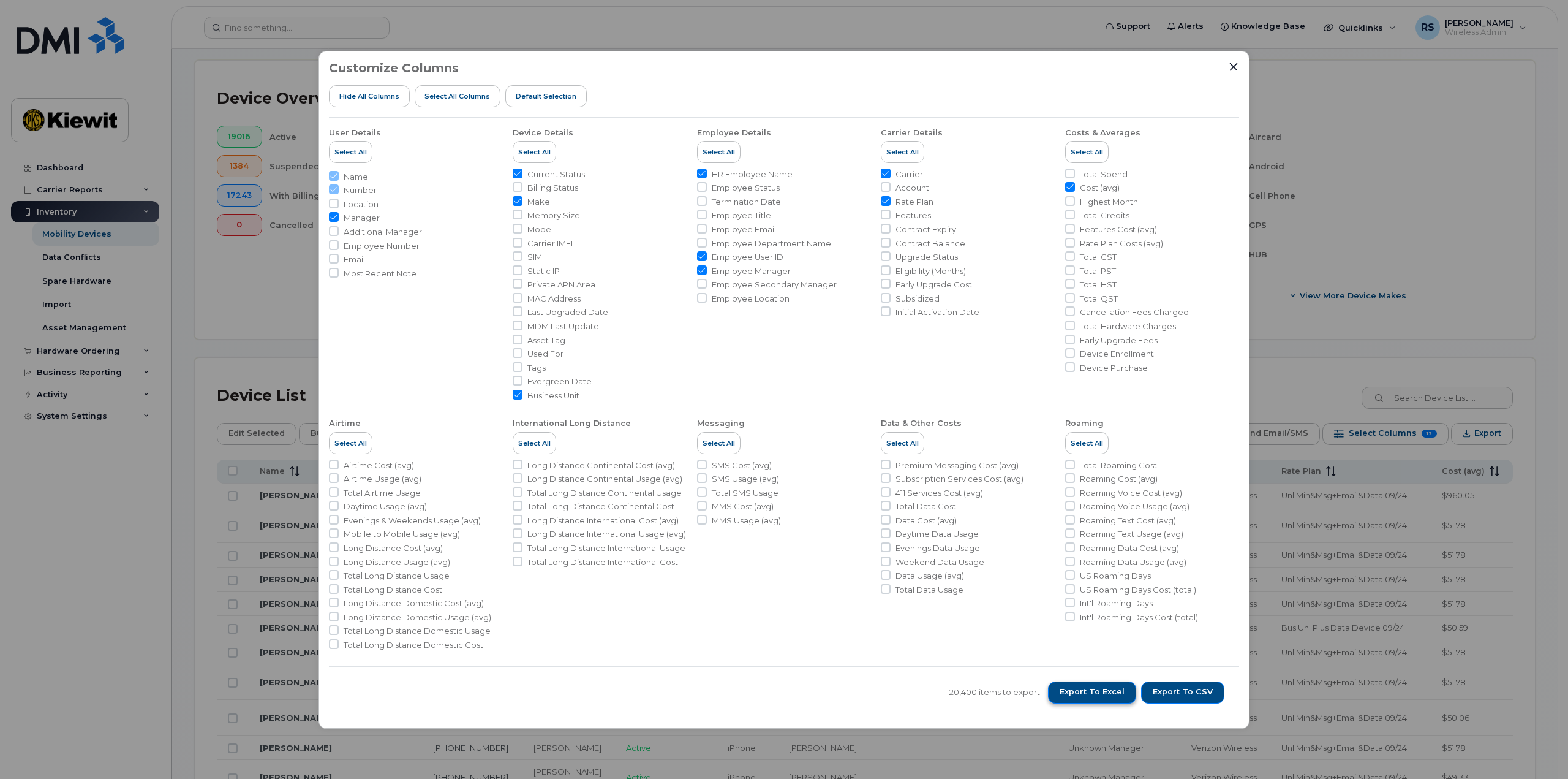
click at [1096, 689] on span "Export to Excel" at bounding box center [1093, 692] width 65 height 11
